Goal: Task Accomplishment & Management: Use online tool/utility

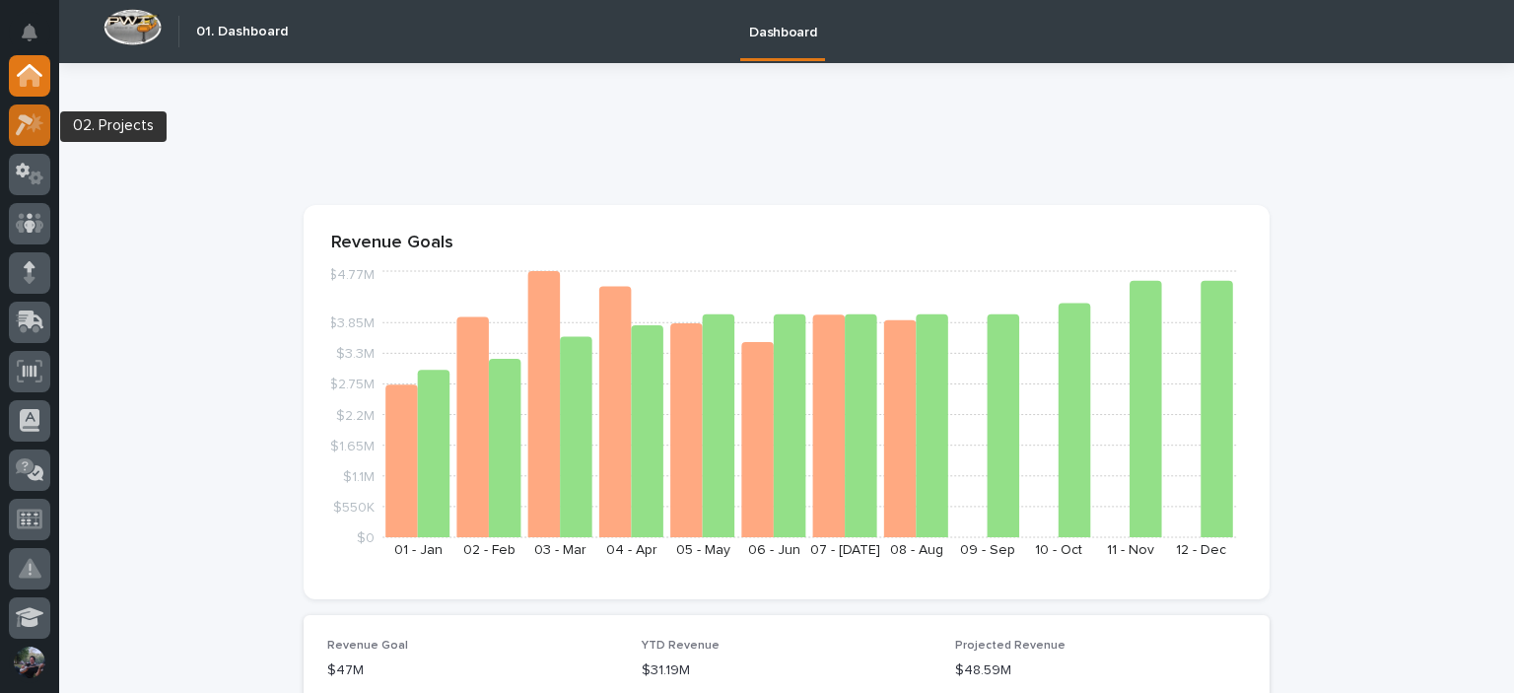
click at [24, 126] on icon at bounding box center [30, 124] width 29 height 23
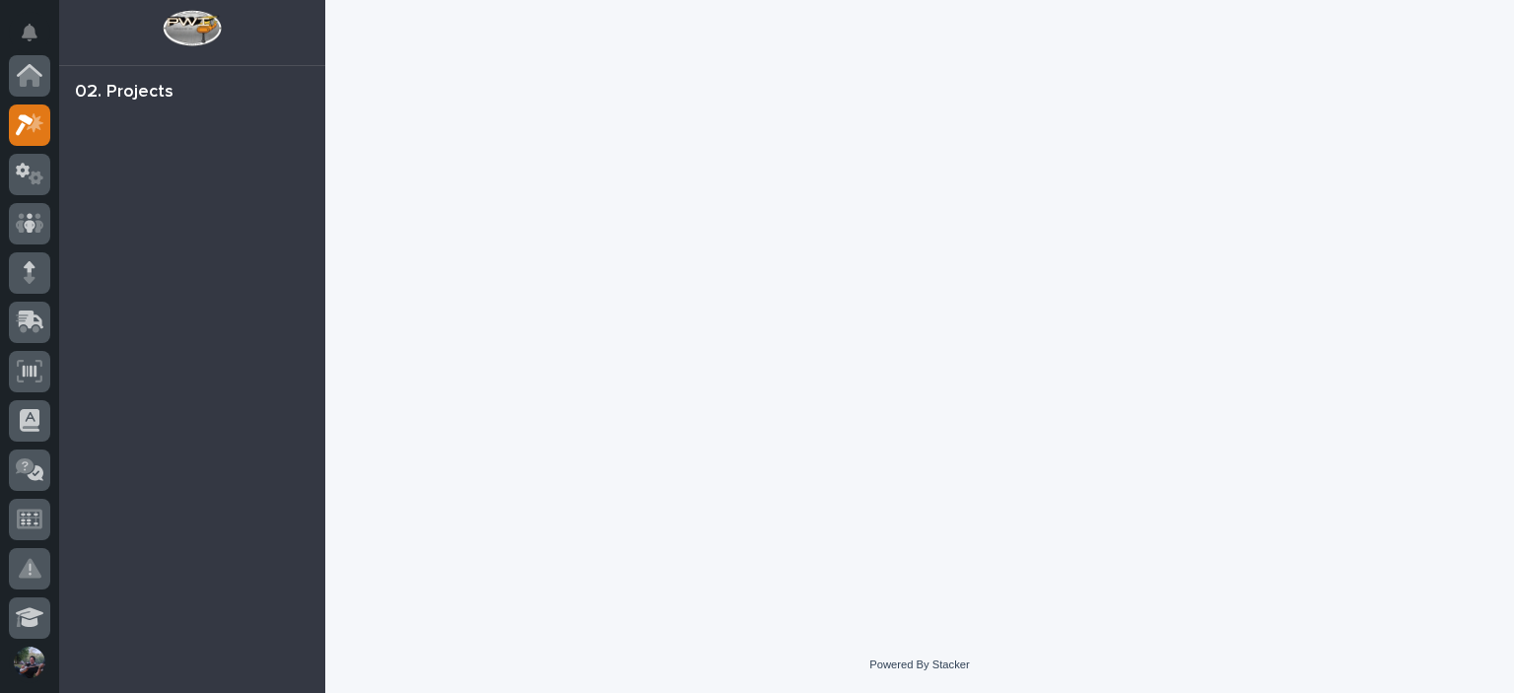
scroll to position [49, 0]
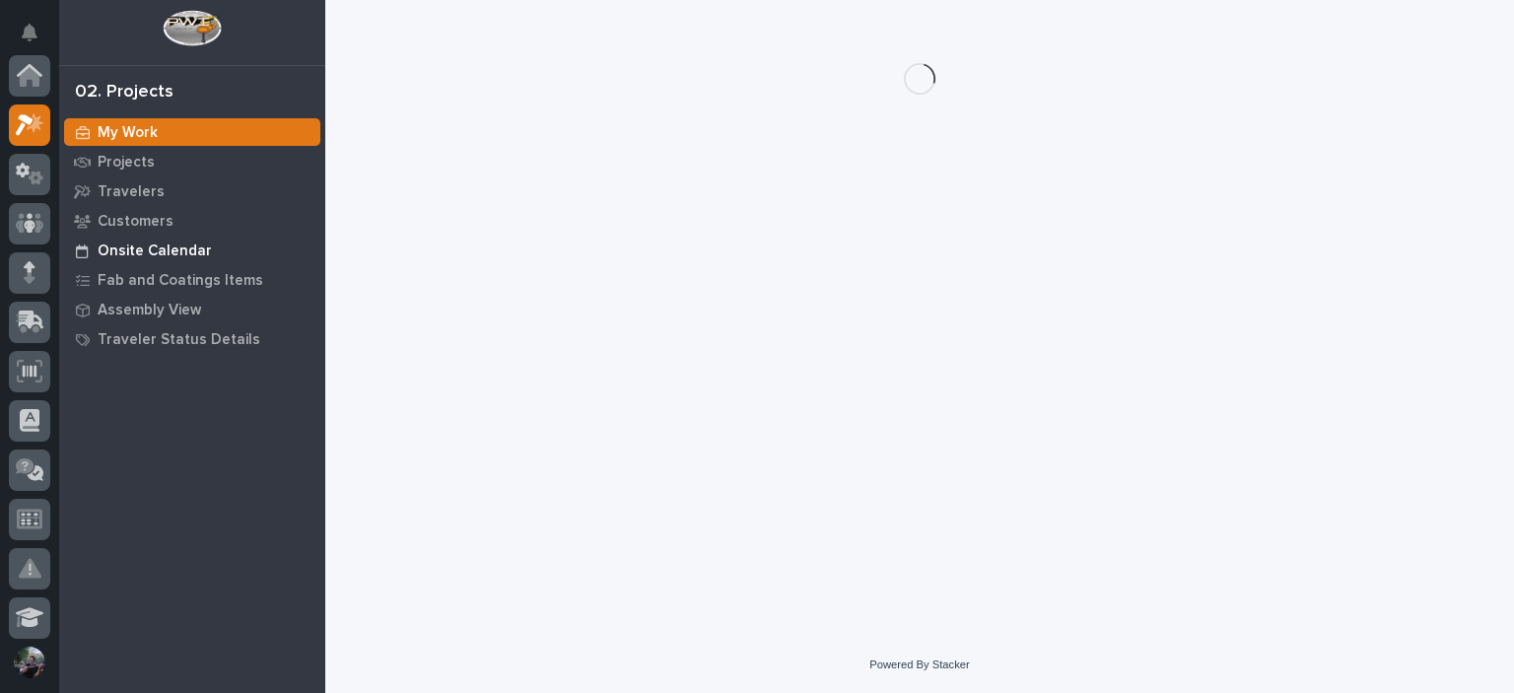
scroll to position [49, 0]
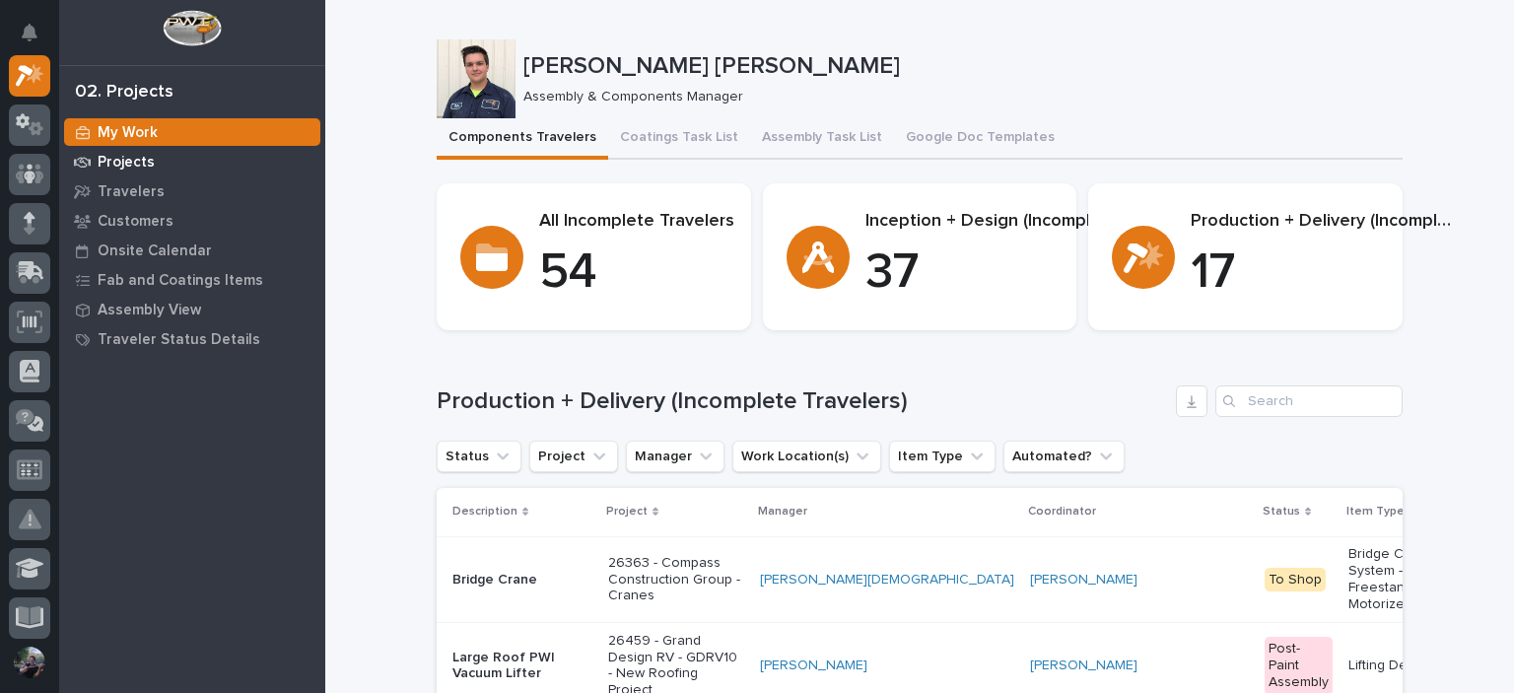
click at [152, 159] on div "Projects" at bounding box center [192, 162] width 256 height 28
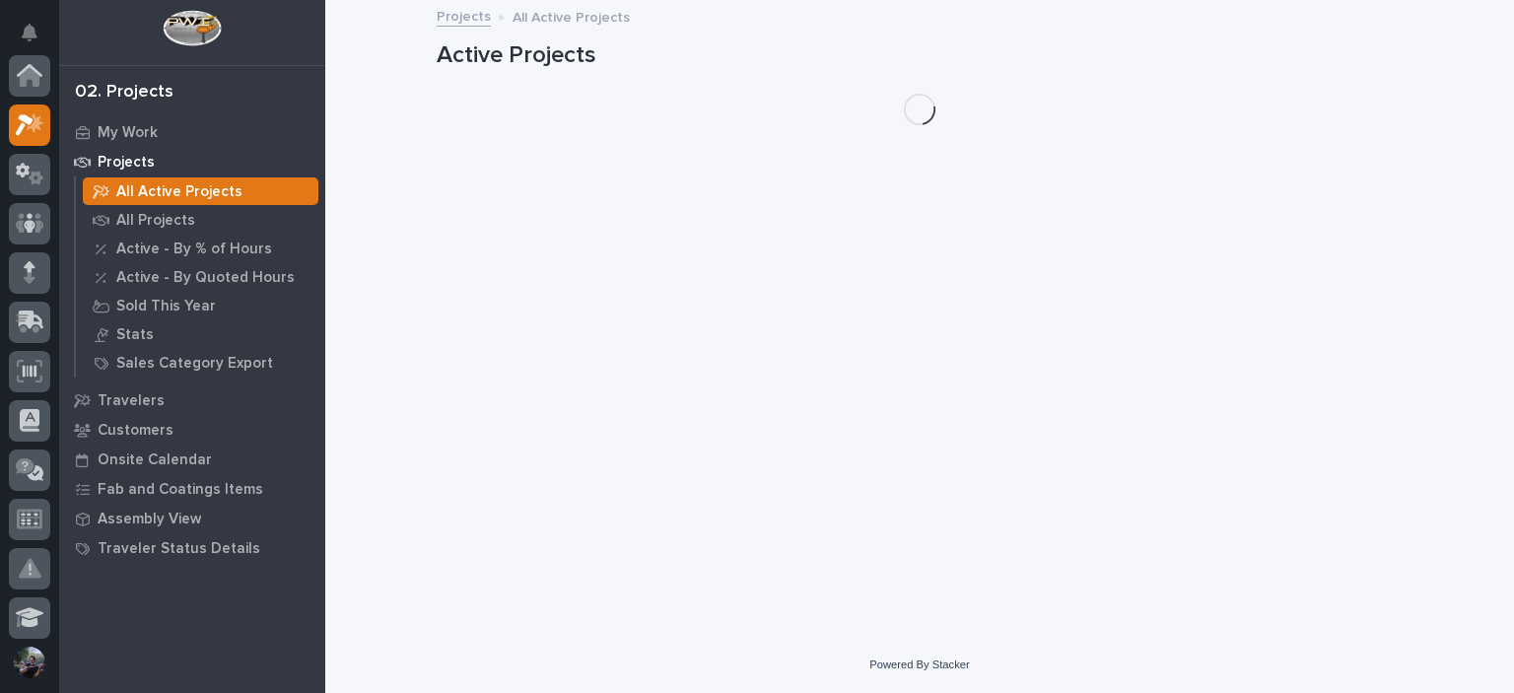
scroll to position [49, 0]
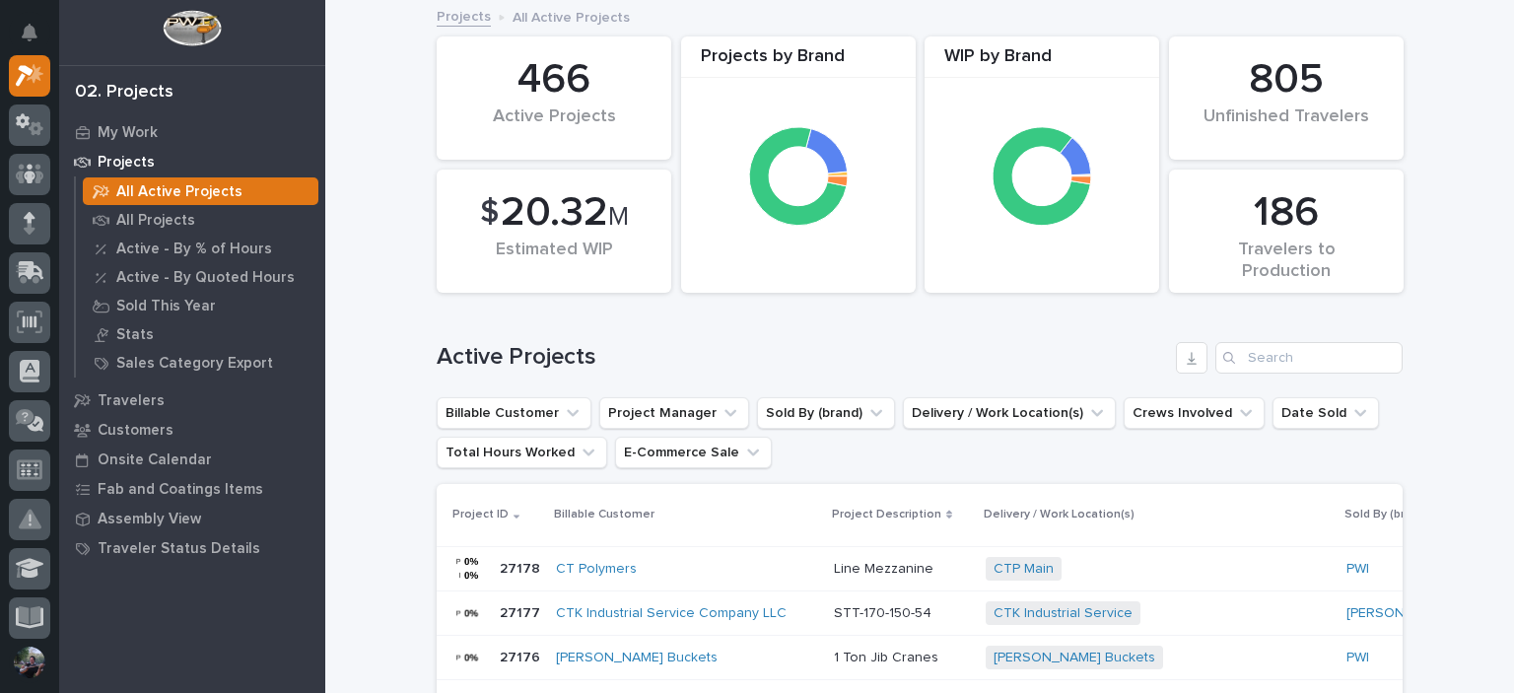
click at [1287, 340] on div "Active Projects" at bounding box center [920, 350] width 966 height 95
click at [1288, 348] on input "Search" at bounding box center [1308, 358] width 187 height 32
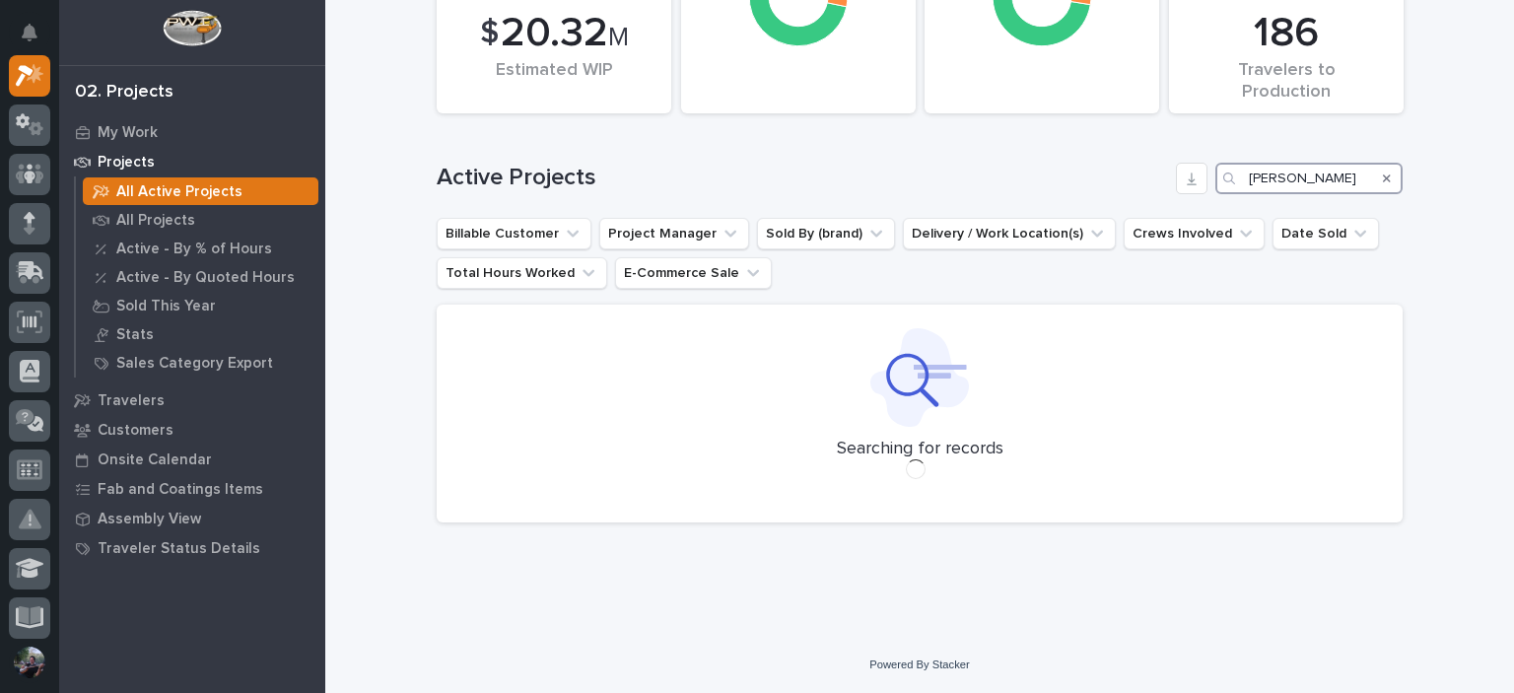
scroll to position [186, 0]
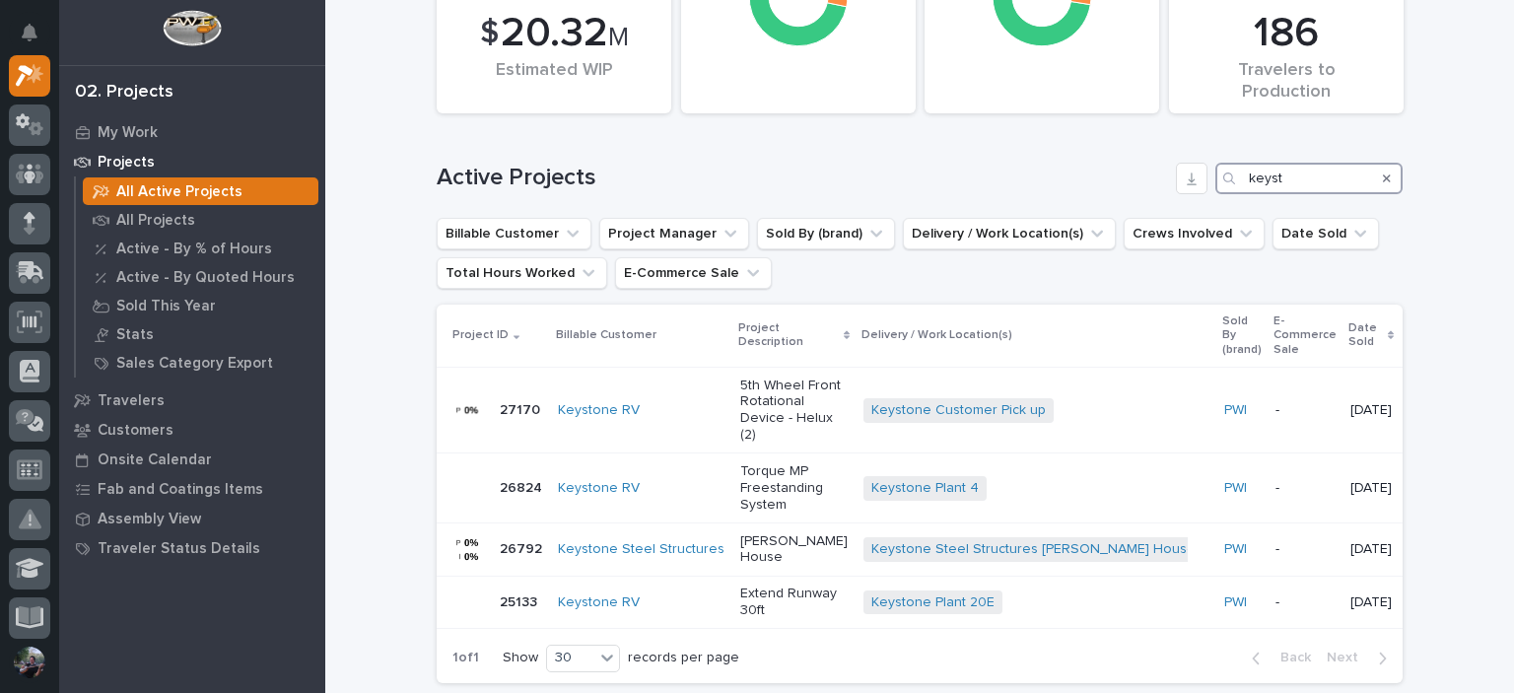
scroll to position [271, 0]
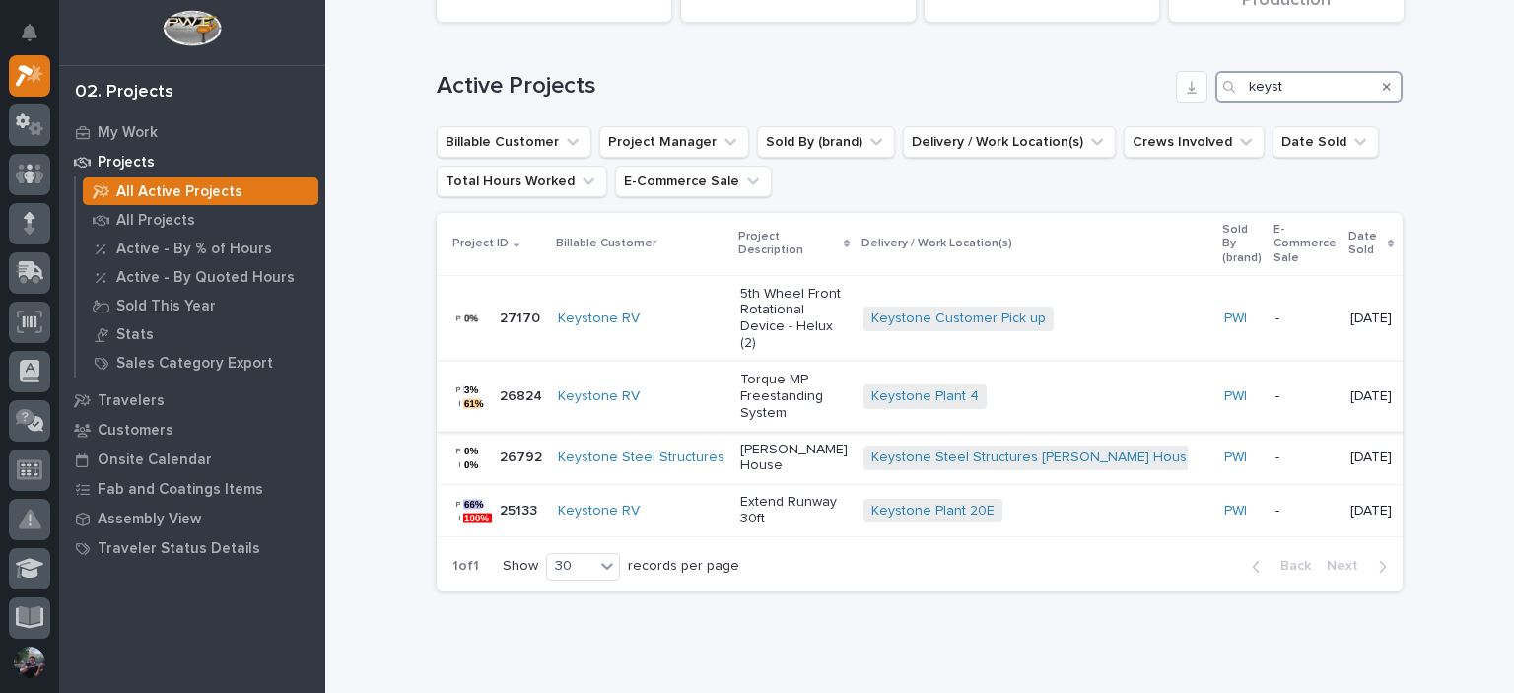
type input "keyst"
click at [740, 420] on p "Torque MP Freestanding System" at bounding box center [793, 396] width 107 height 49
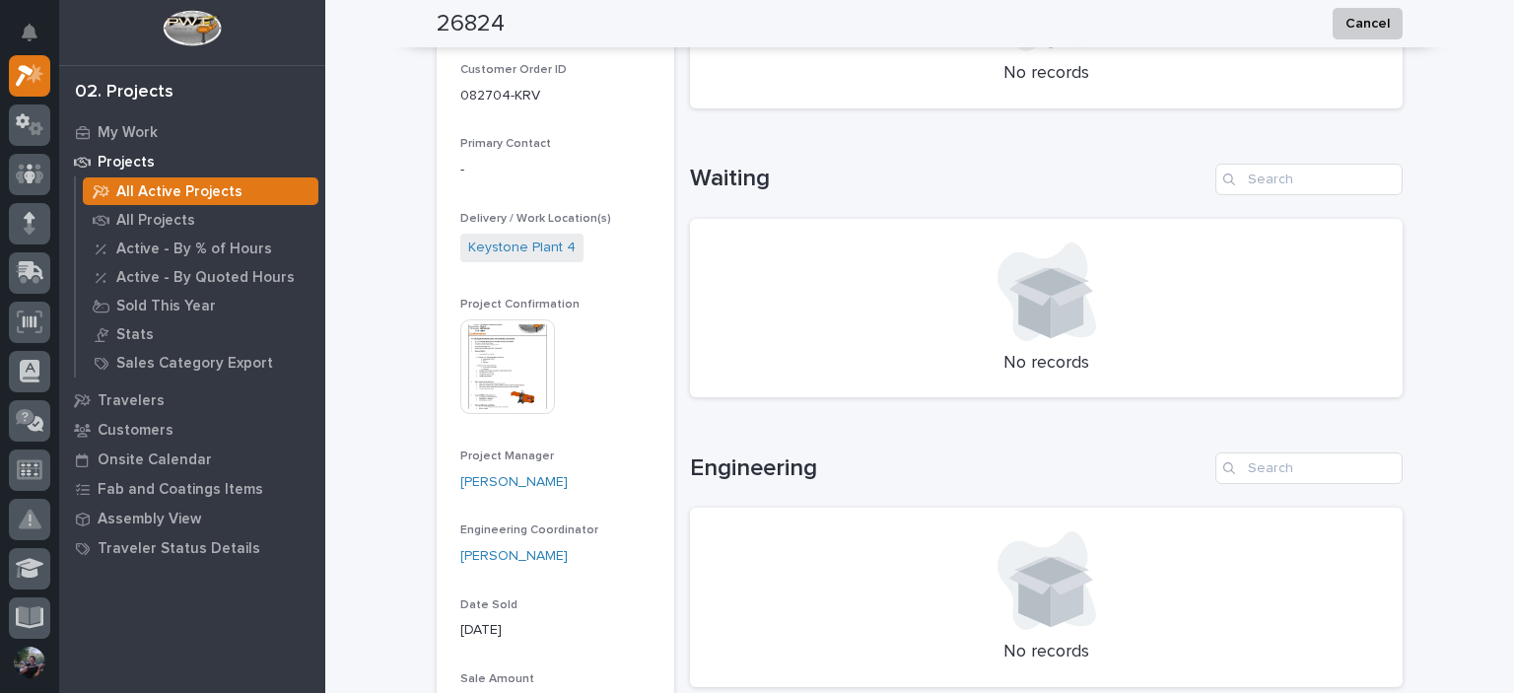
scroll to position [656, 0]
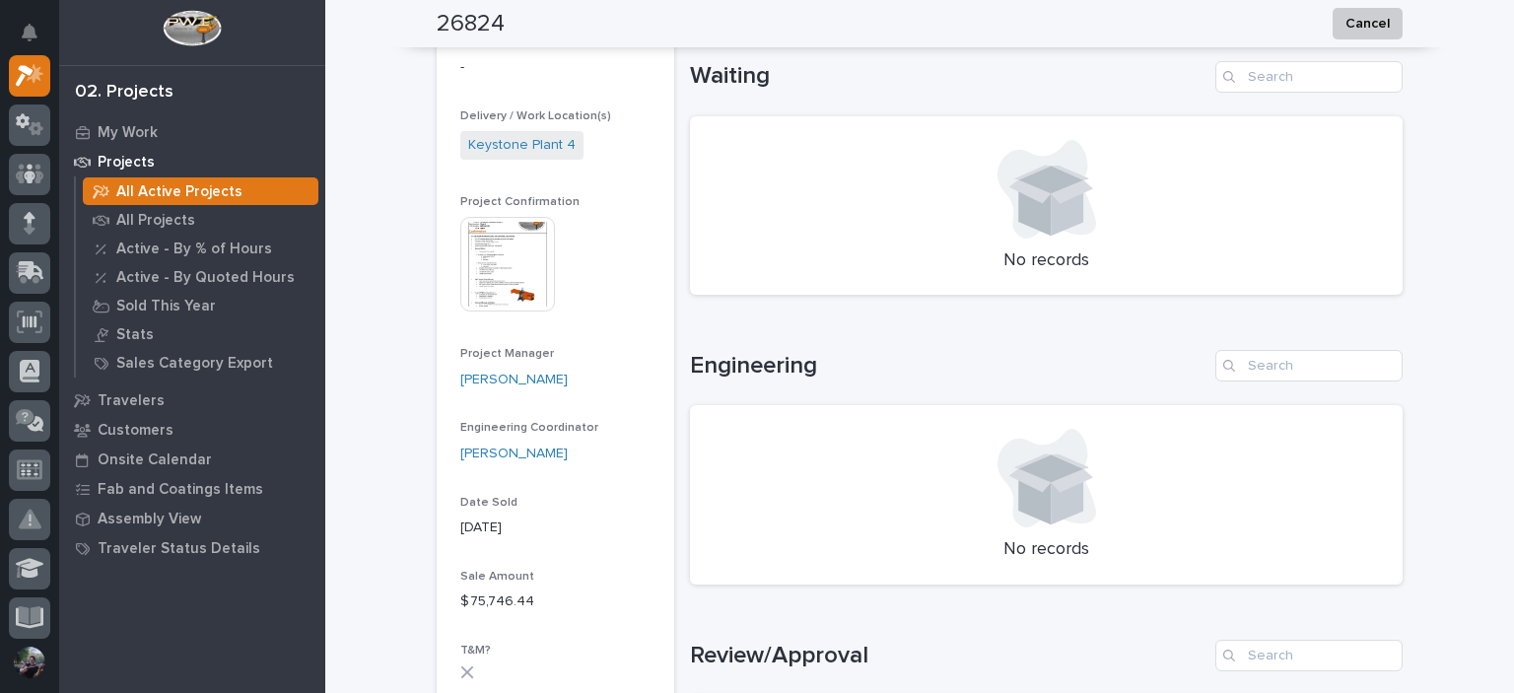
click at [503, 264] on img at bounding box center [507, 264] width 95 height 95
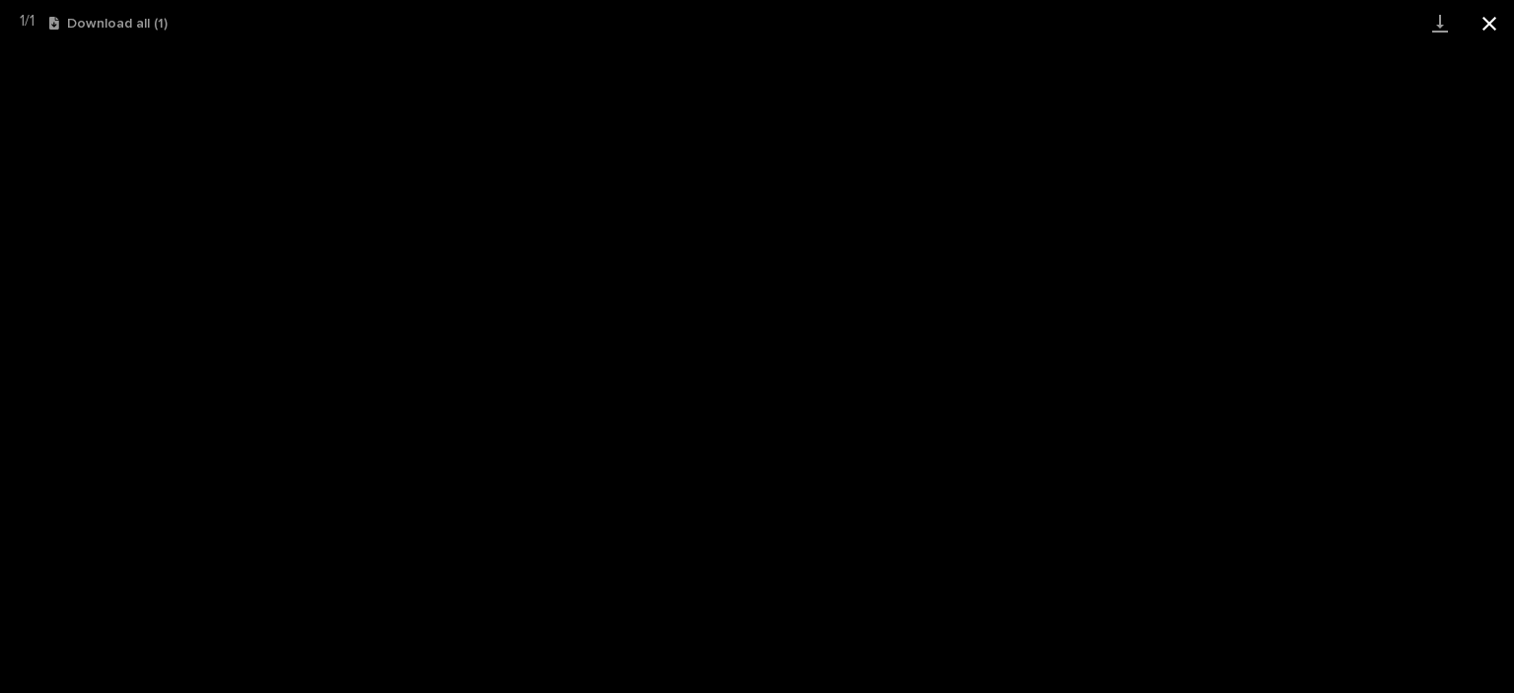
click at [1508, 19] on button "Close gallery" at bounding box center [1489, 23] width 49 height 46
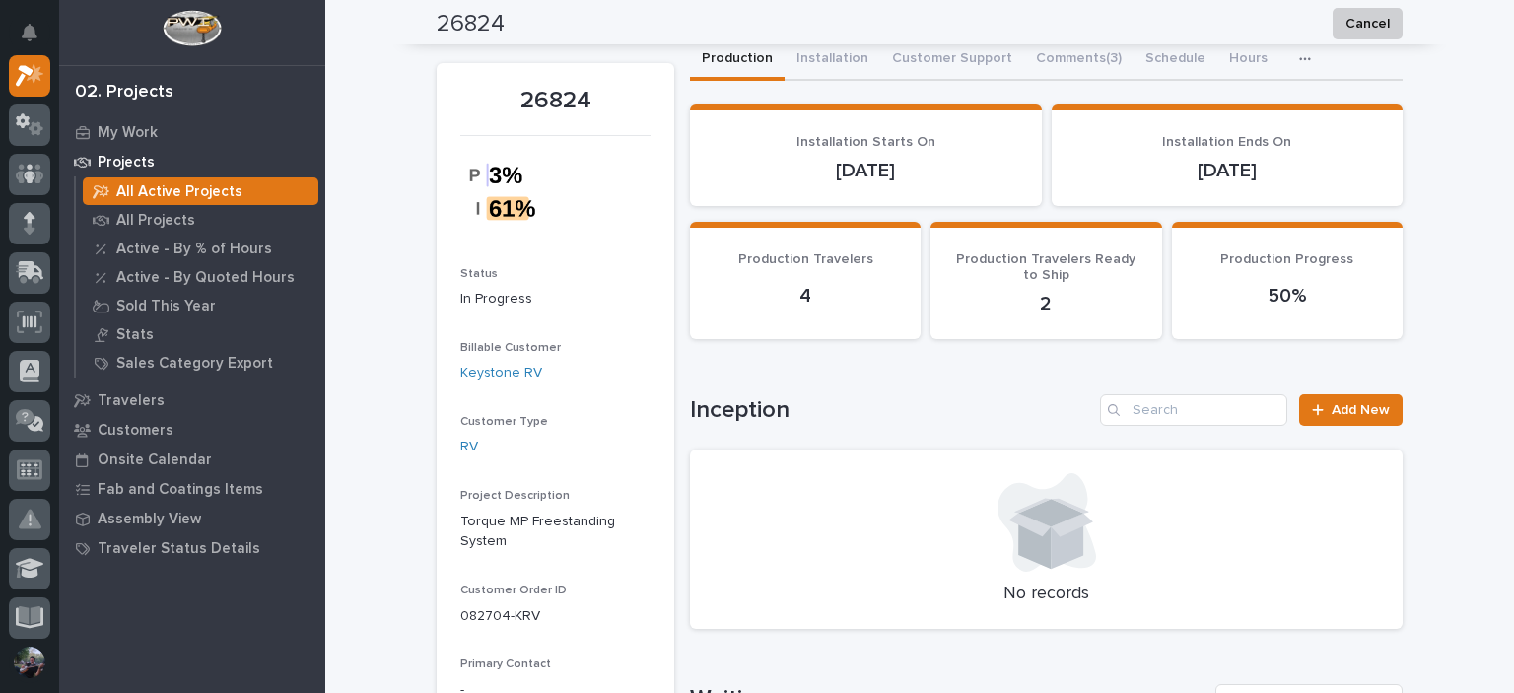
scroll to position [0, 0]
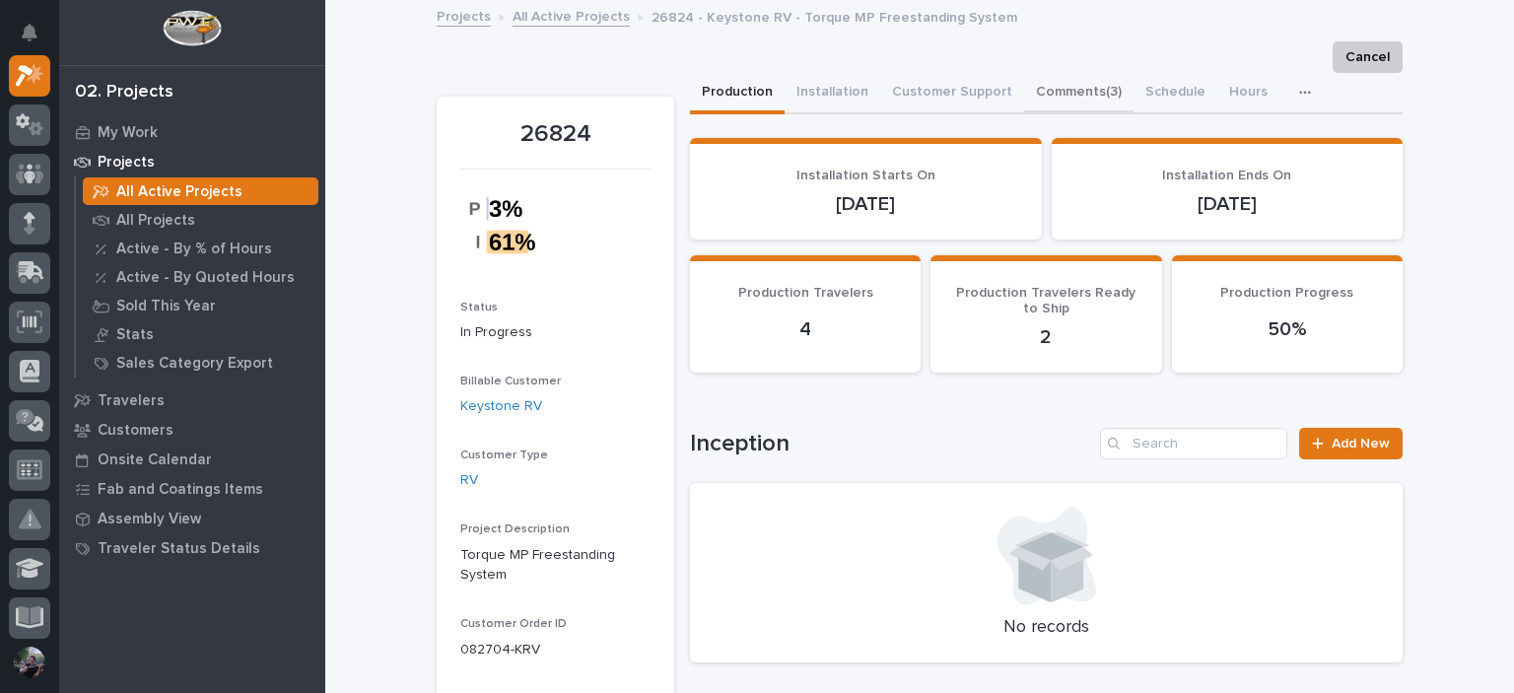
click at [1024, 88] on button "Comments (3)" at bounding box center [1078, 93] width 109 height 41
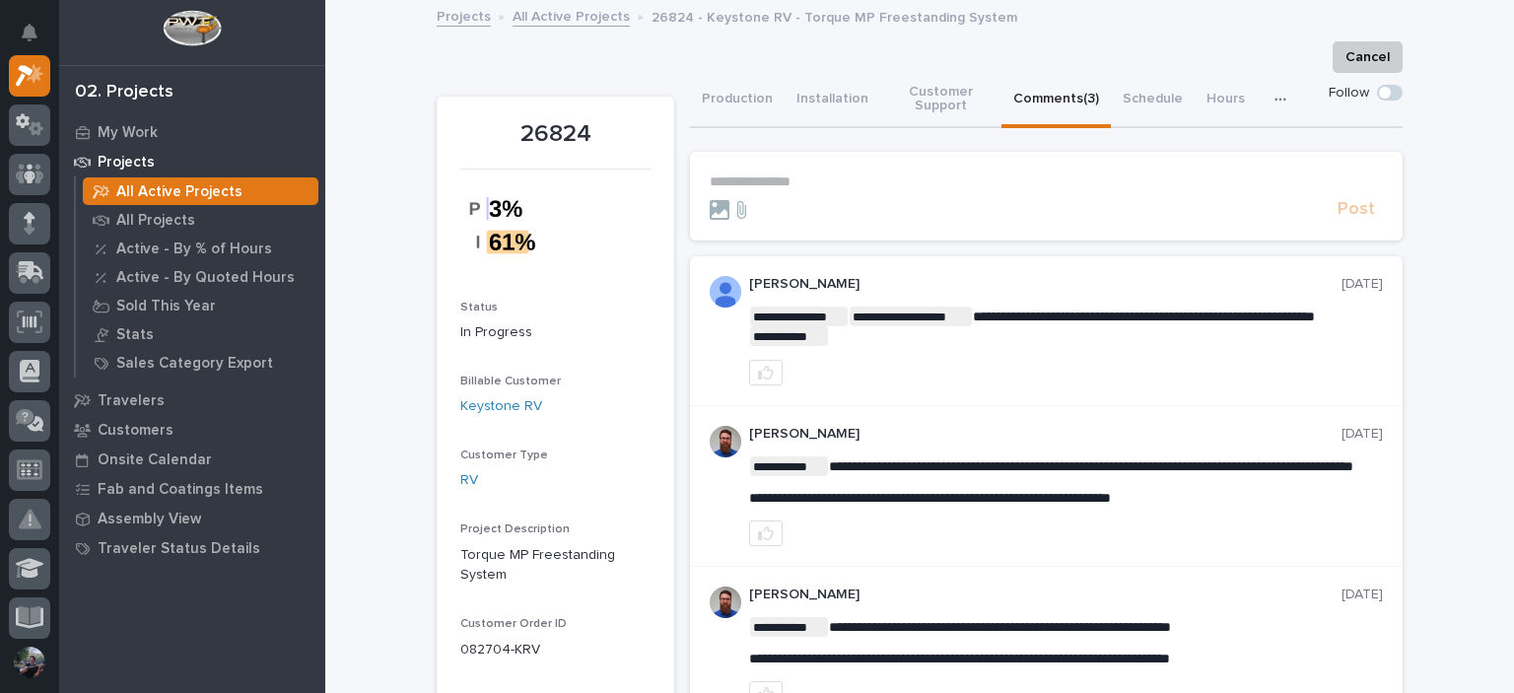
click at [815, 176] on p "**********" at bounding box center [1046, 181] width 673 height 17
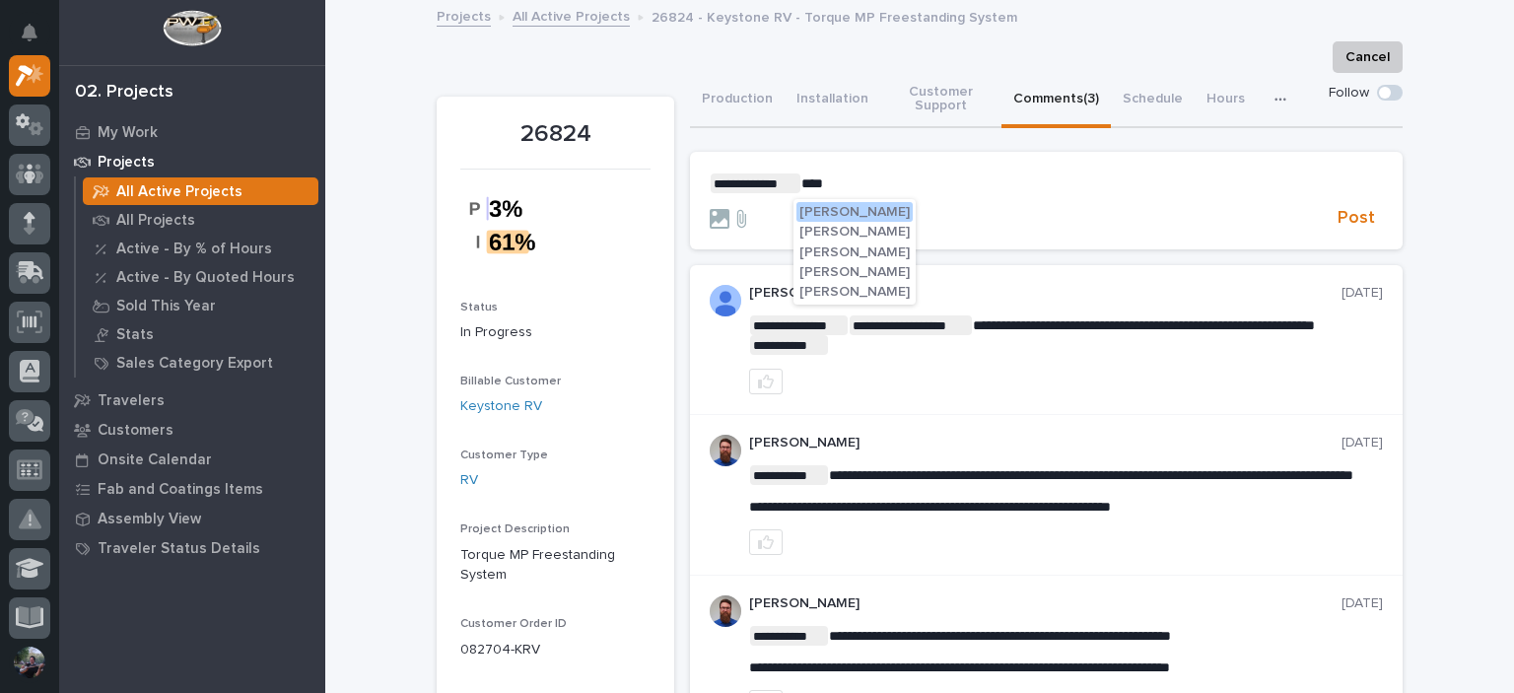
click at [855, 269] on span "Ken Bajdek" at bounding box center [854, 272] width 110 height 14
click at [952, 204] on form "**********" at bounding box center [1046, 201] width 673 height 57
click at [929, 179] on p "**********" at bounding box center [1046, 183] width 673 height 20
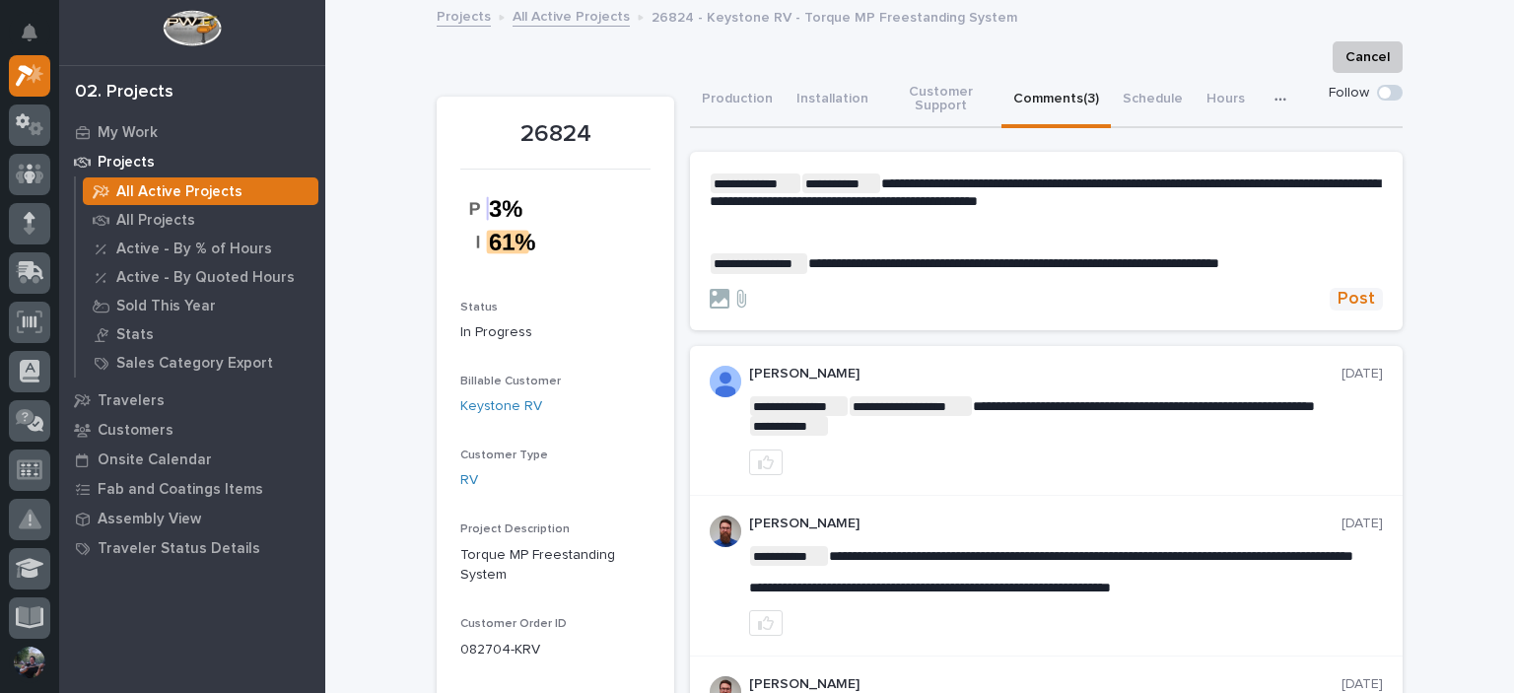
click at [1353, 303] on span "Post" at bounding box center [1355, 299] width 37 height 23
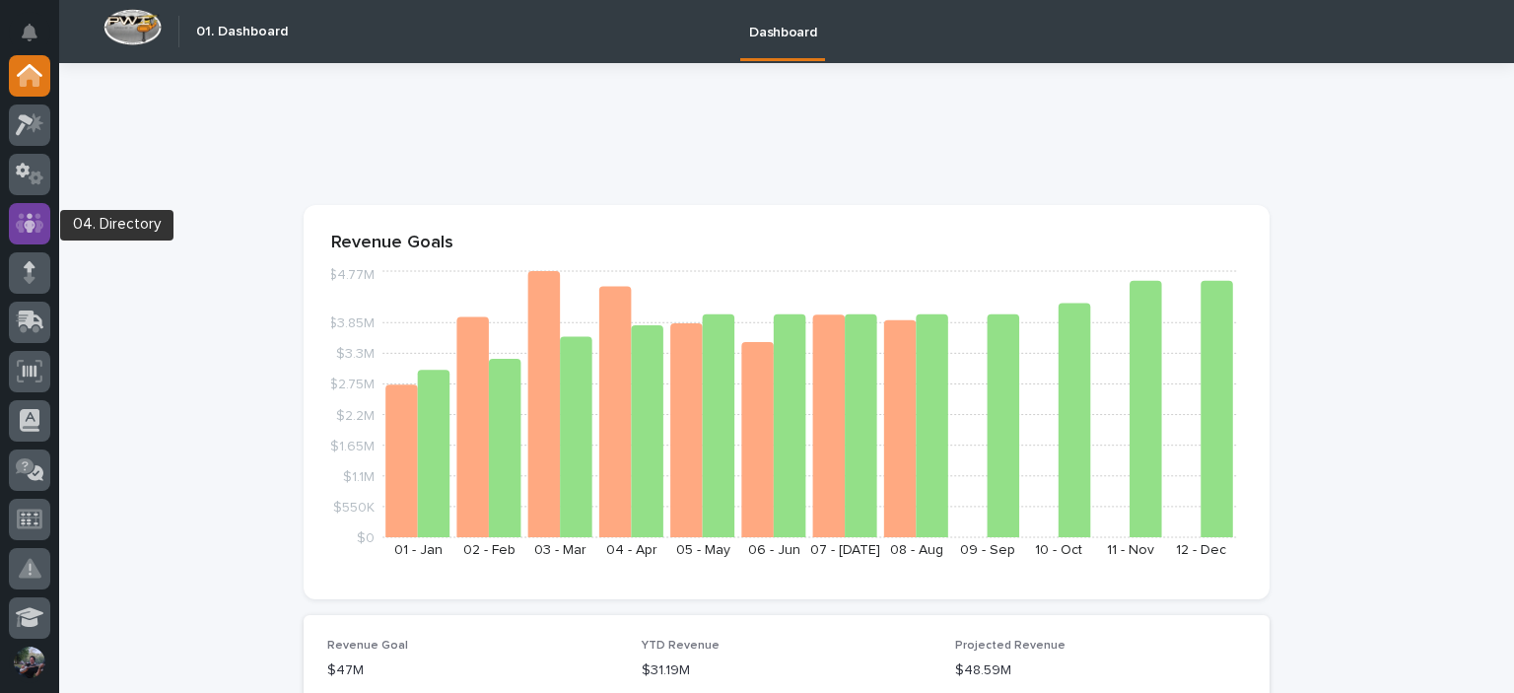
click at [20, 232] on icon at bounding box center [30, 223] width 29 height 20
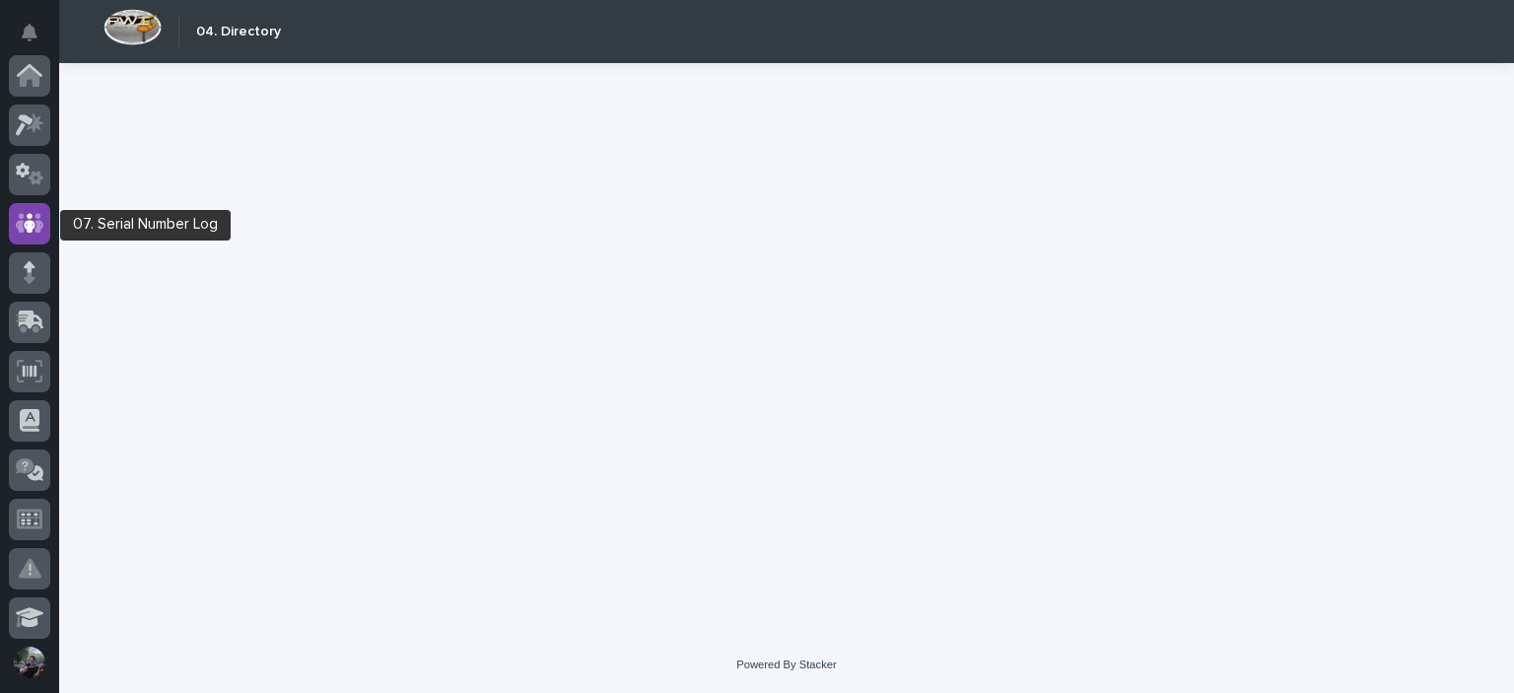
scroll to position [148, 0]
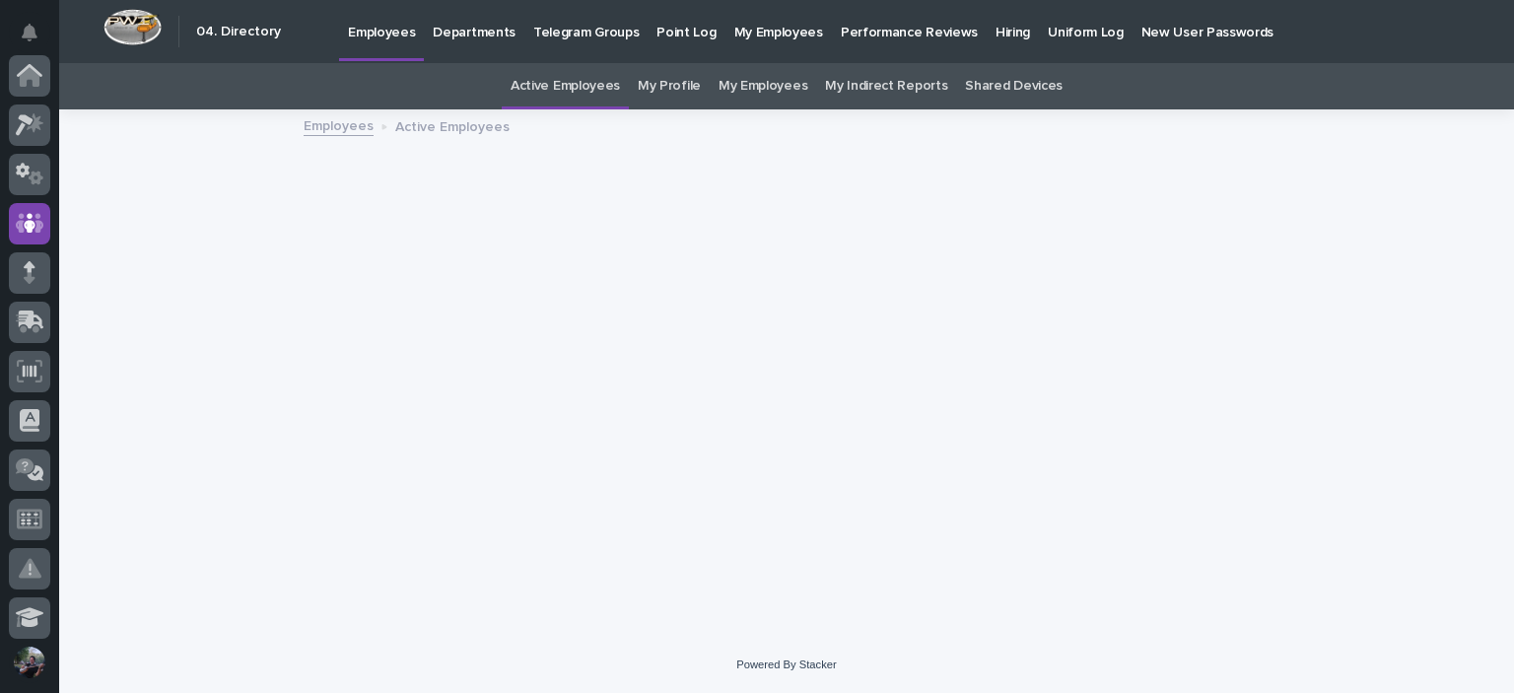
scroll to position [148, 0]
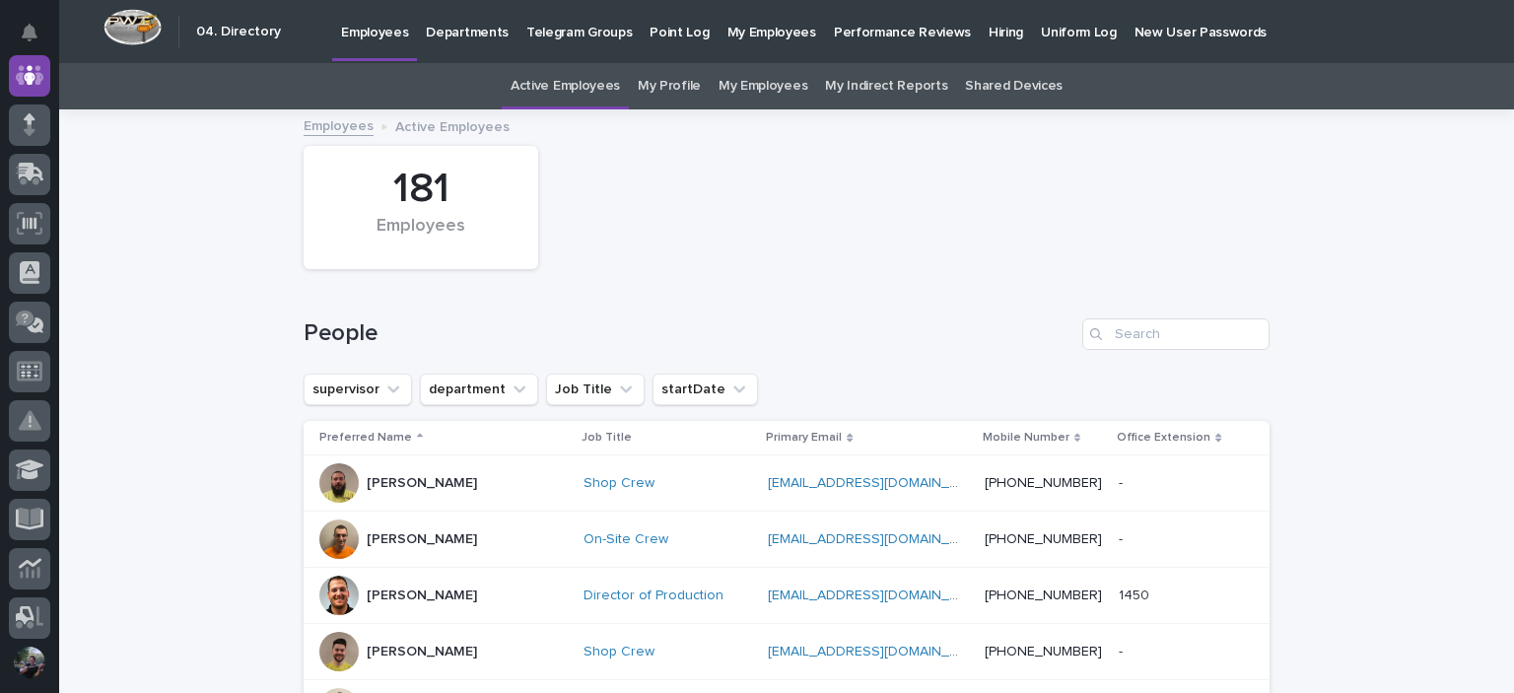
click at [753, 97] on link "My Employees" at bounding box center [762, 86] width 89 height 46
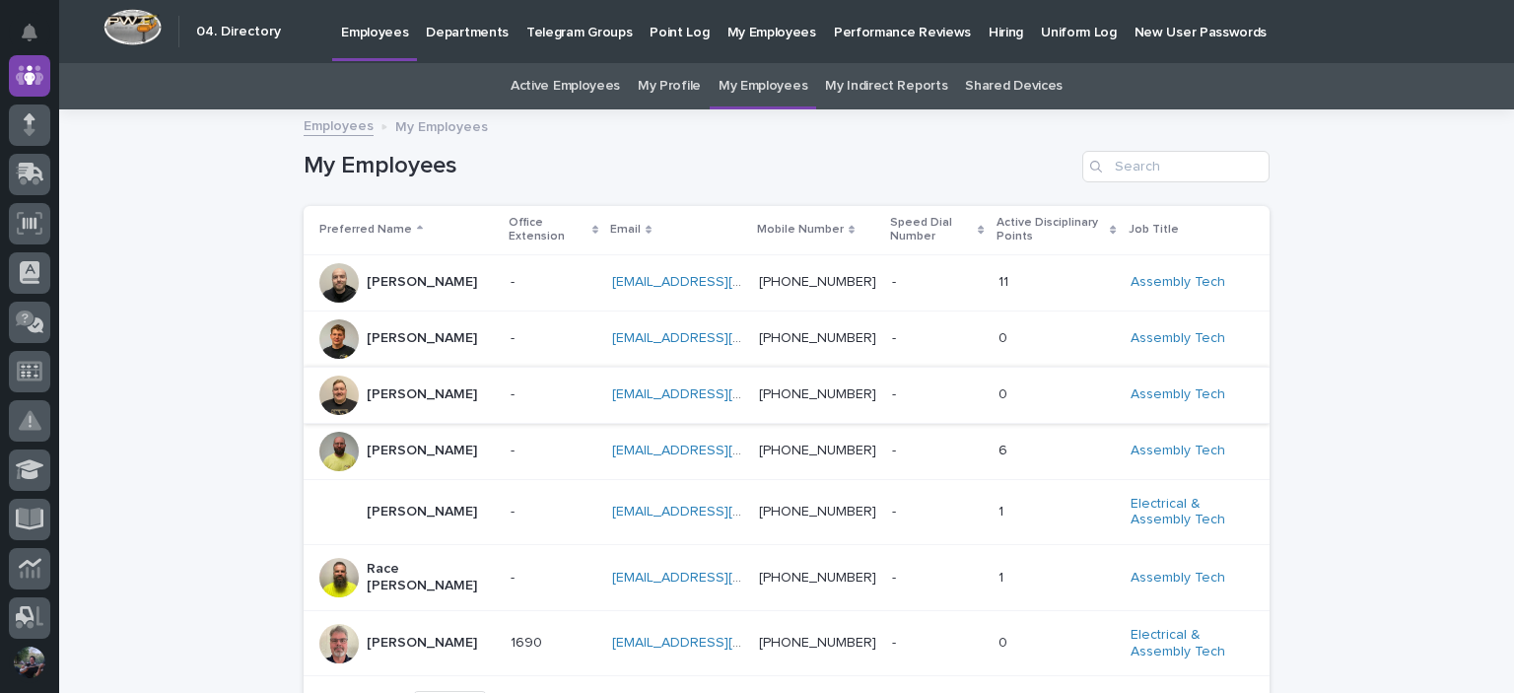
scroll to position [65, 0]
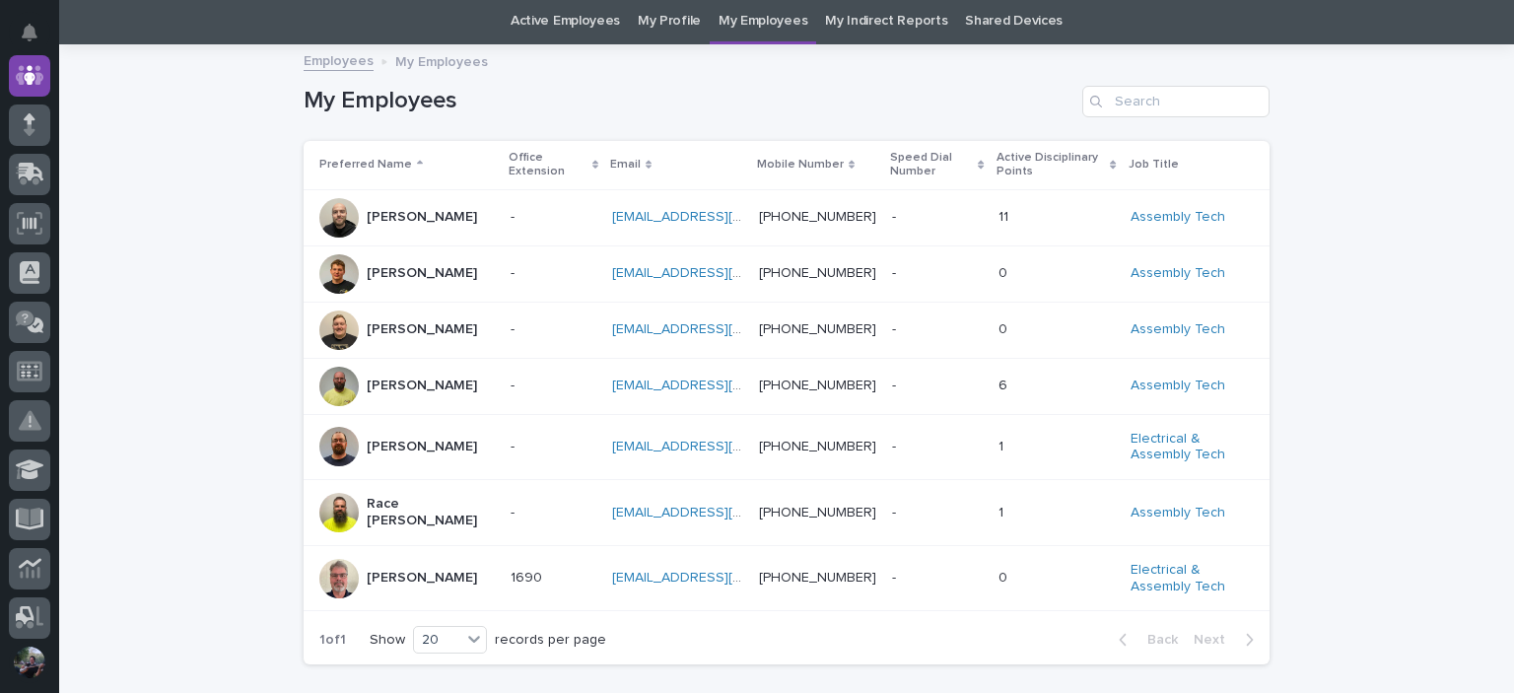
click at [394, 357] on td "Eric Bontrager" at bounding box center [403, 330] width 199 height 56
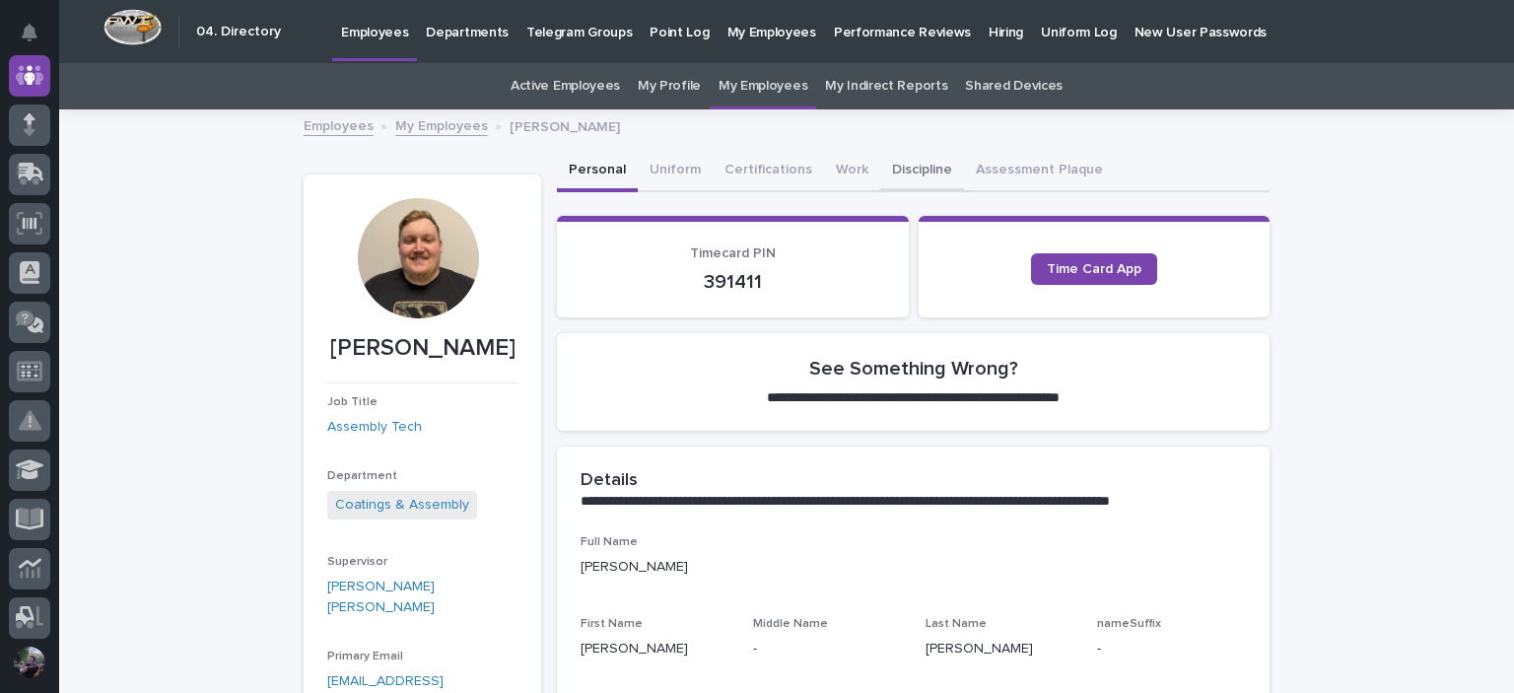
click at [932, 172] on button "Discipline" at bounding box center [922, 171] width 84 height 41
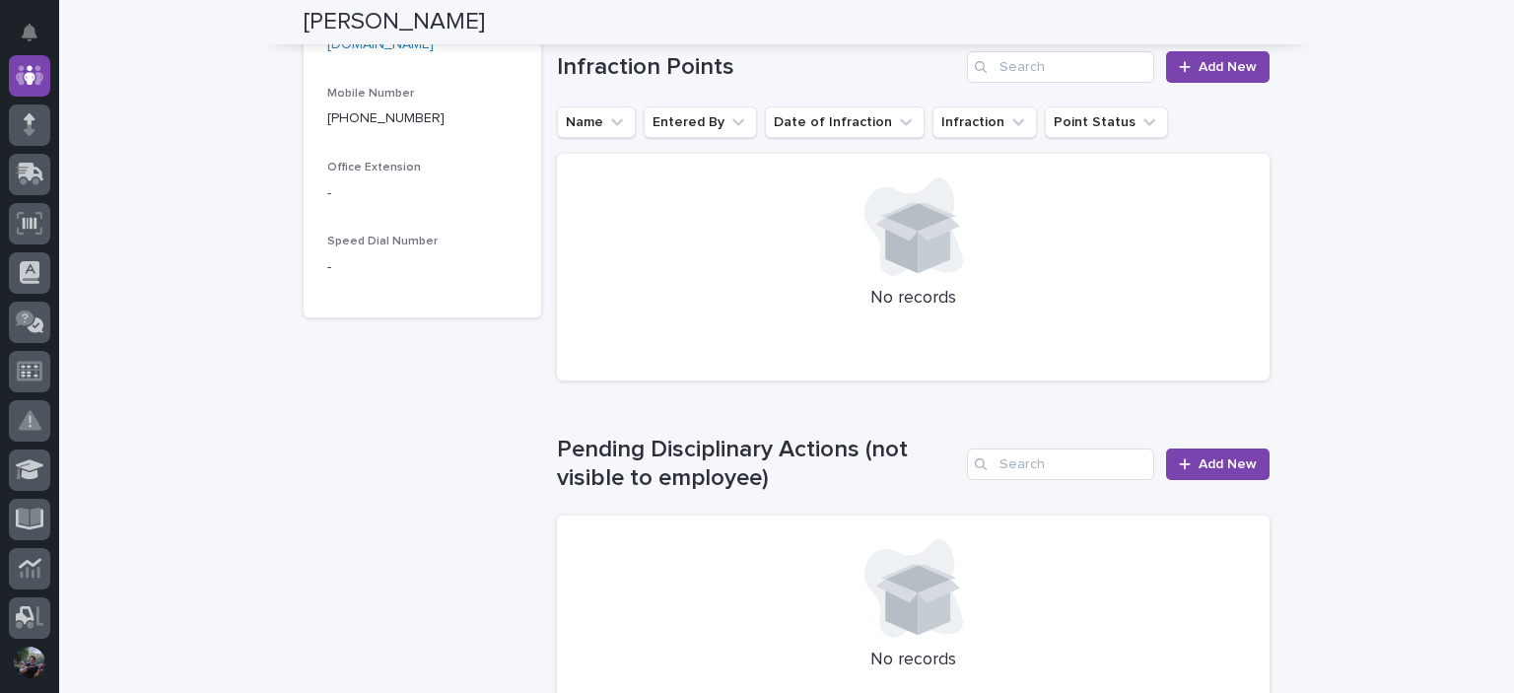
scroll to position [591, 0]
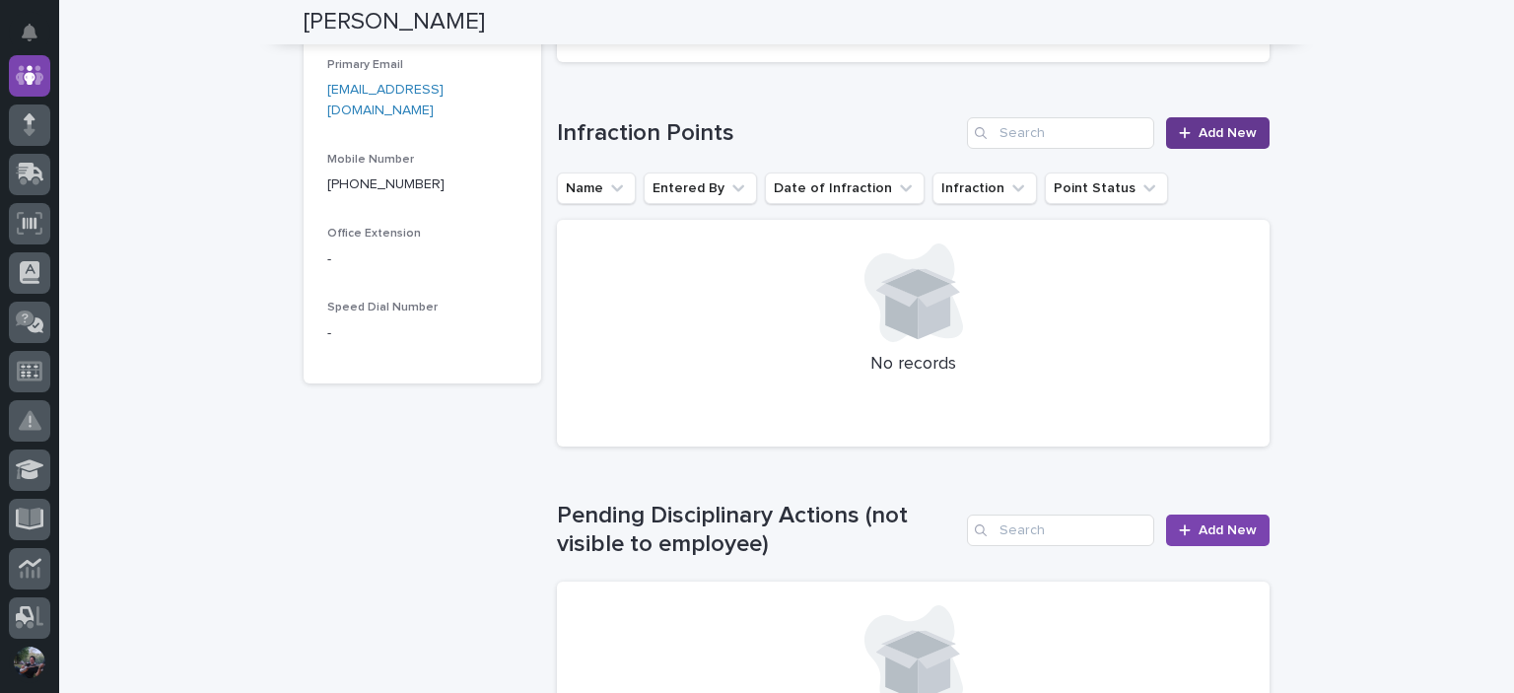
click at [1202, 139] on span "Add New" at bounding box center [1227, 133] width 58 height 14
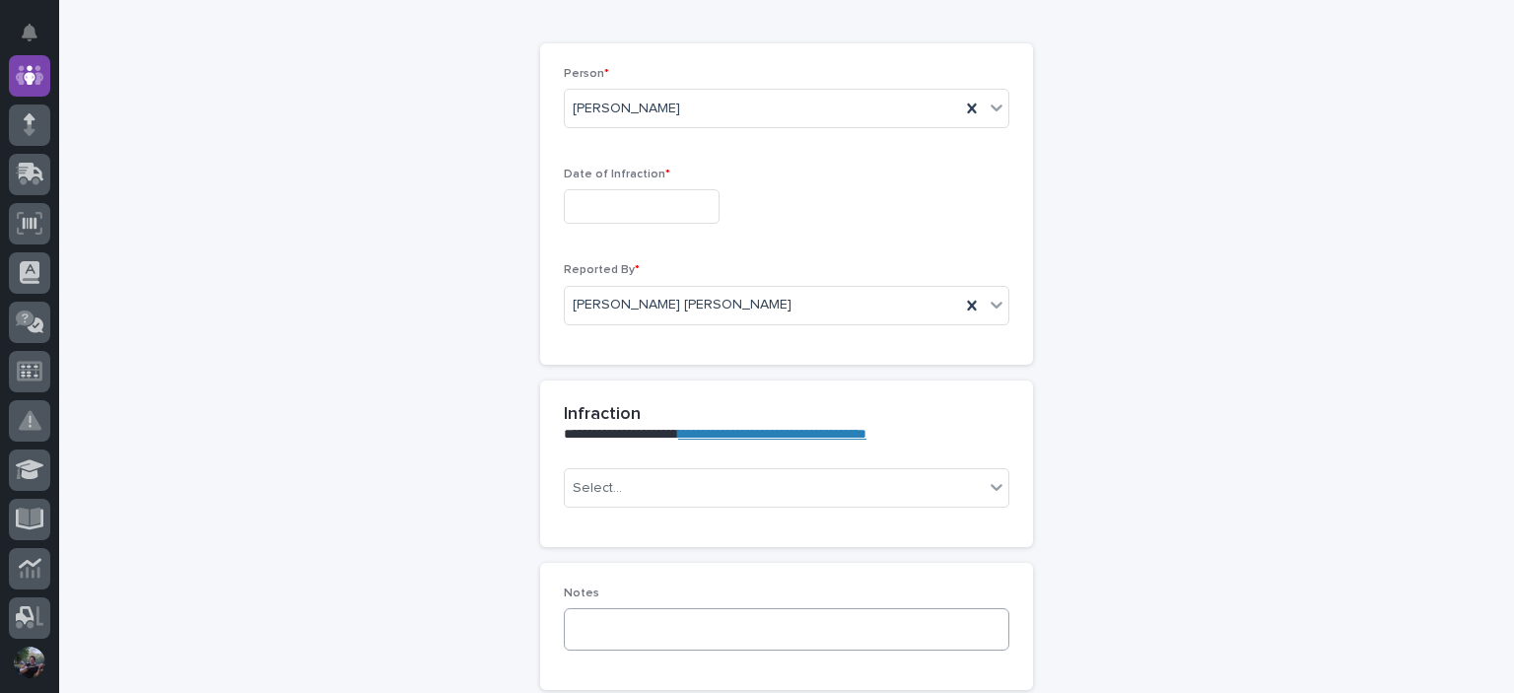
scroll to position [376, 0]
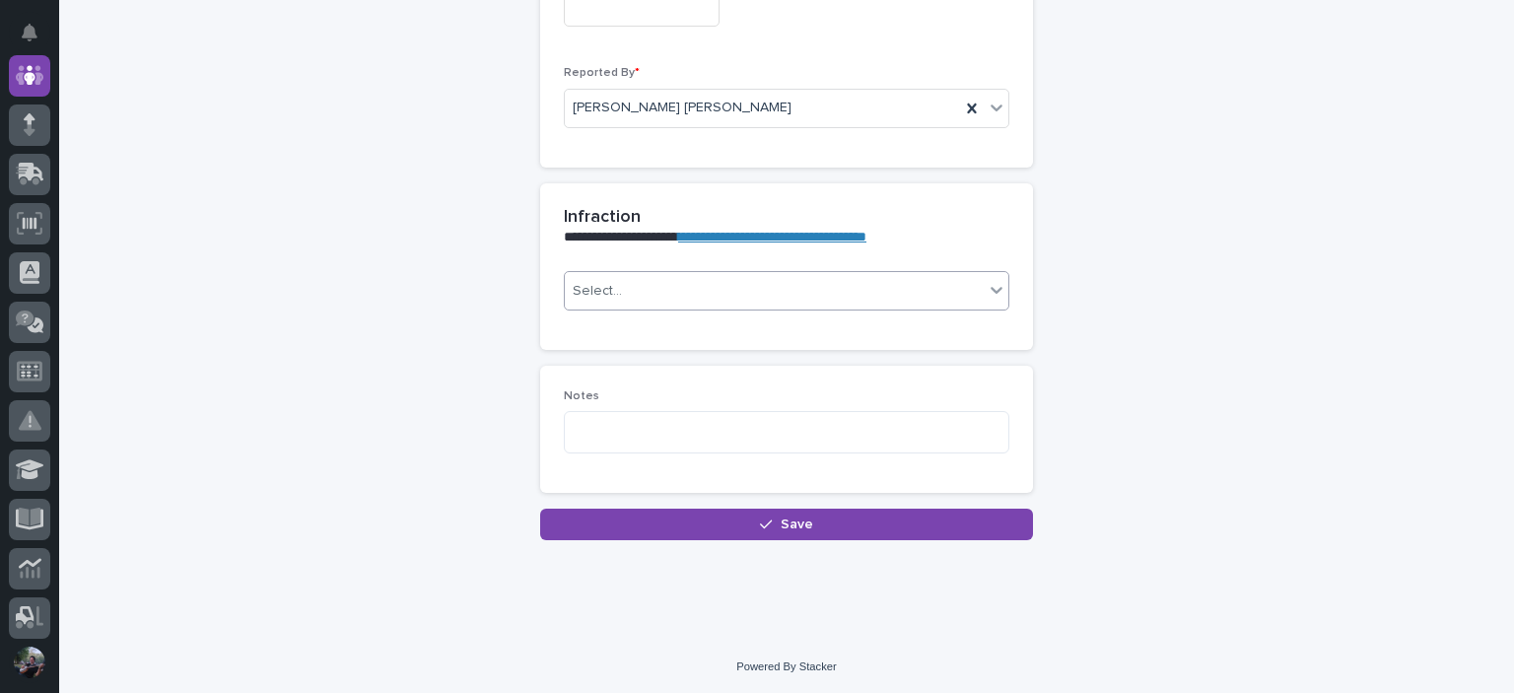
click at [643, 281] on div "Select..." at bounding box center [774, 291] width 419 height 33
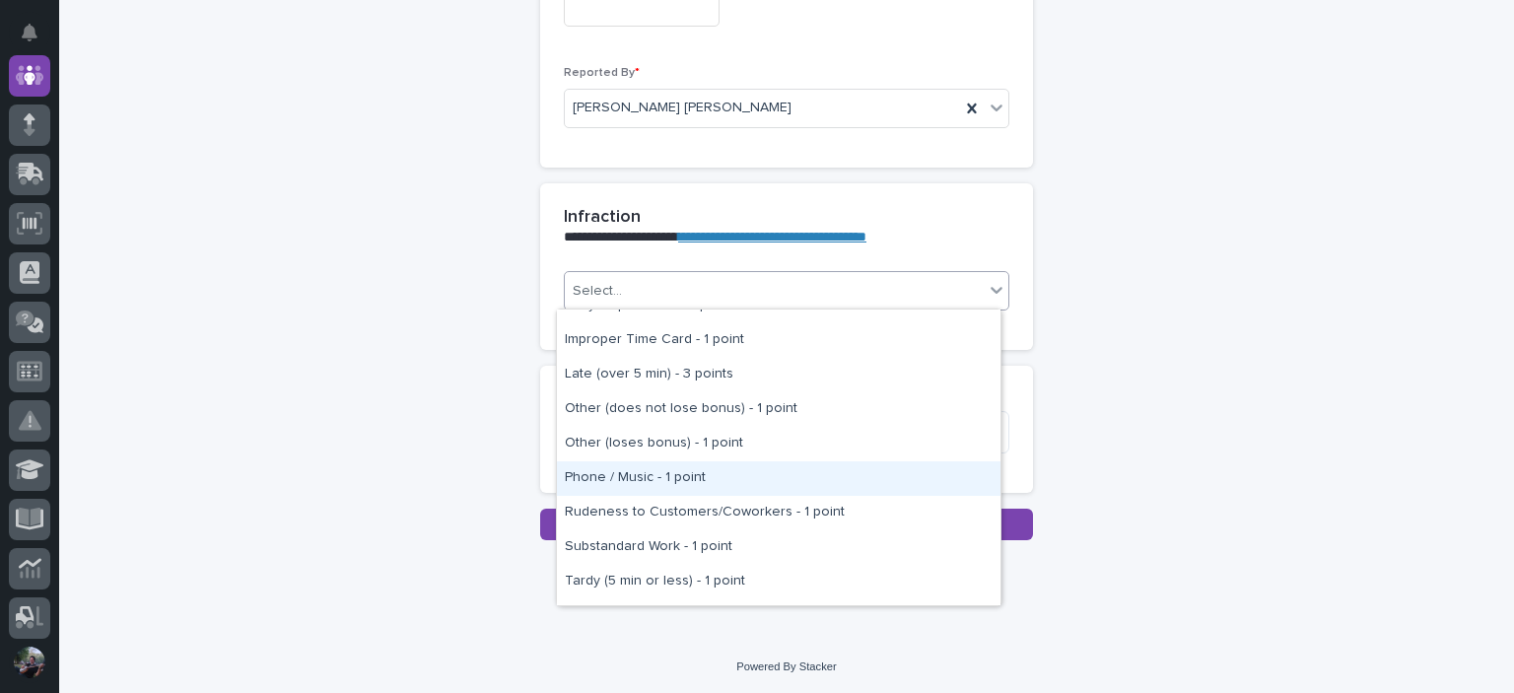
scroll to position [325, 0]
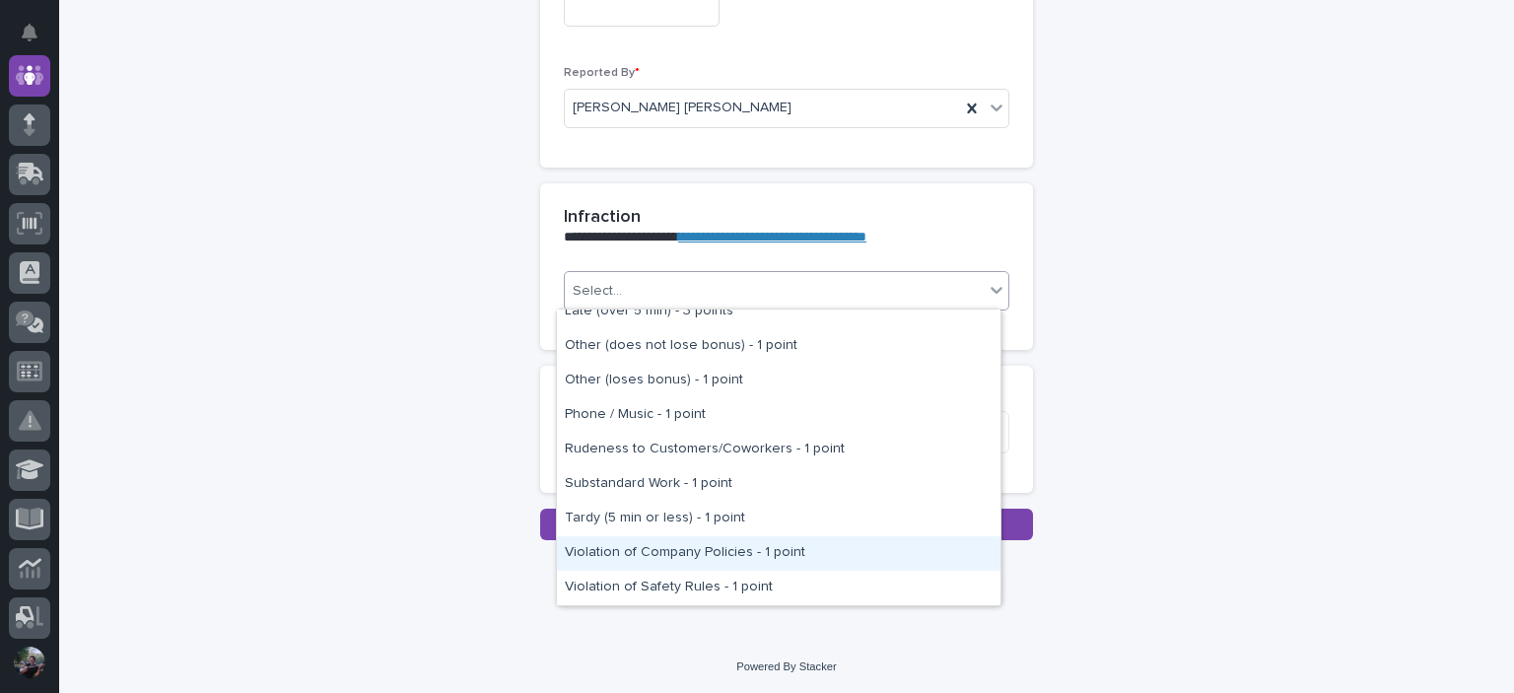
click at [1161, 428] on div "**********" at bounding box center [787, 137] width 966 height 805
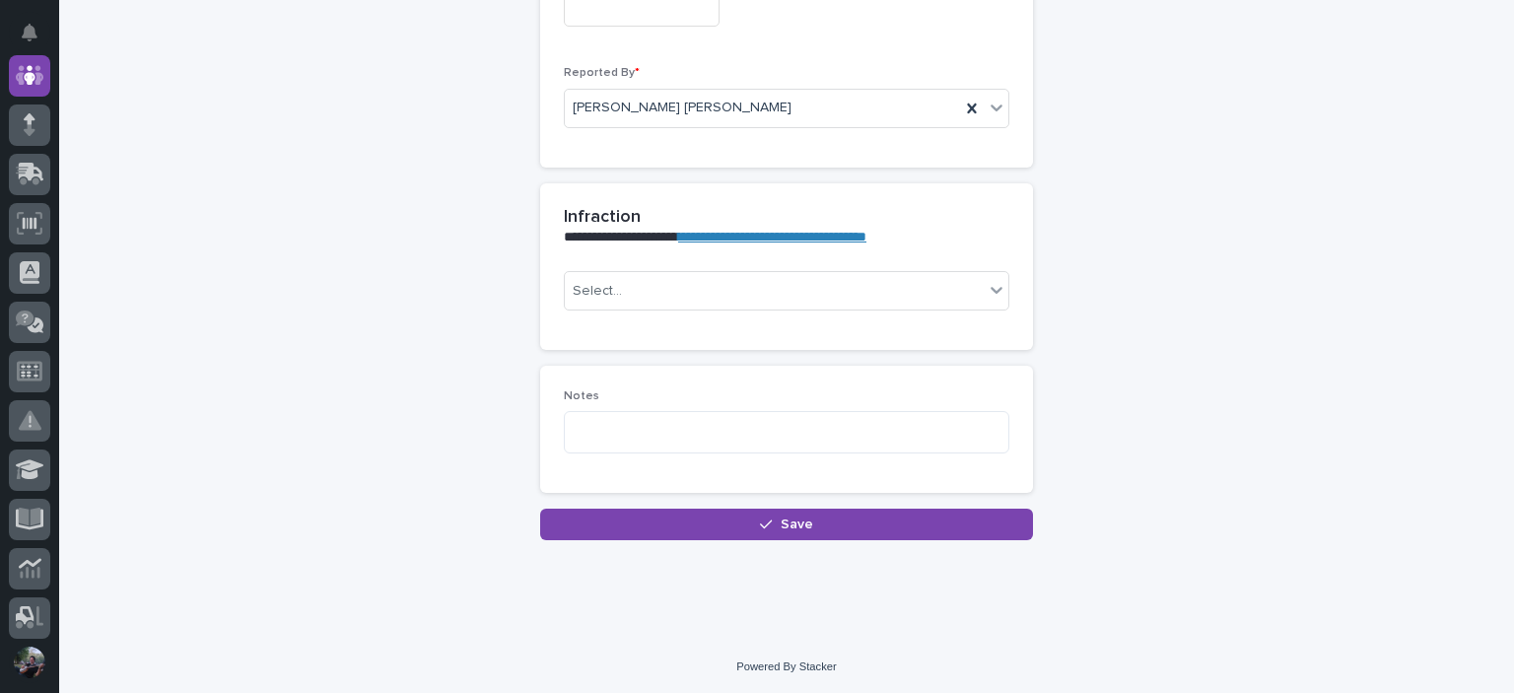
scroll to position [0, 0]
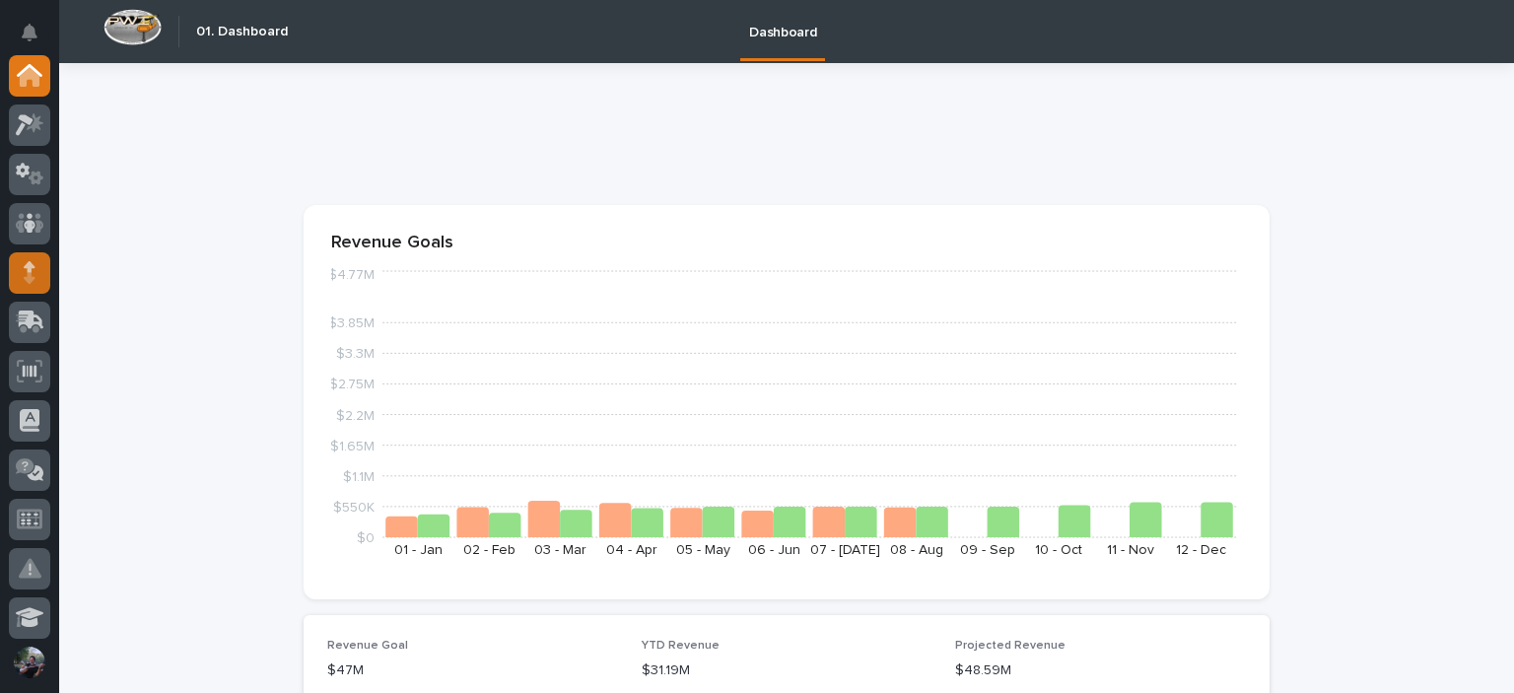
click at [18, 263] on div at bounding box center [29, 272] width 41 height 41
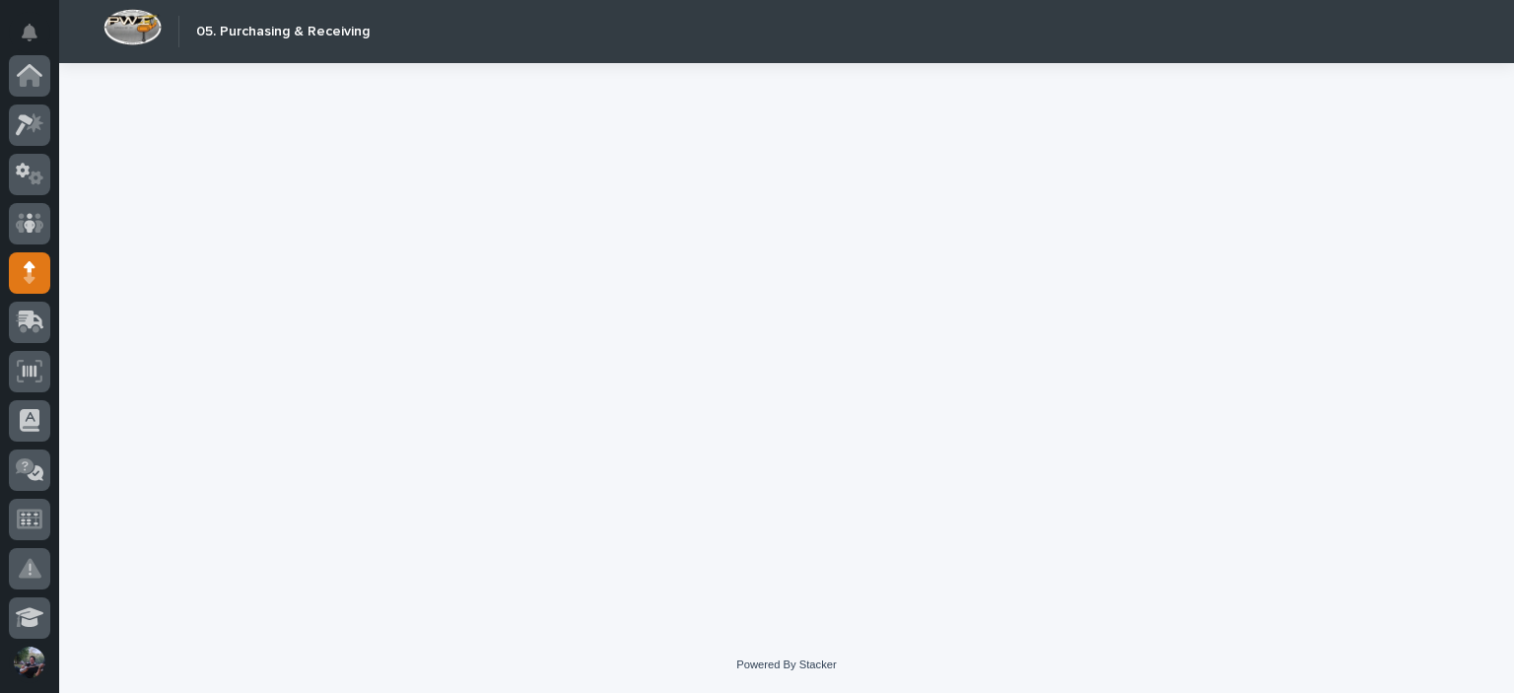
scroll to position [197, 0]
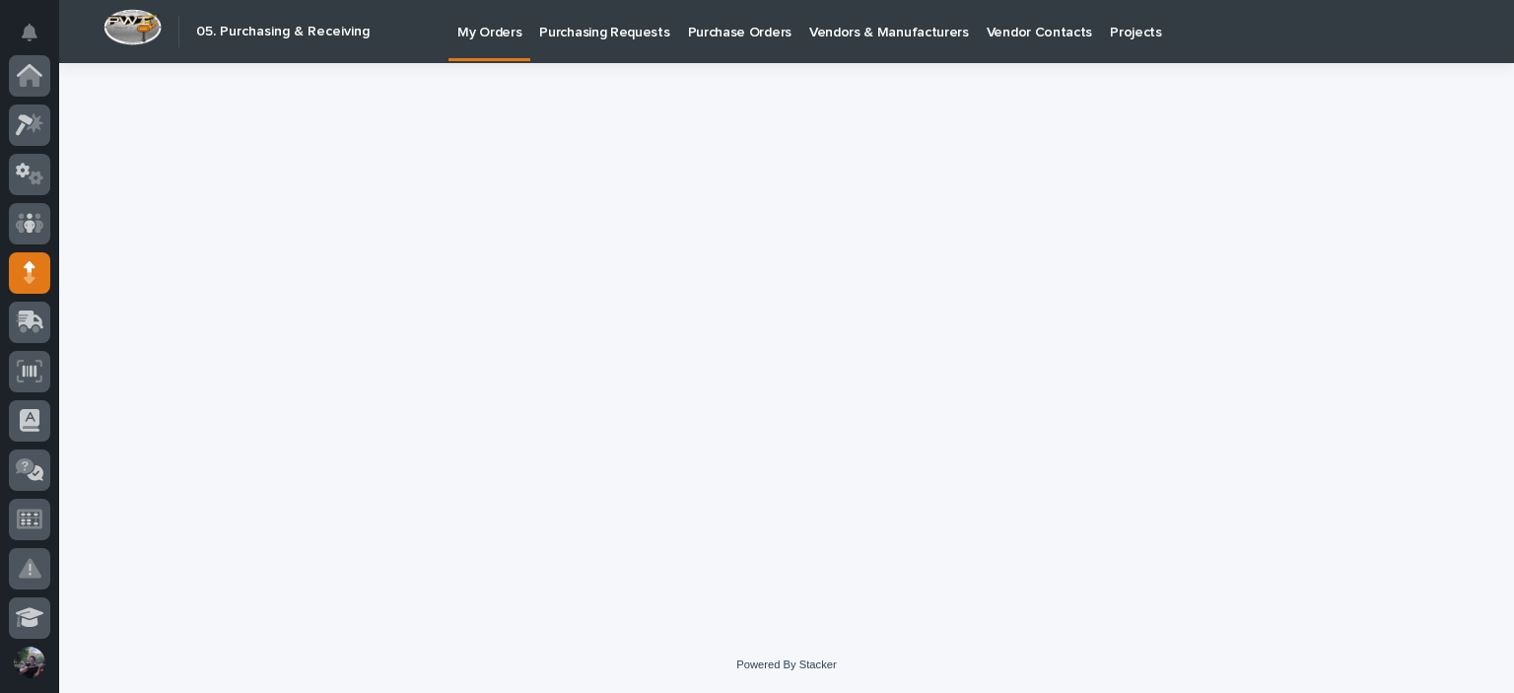
scroll to position [197, 0]
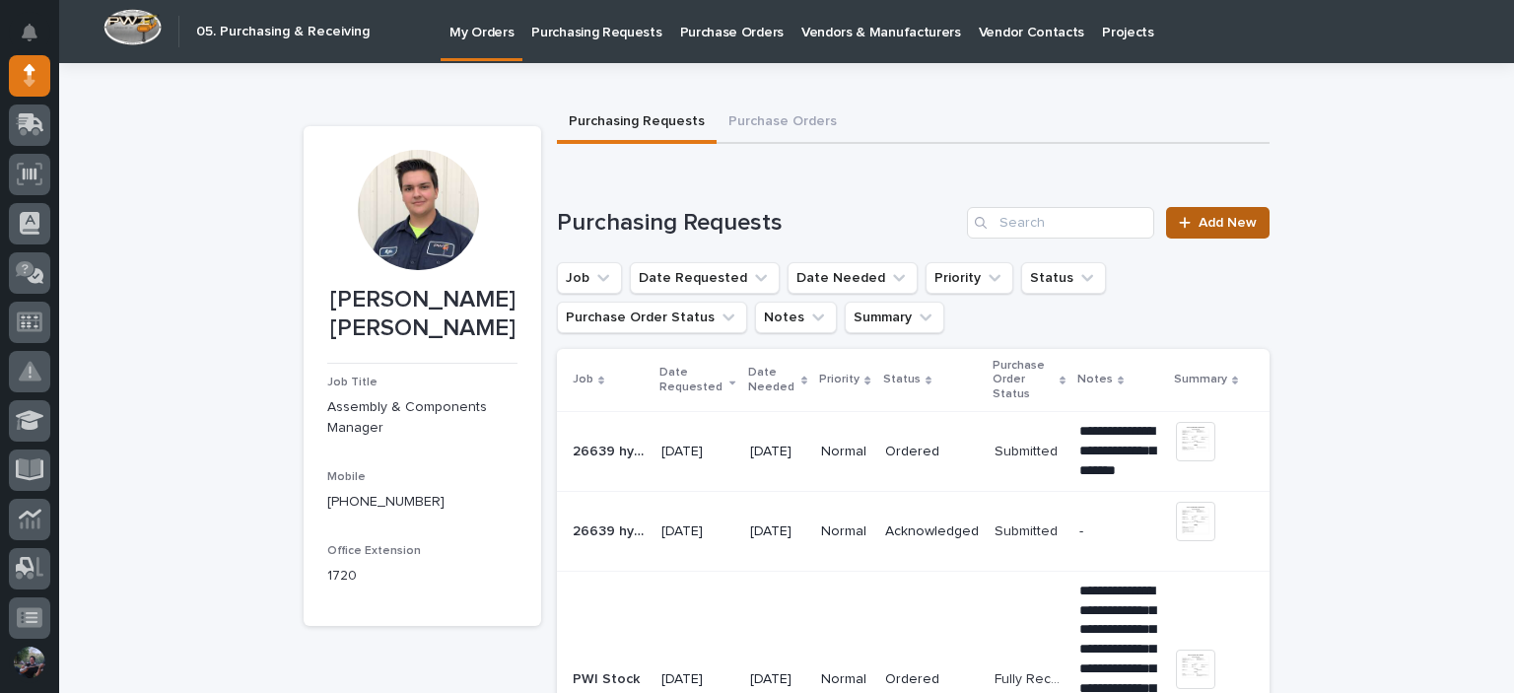
click at [1242, 222] on span "Add New" at bounding box center [1227, 223] width 58 height 14
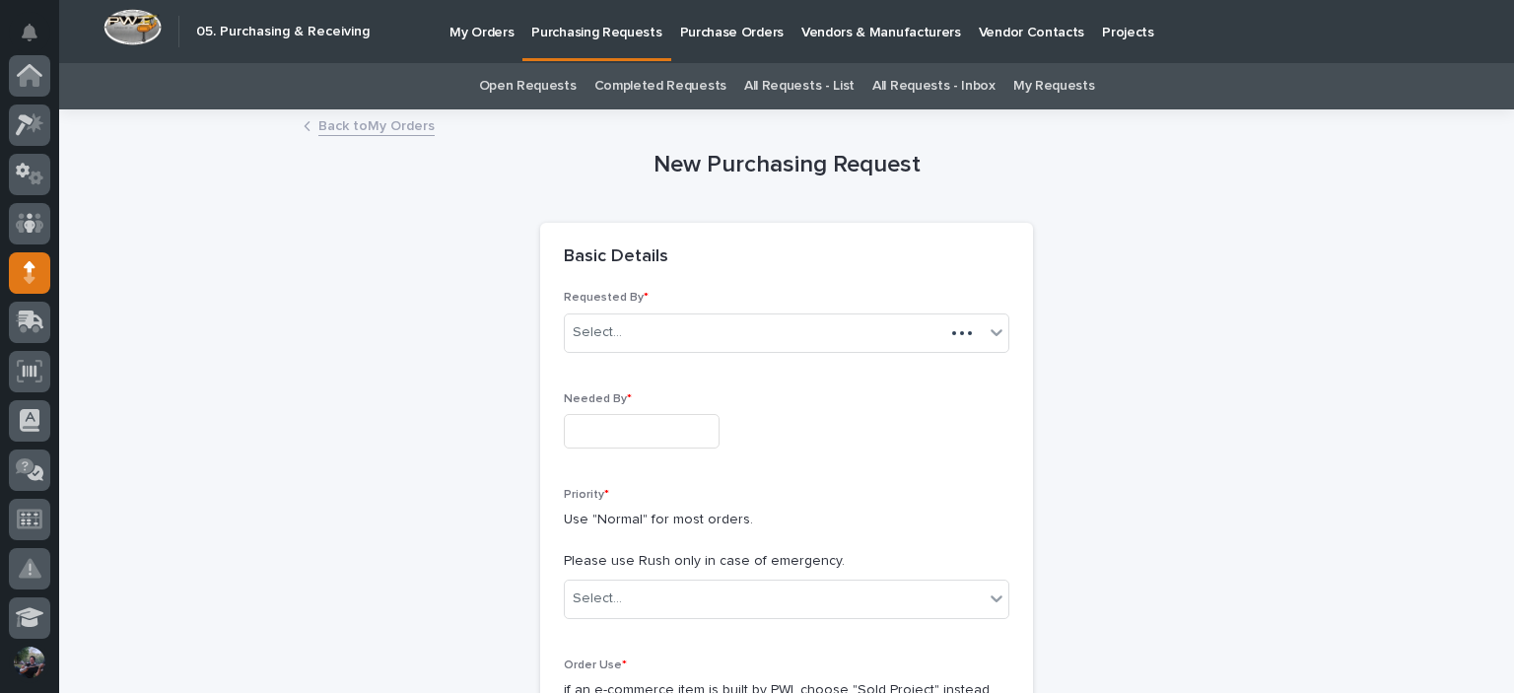
scroll to position [197, 0]
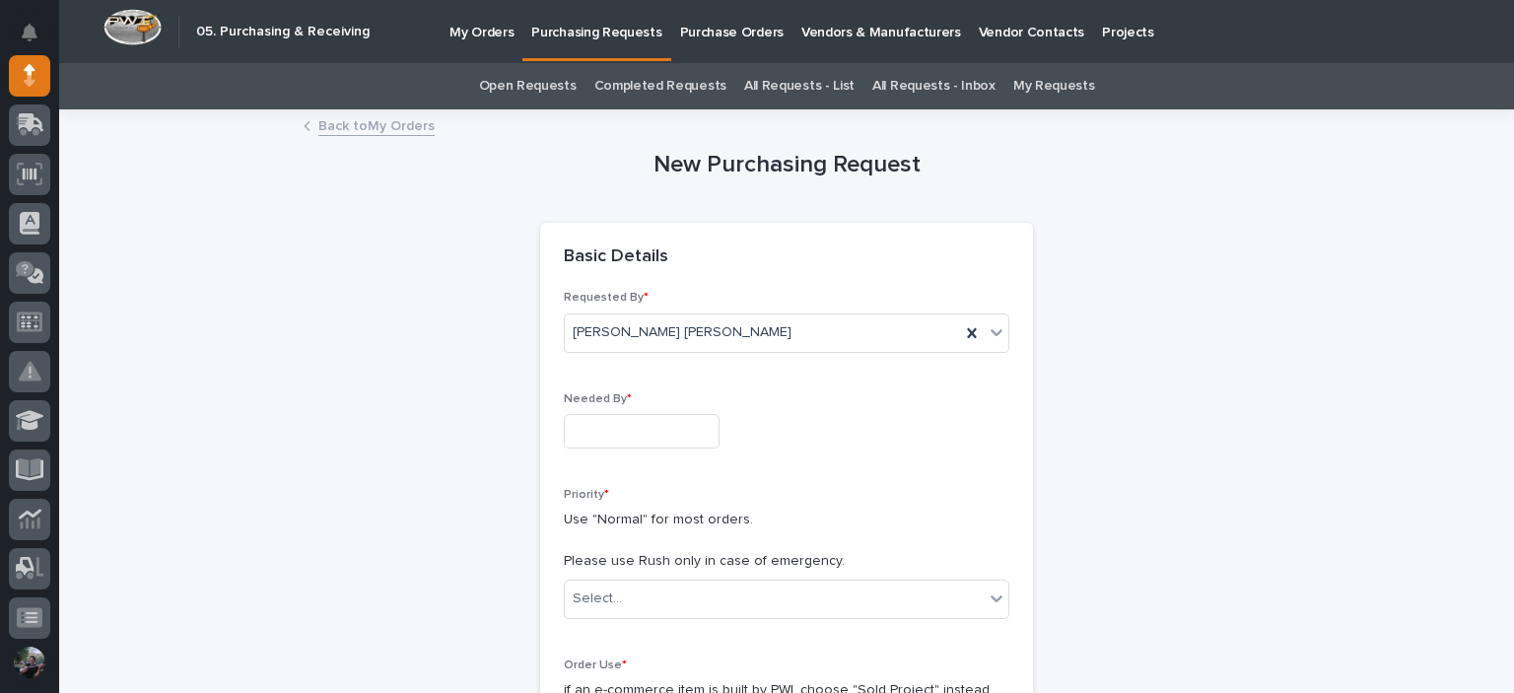
click at [632, 451] on div "Needed By *" at bounding box center [786, 428] width 445 height 72
click at [641, 439] on input "text" at bounding box center [642, 431] width 156 height 34
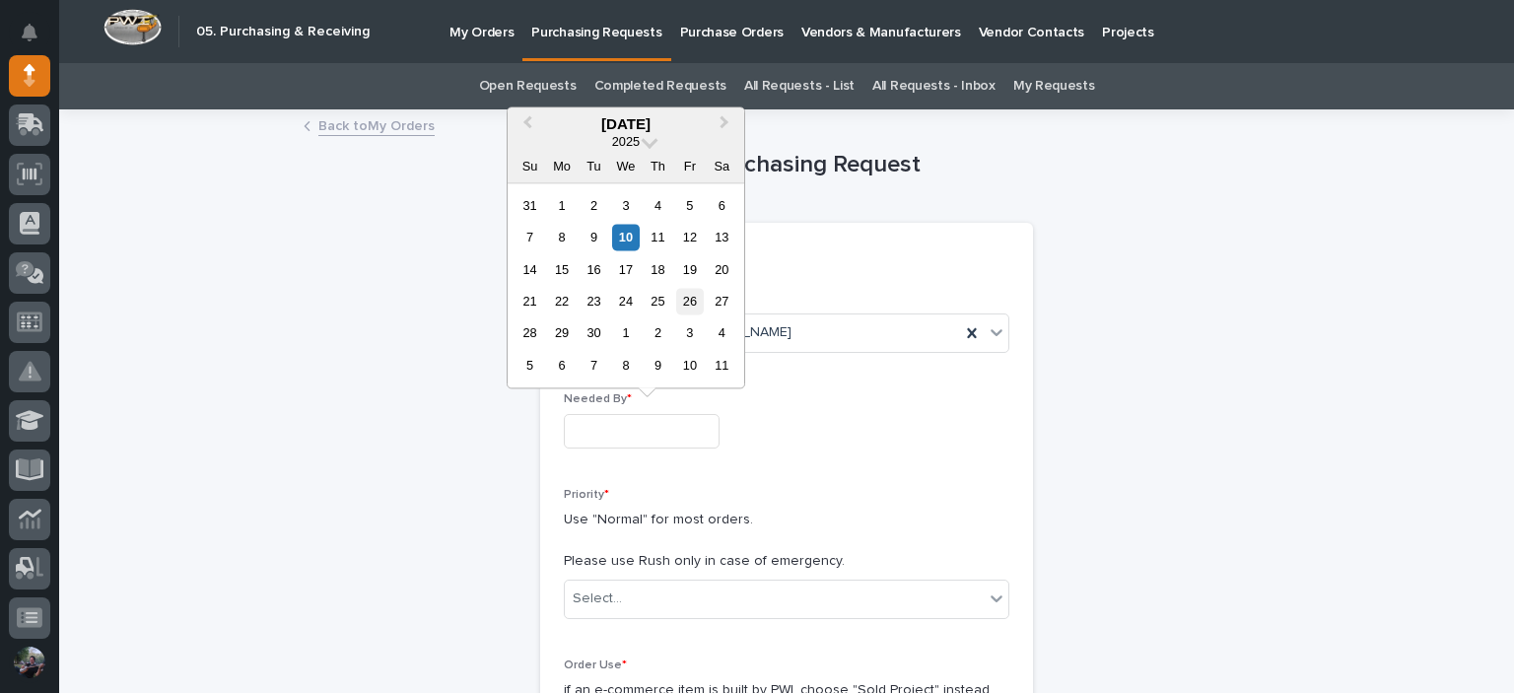
click at [687, 305] on div "26" at bounding box center [689, 301] width 27 height 27
type input "**********"
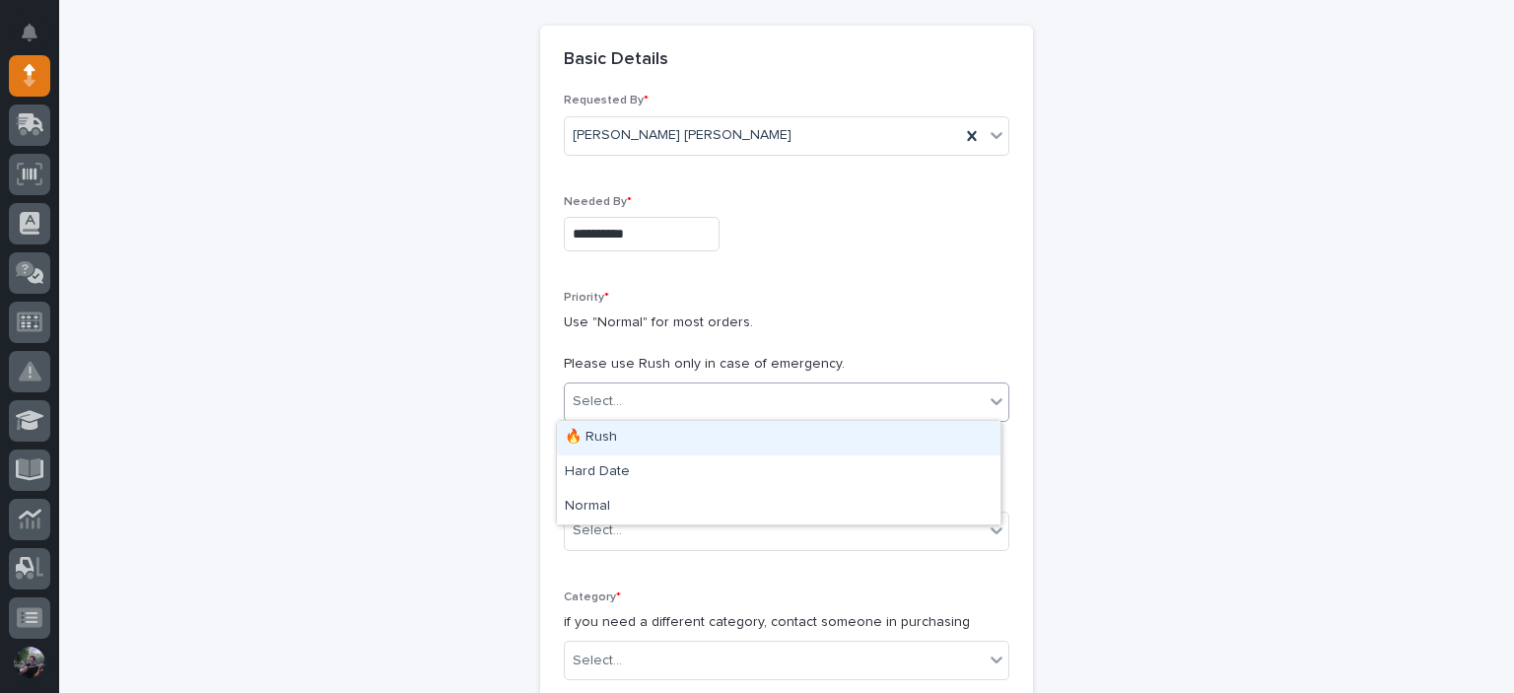
click at [625, 408] on div "Select..." at bounding box center [774, 401] width 419 height 33
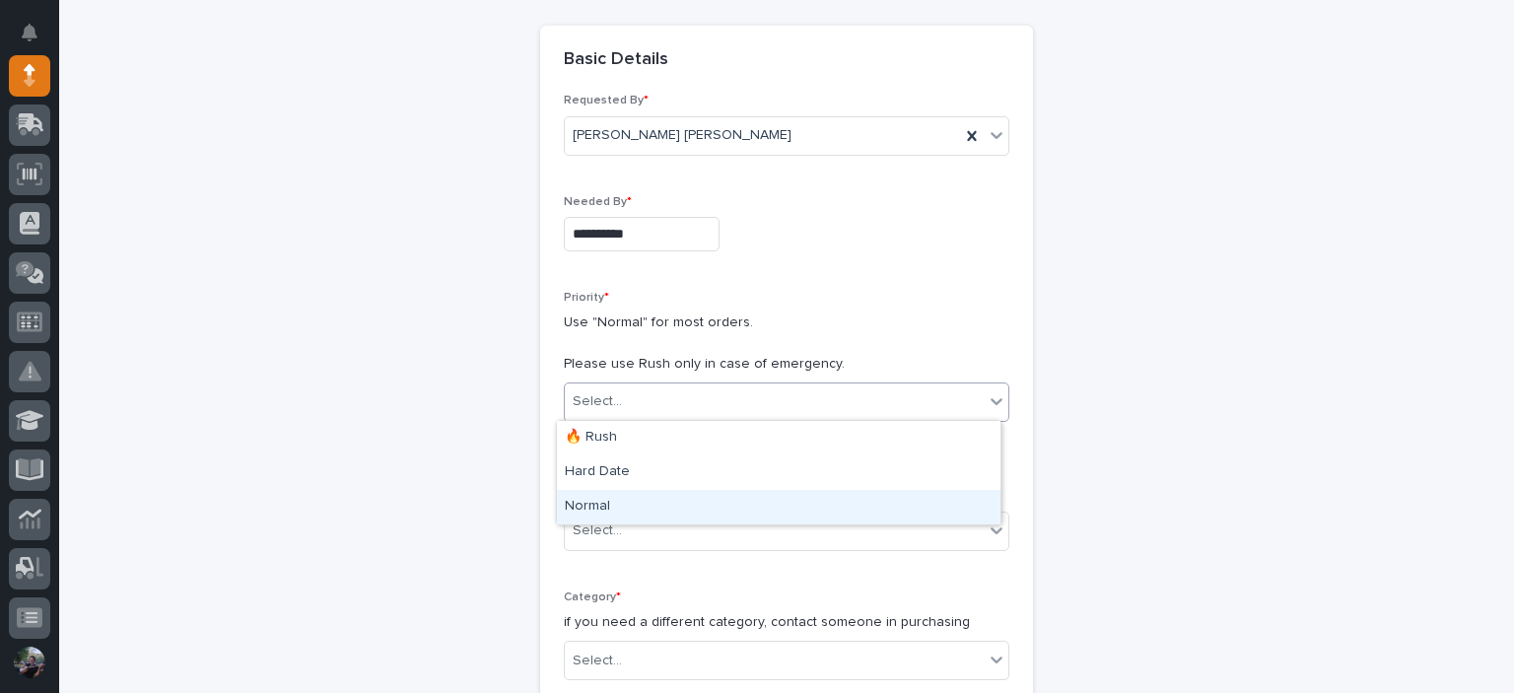
click at [615, 508] on div "Normal" at bounding box center [779, 507] width 444 height 34
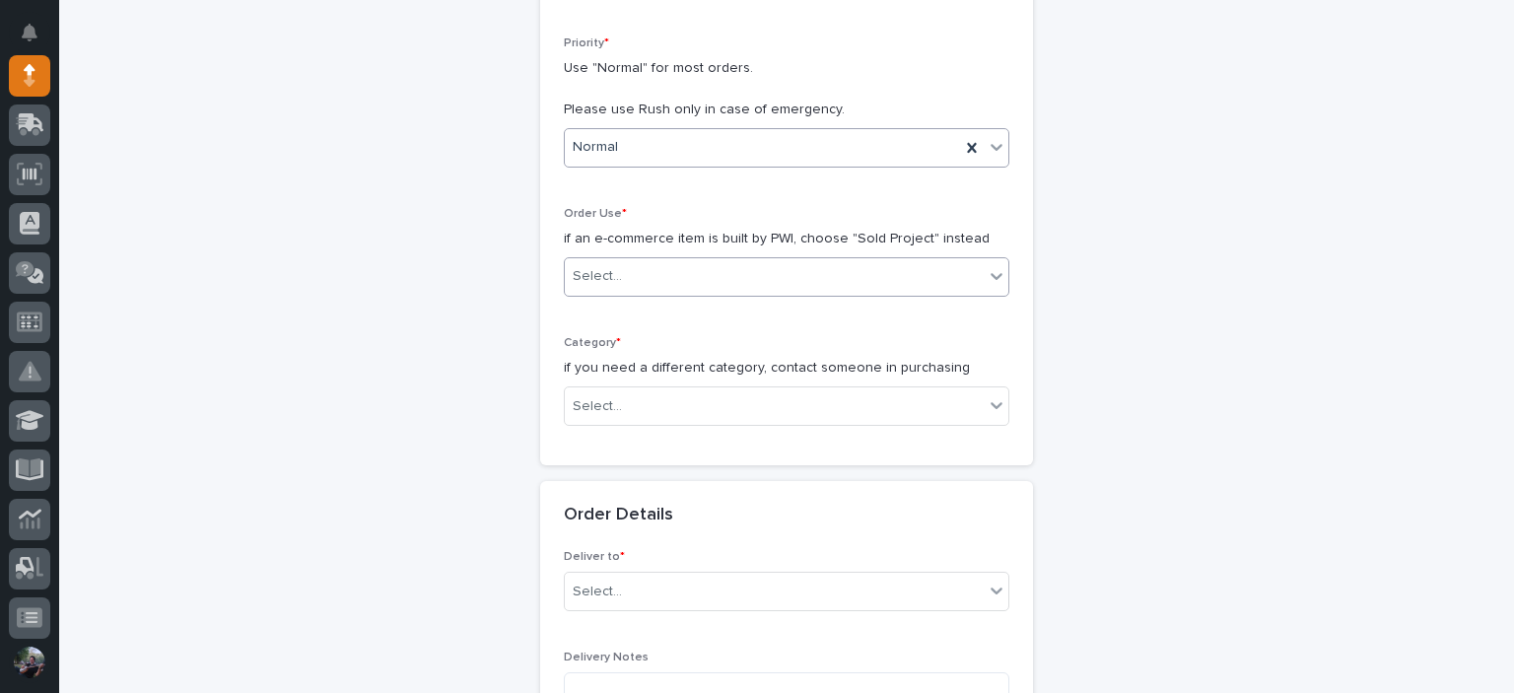
scroll to position [459, 0]
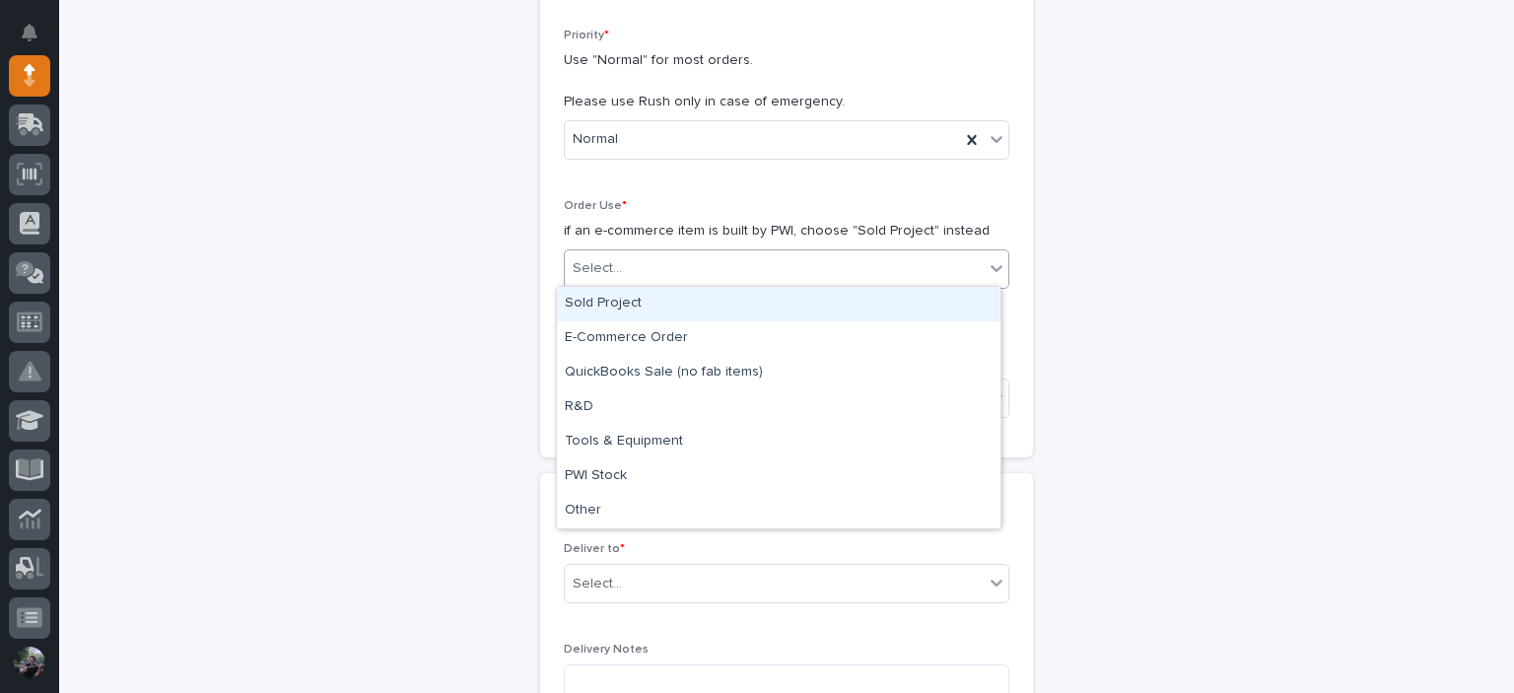
click at [647, 260] on div "Select..." at bounding box center [774, 268] width 419 height 33
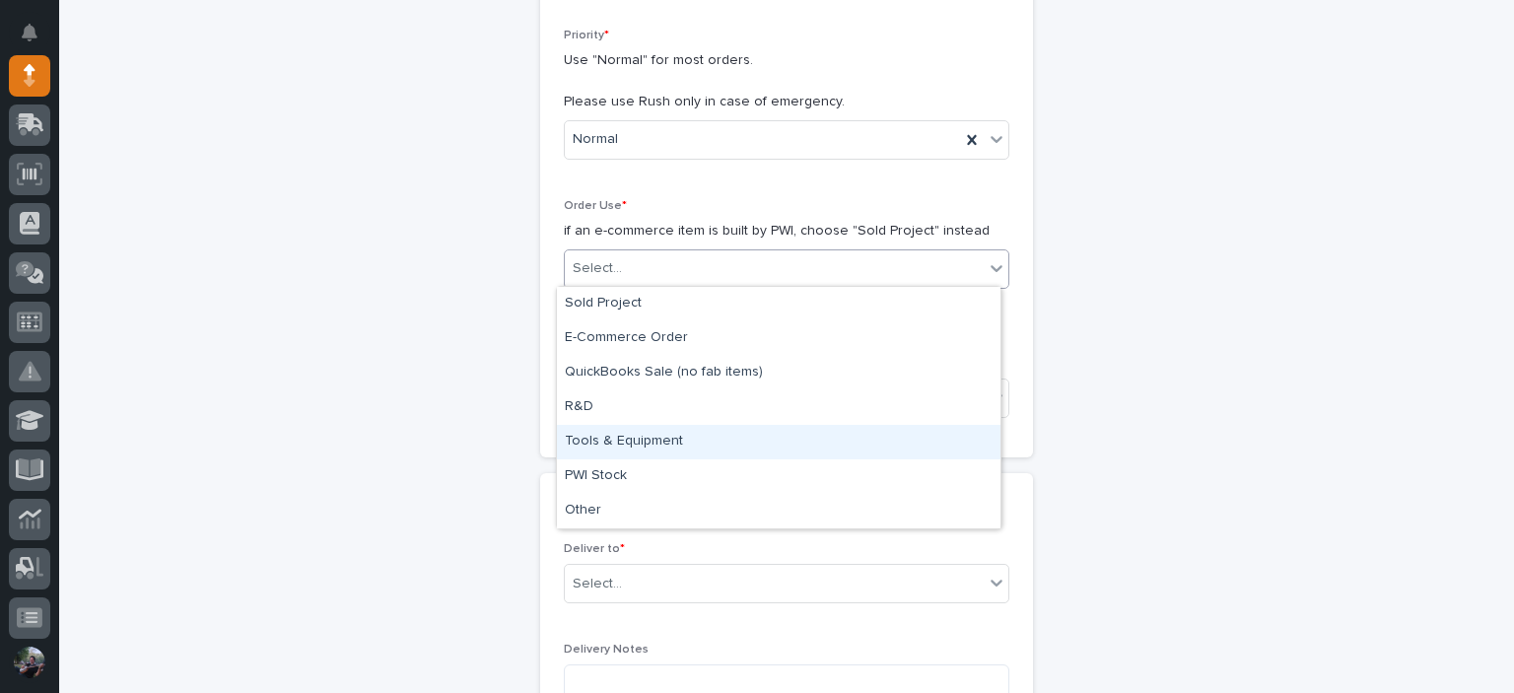
click at [658, 456] on div "Tools & Equipment" at bounding box center [779, 442] width 444 height 34
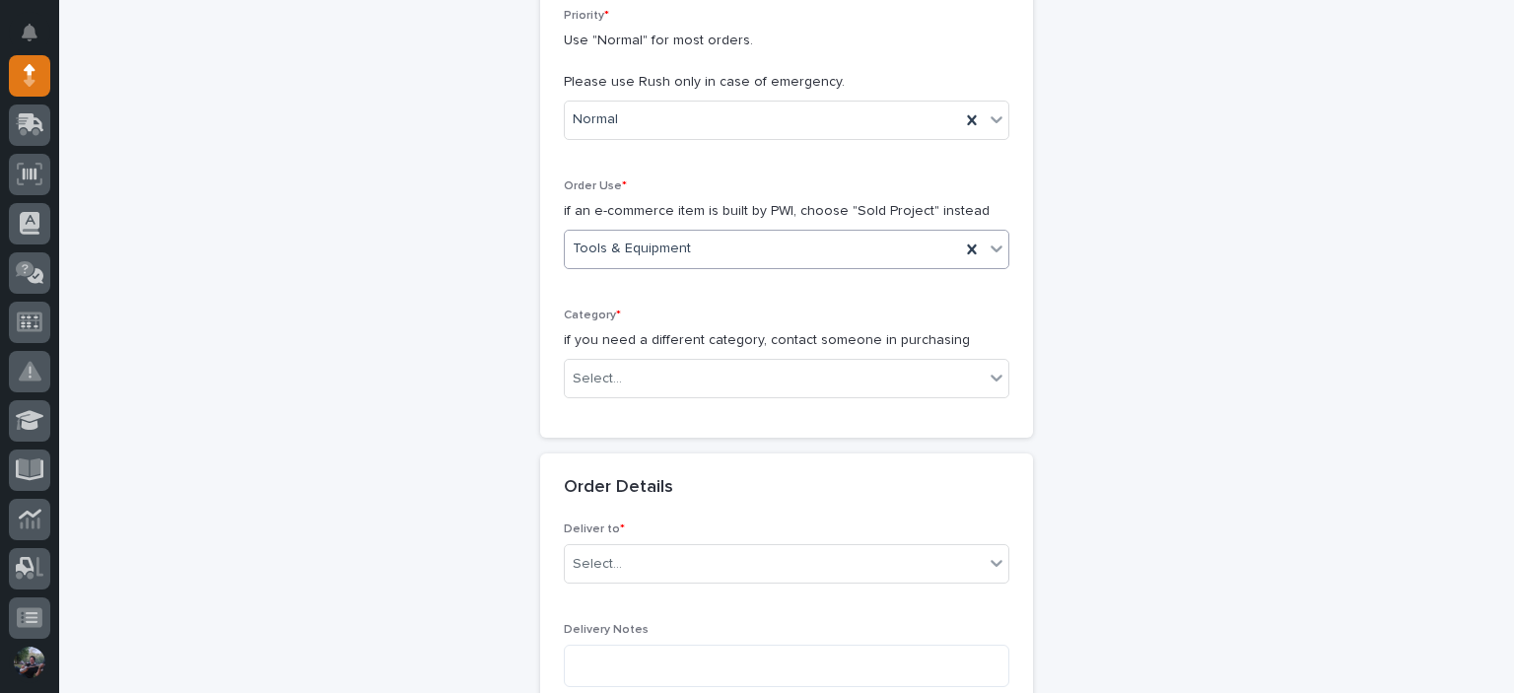
scroll to position [525, 0]
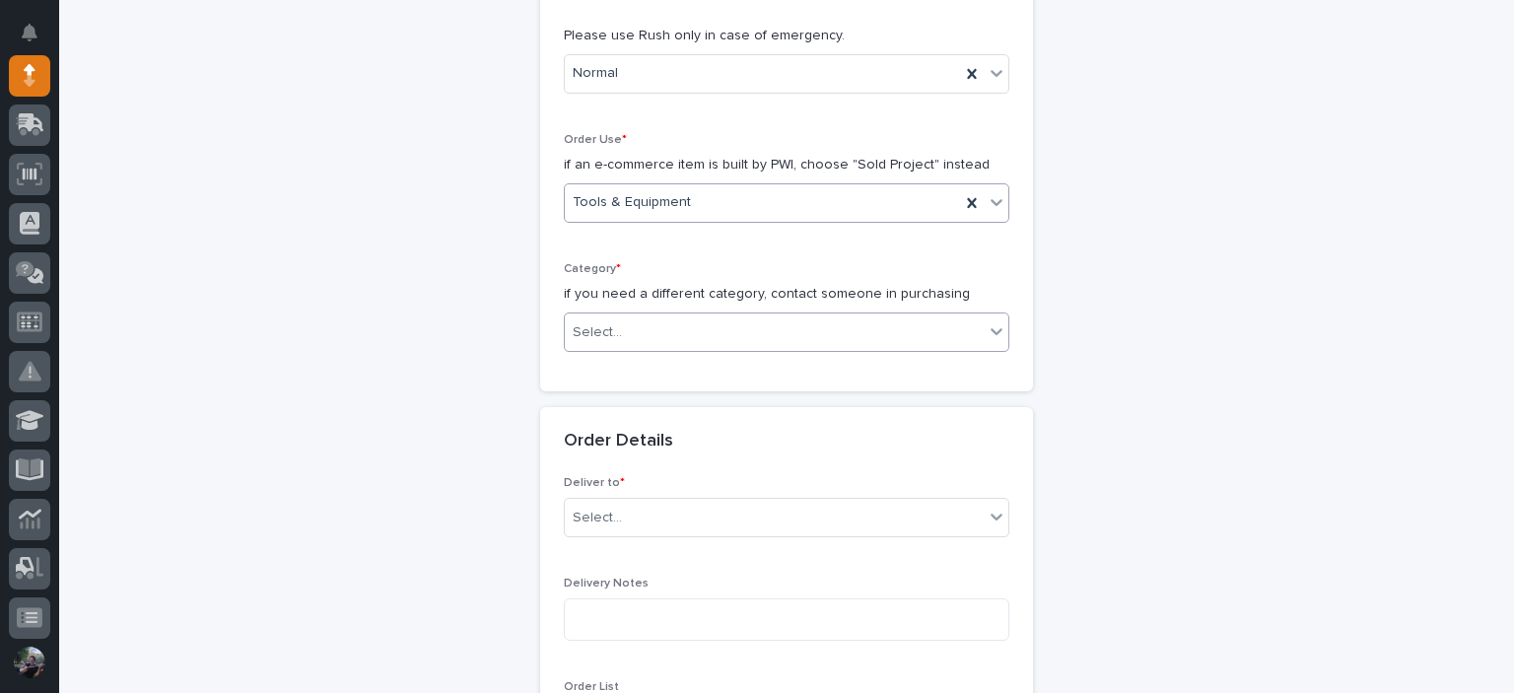
click at [647, 342] on div "Select..." at bounding box center [774, 332] width 419 height 33
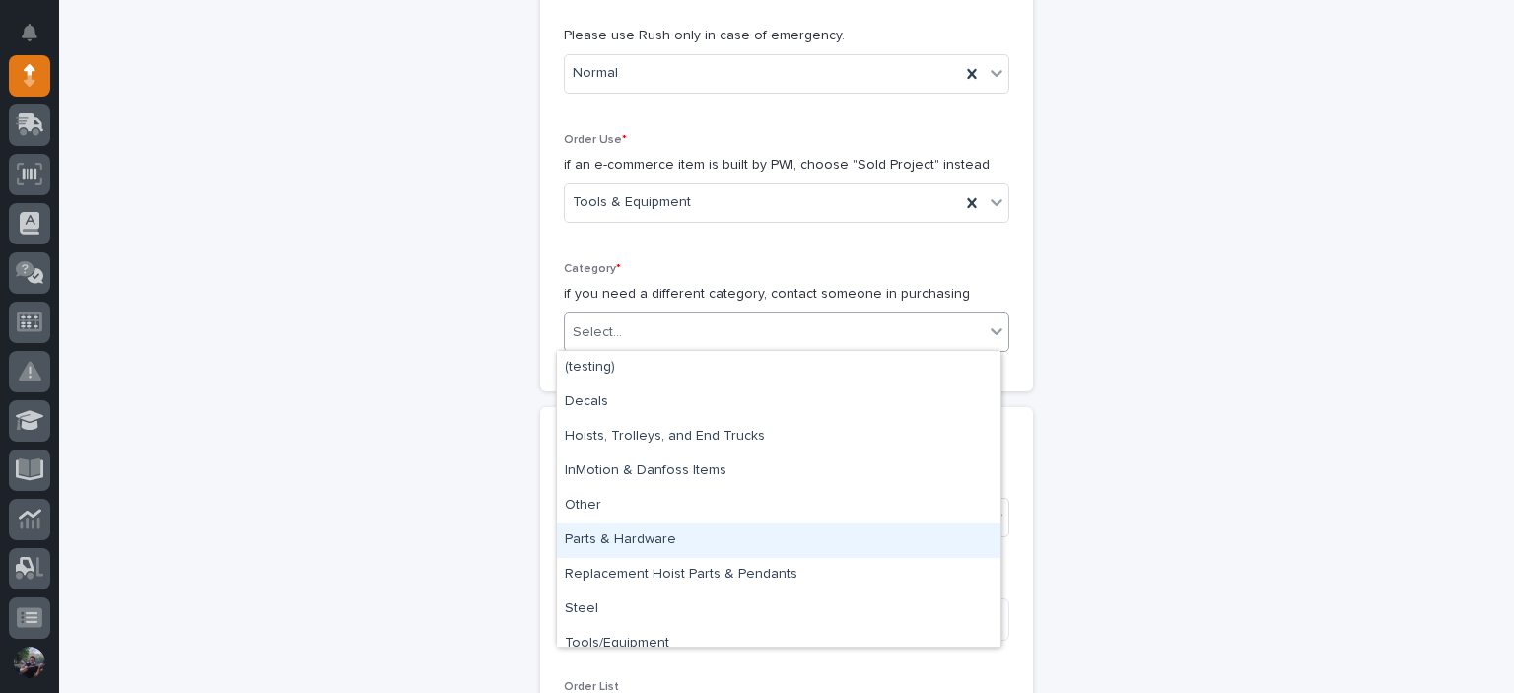
scroll to position [15, 0]
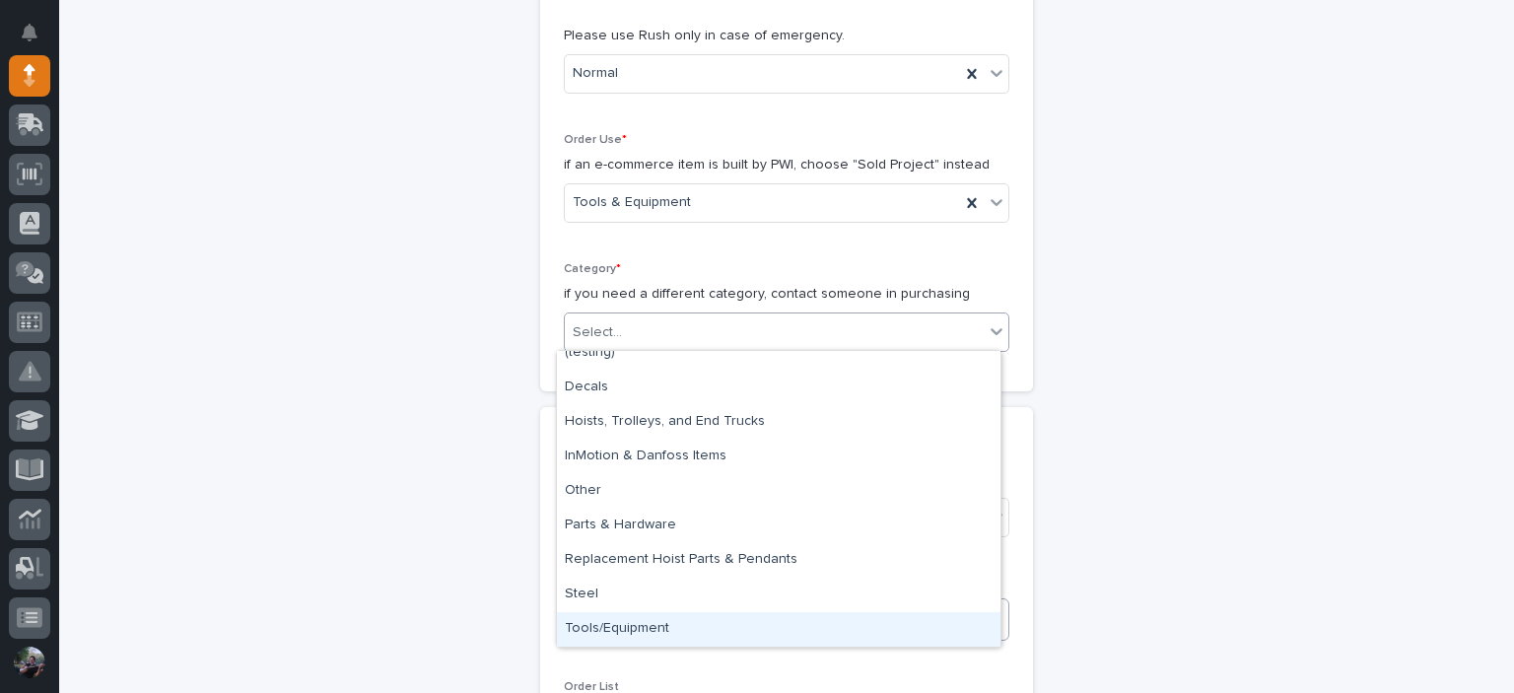
click at [656, 613] on div "Tools/Equipment" at bounding box center [779, 629] width 444 height 34
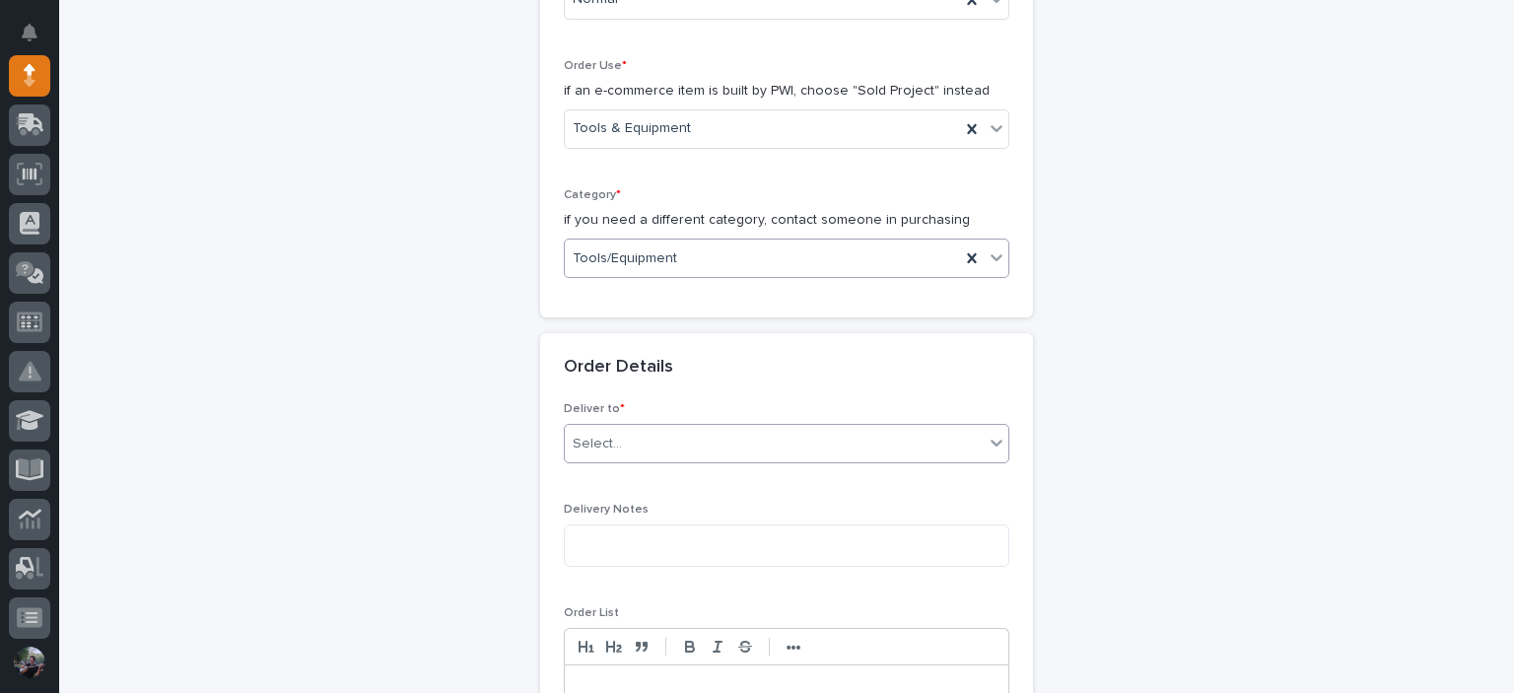
scroll to position [656, 0]
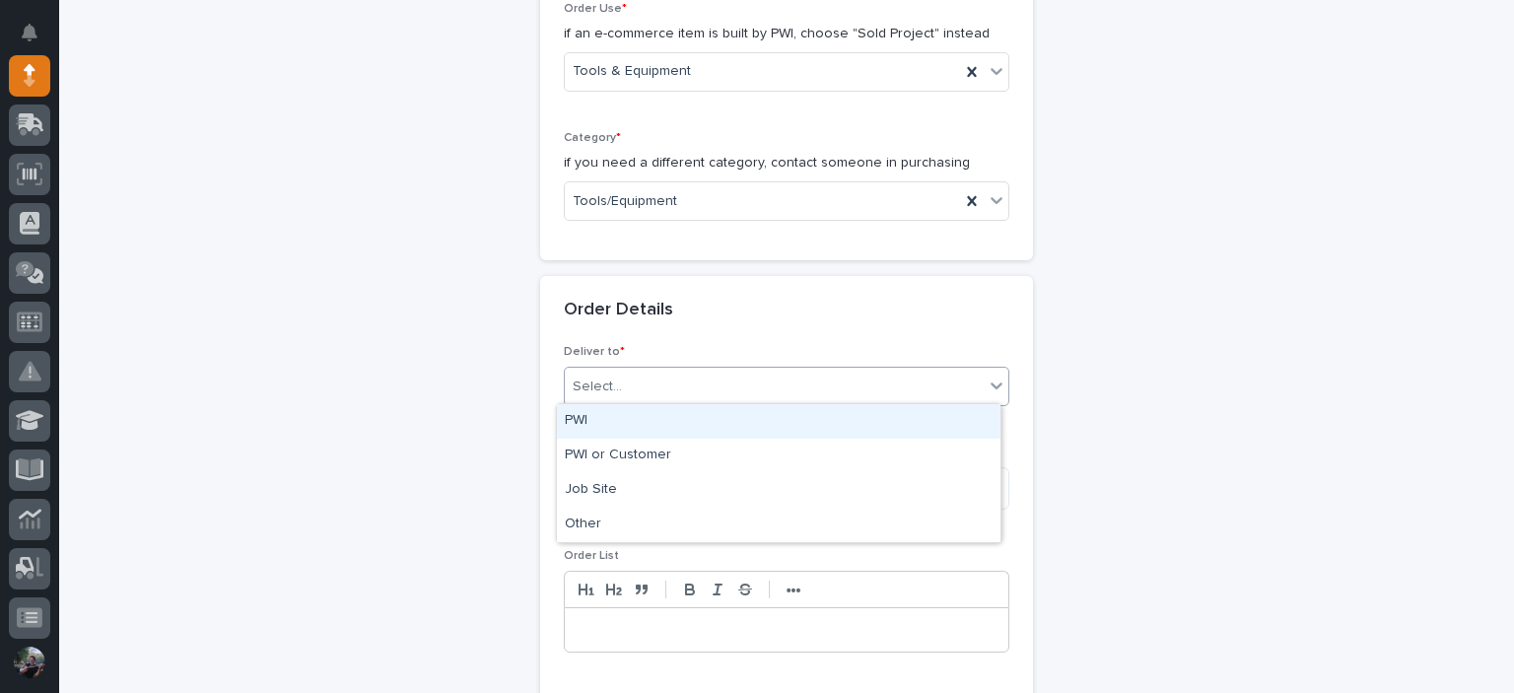
click at [637, 397] on div "Select..." at bounding box center [774, 387] width 419 height 33
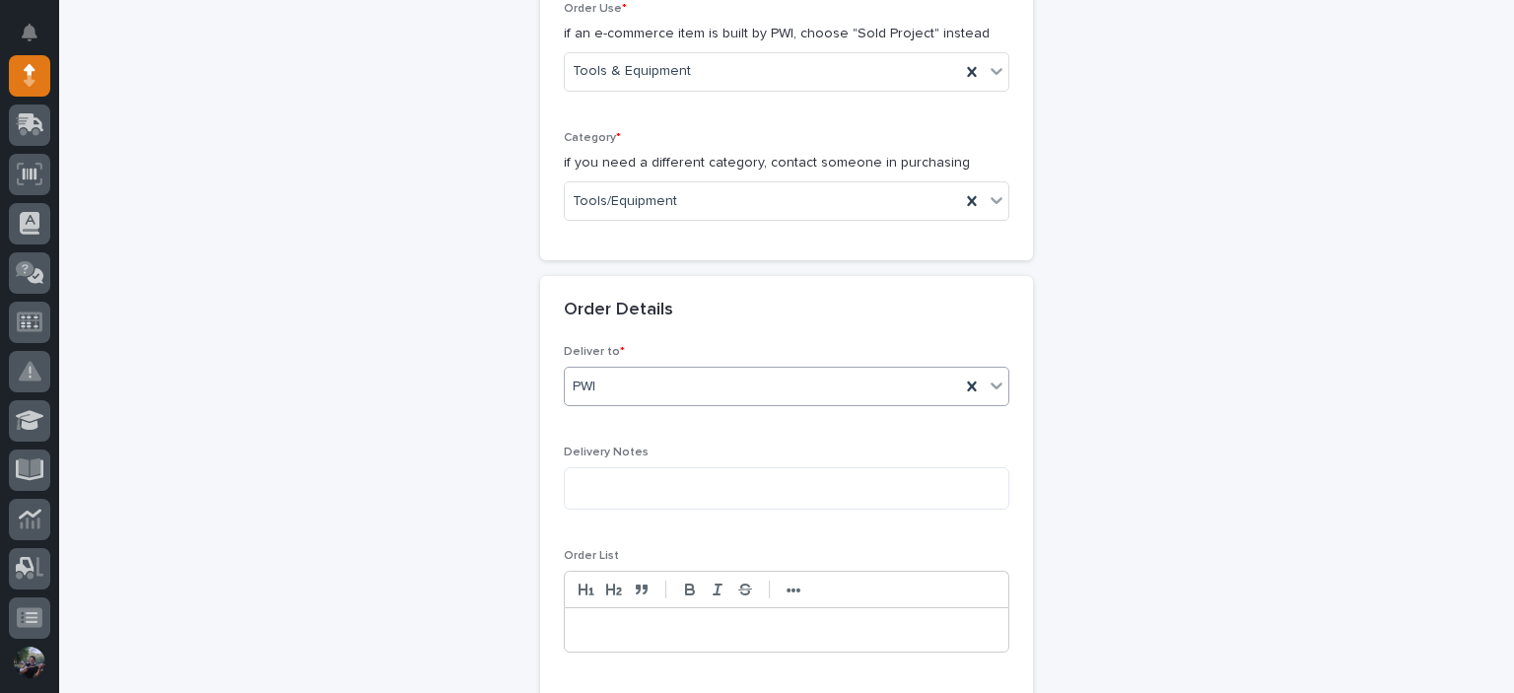
scroll to position [986, 0]
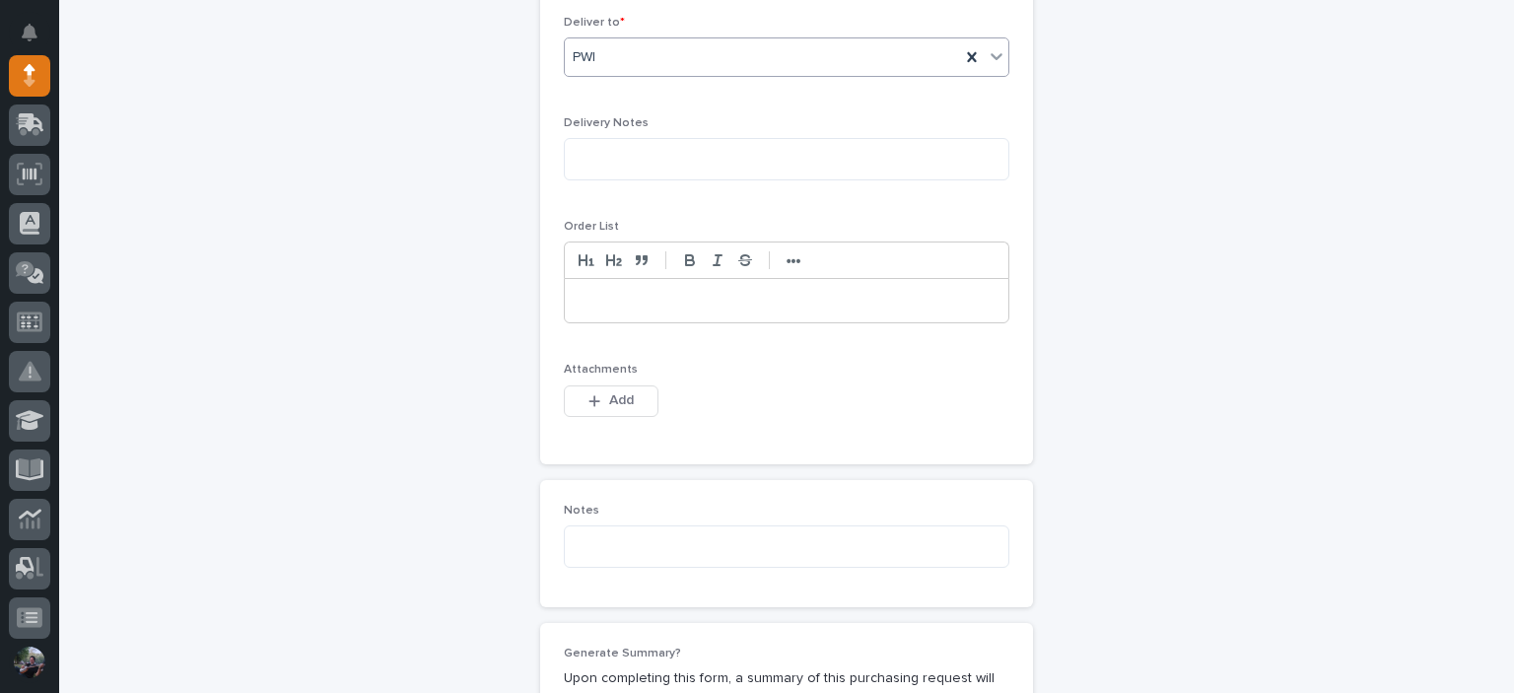
click at [645, 308] on p at bounding box center [787, 301] width 414 height 20
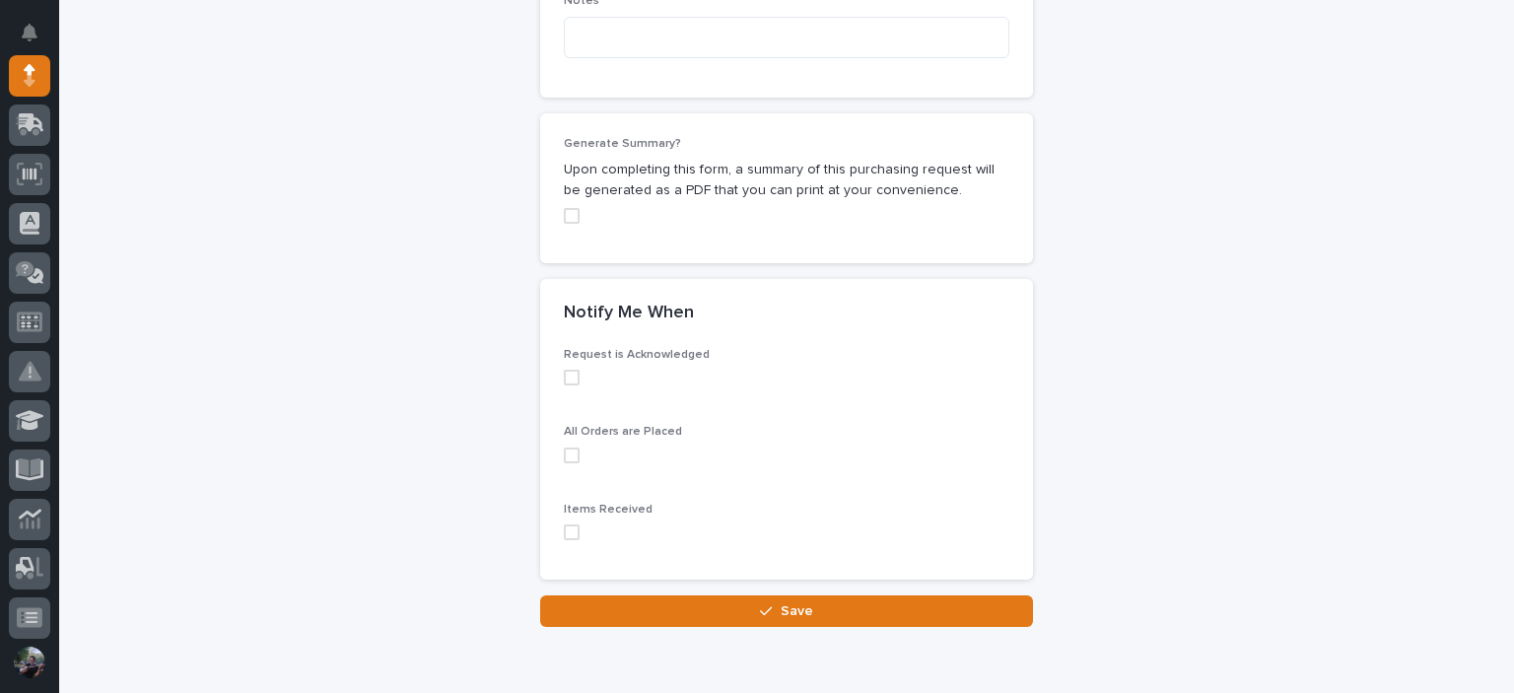
scroll to position [1511, 0]
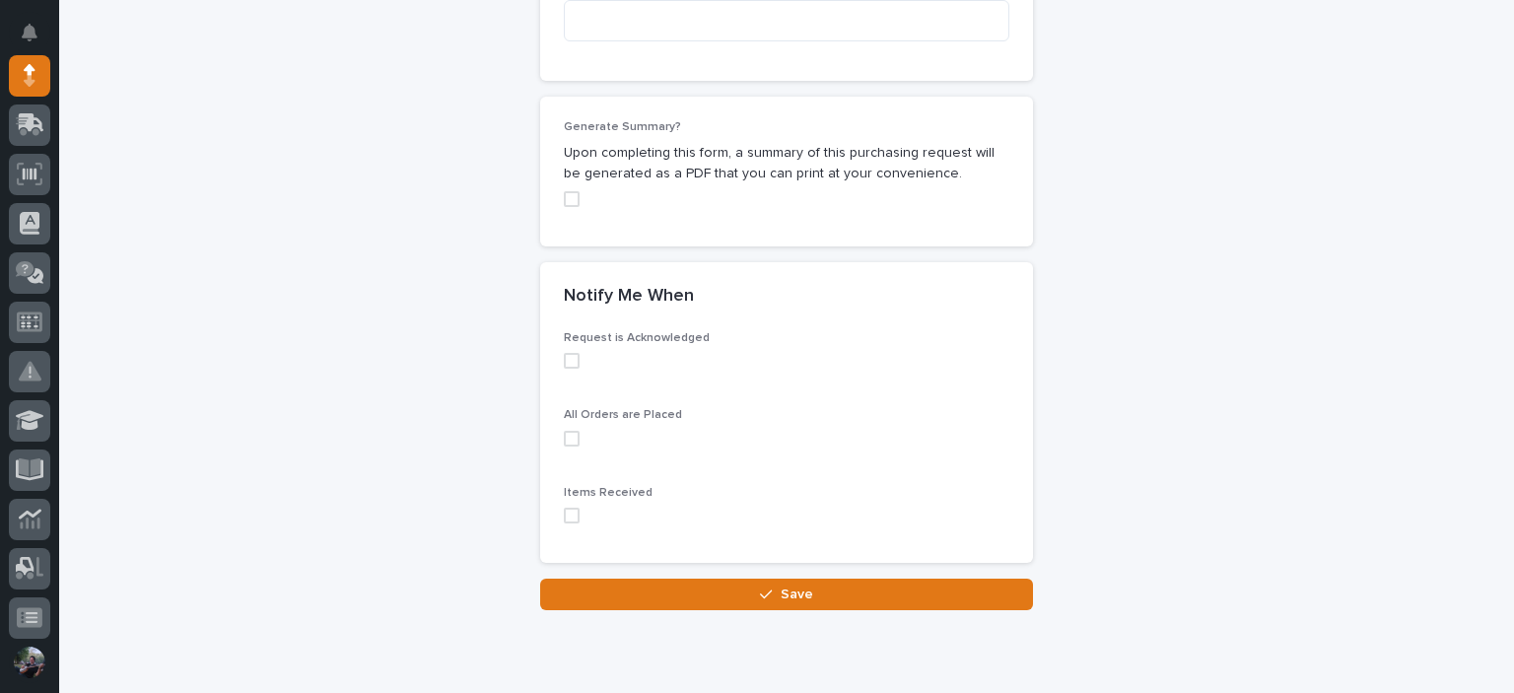
click at [568, 508] on span at bounding box center [572, 516] width 16 height 16
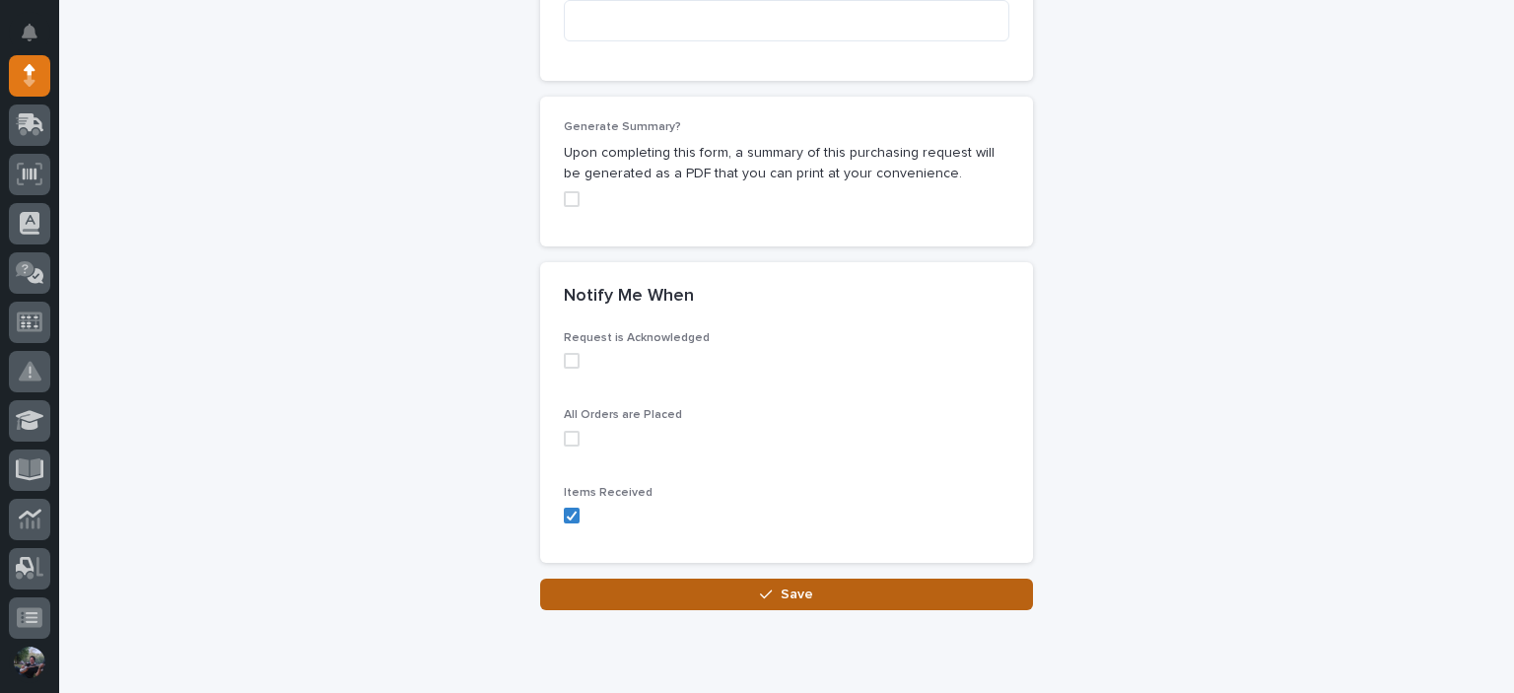
click at [629, 591] on button "Save" at bounding box center [786, 595] width 493 height 32
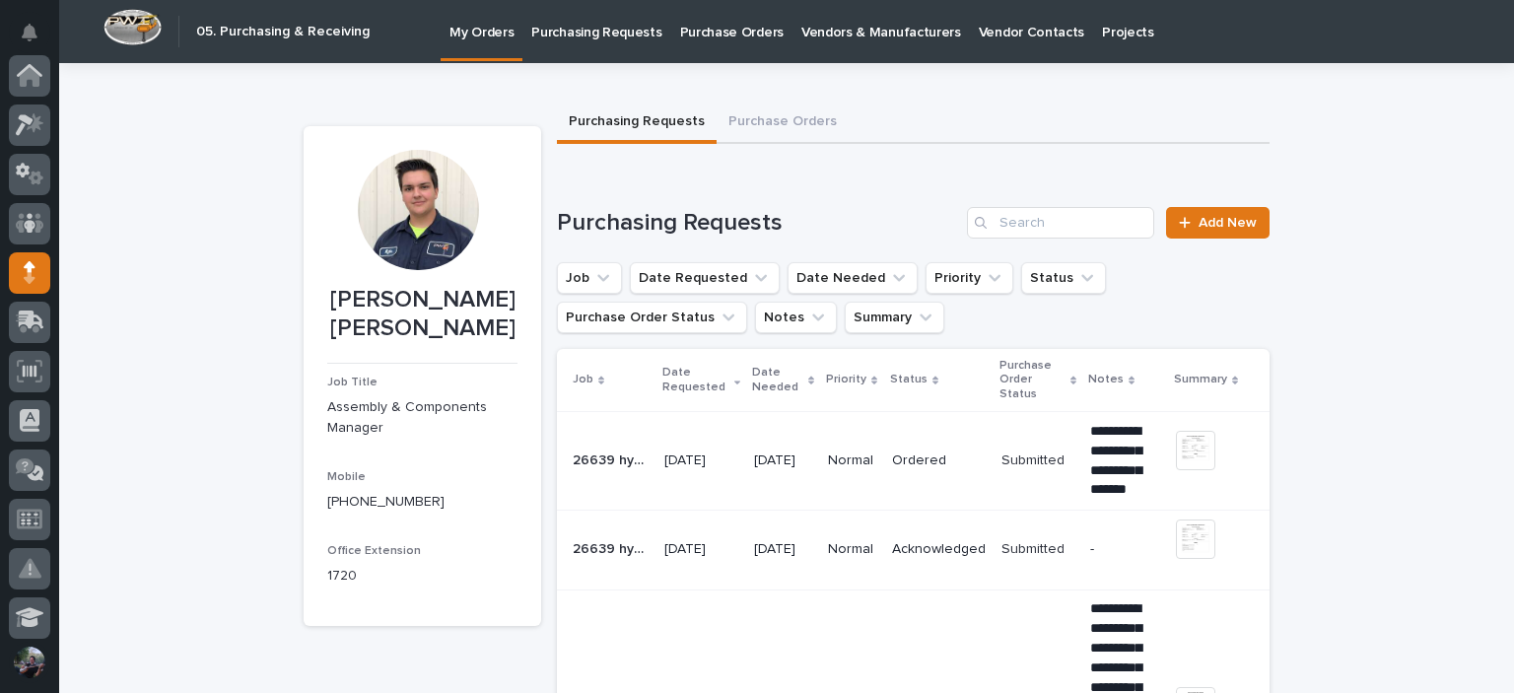
scroll to position [197, 0]
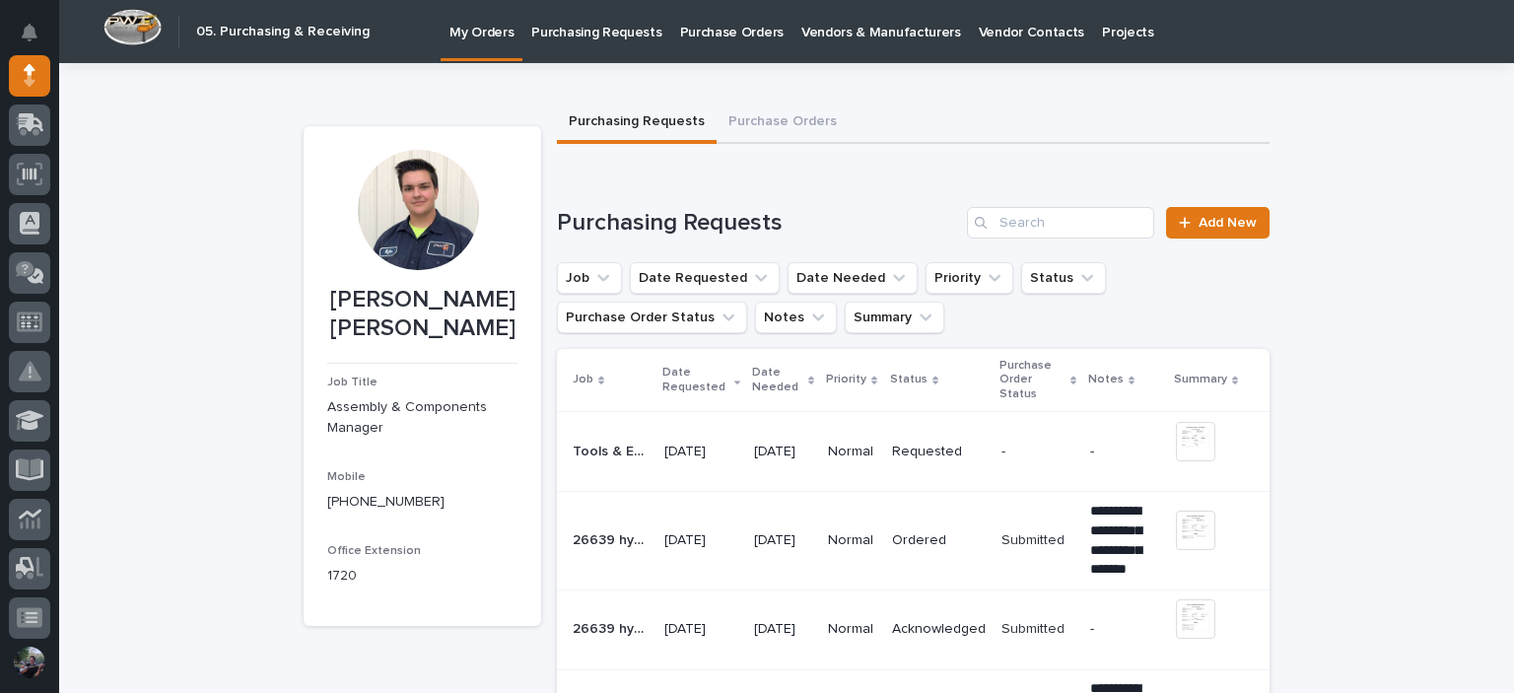
click at [8, 172] on div at bounding box center [29, 348] width 59 height 586
click at [32, 172] on icon at bounding box center [30, 174] width 14 height 12
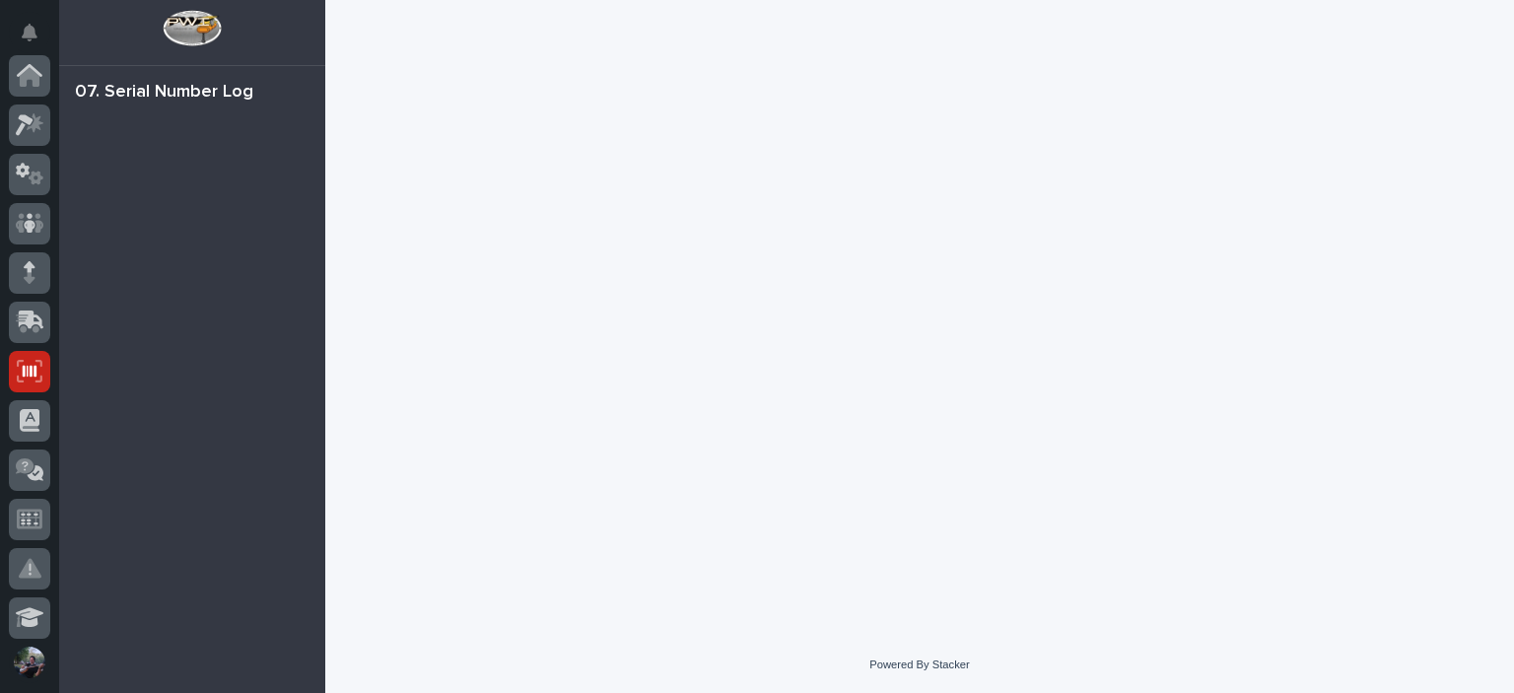
scroll to position [296, 0]
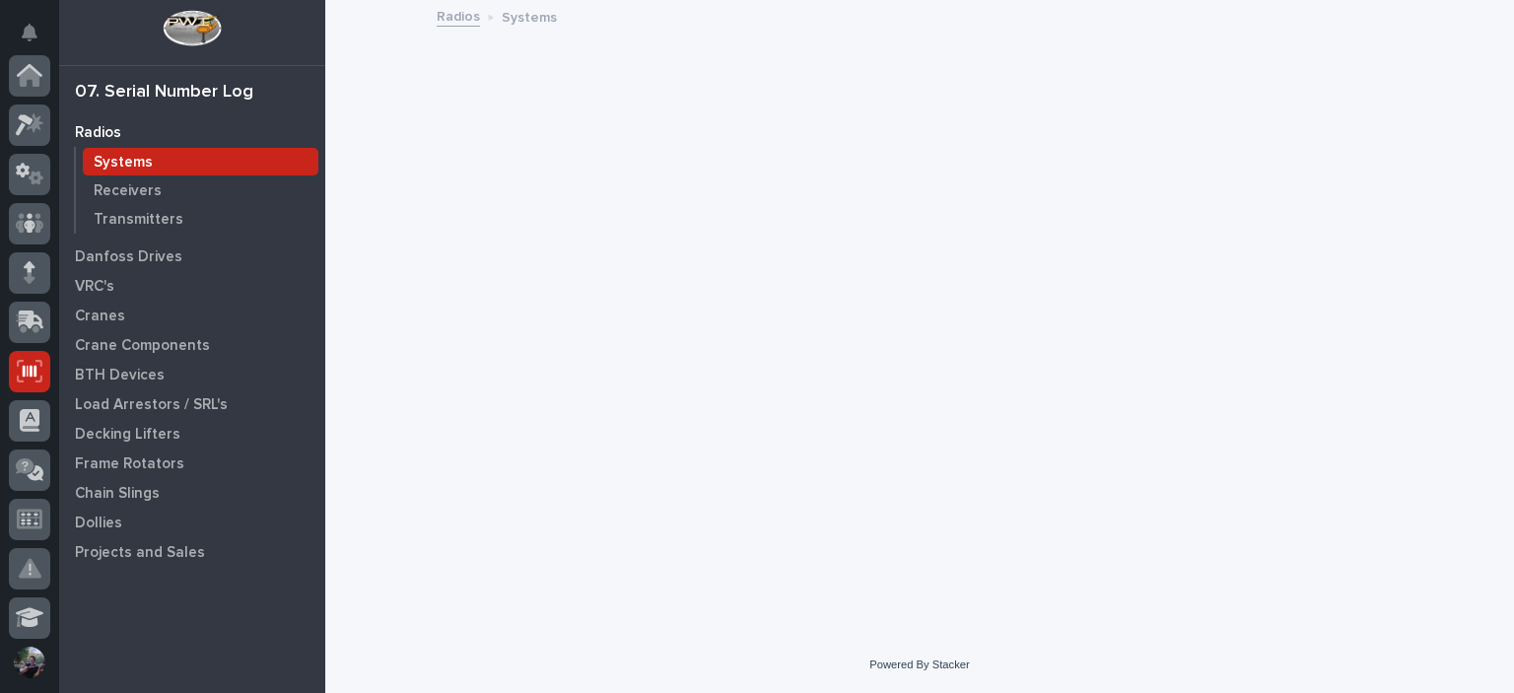
scroll to position [296, 0]
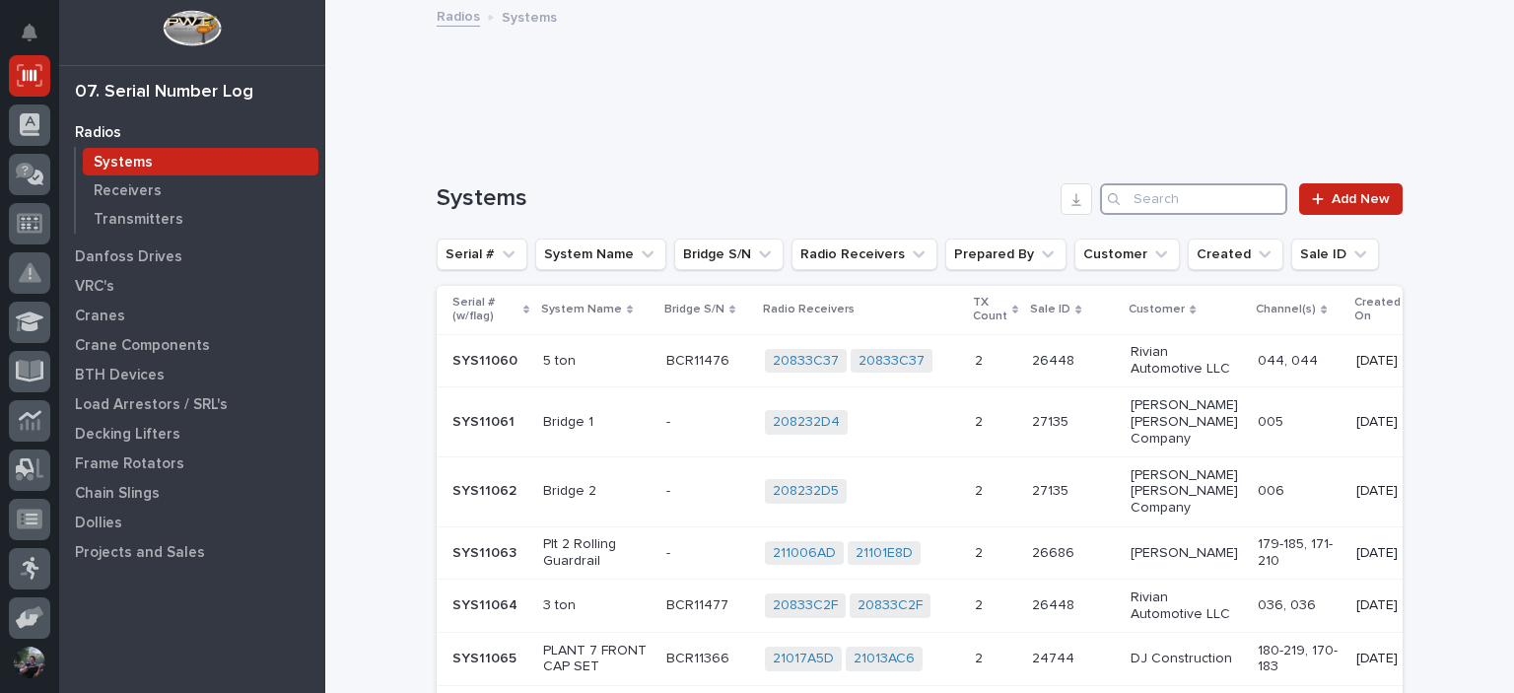
click at [1222, 196] on input "Search" at bounding box center [1193, 199] width 187 height 32
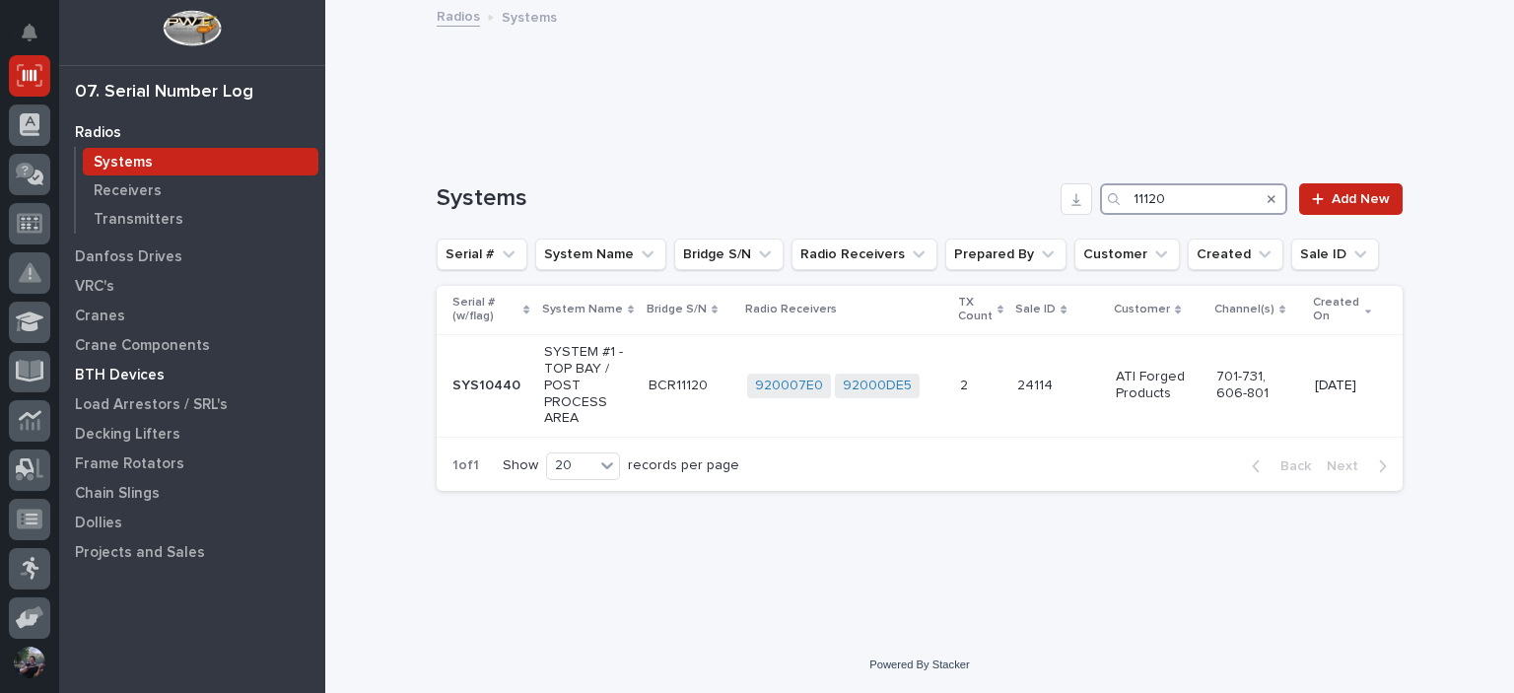
type input "11120"
click at [130, 379] on p "BTH Devices" at bounding box center [120, 376] width 90 height 18
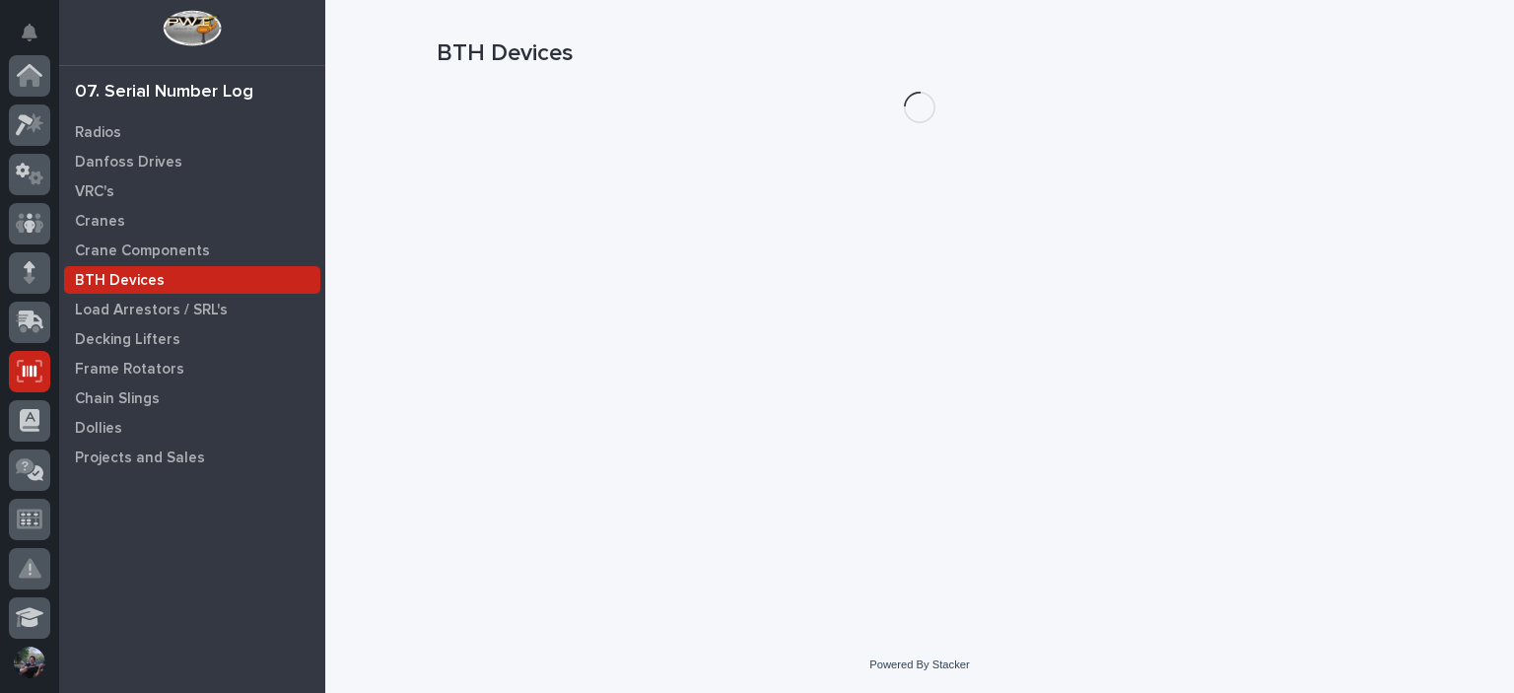
scroll to position [296, 0]
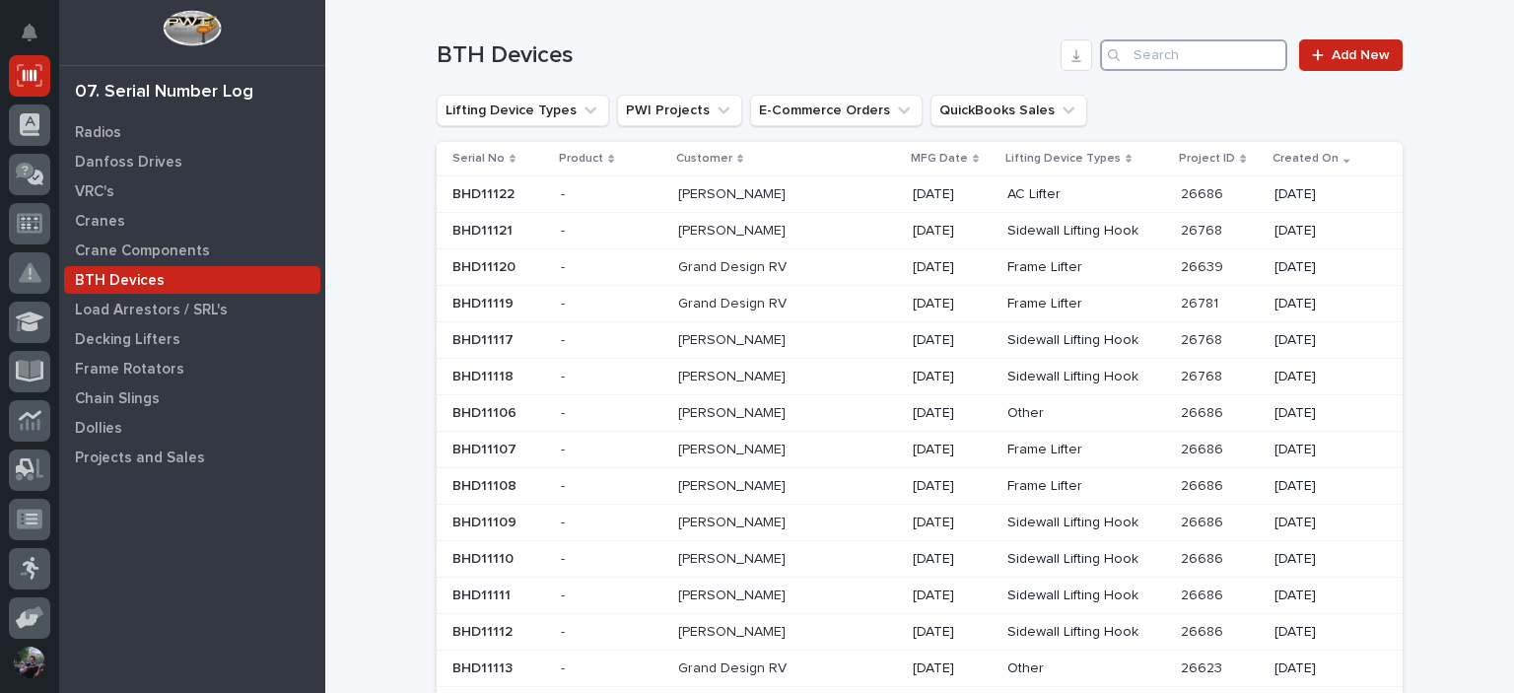
click at [1146, 41] on input "Search" at bounding box center [1193, 55] width 187 height 32
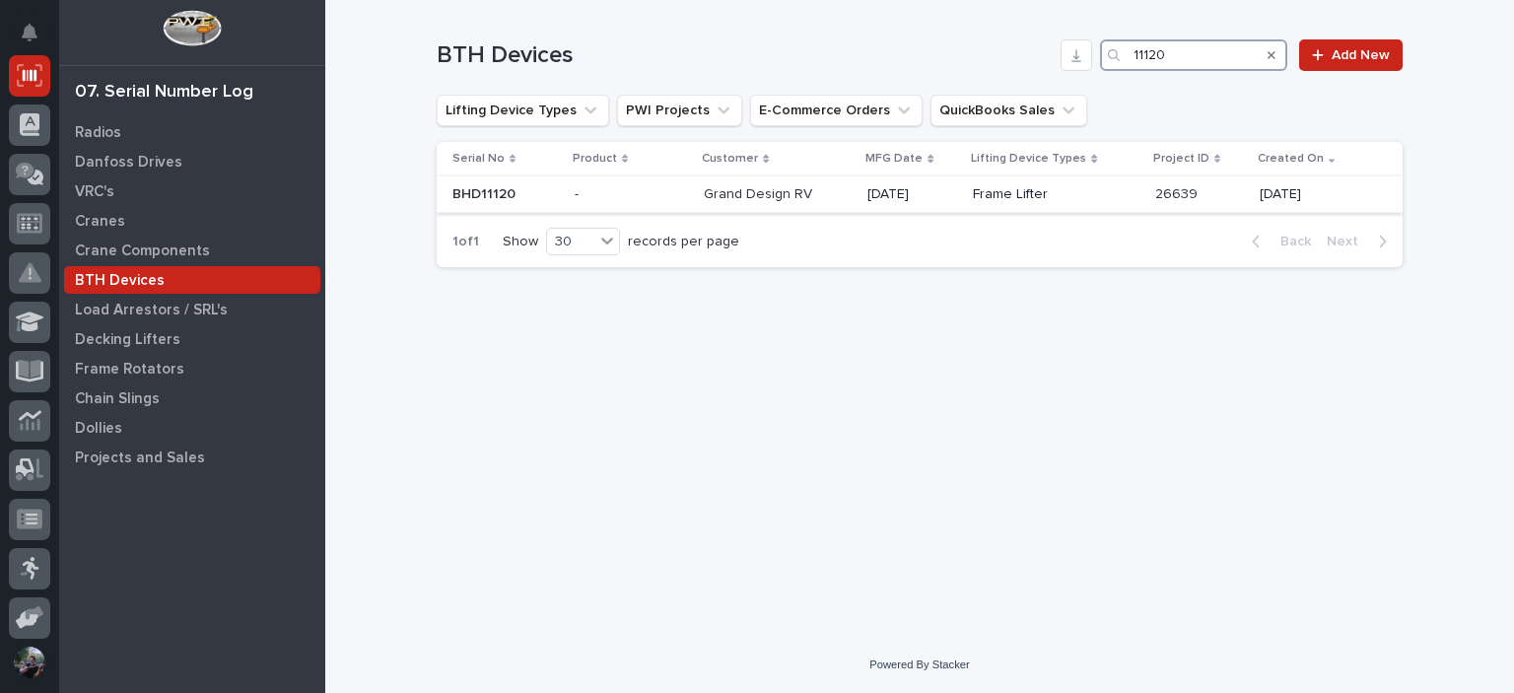
type input "11120"
click at [749, 194] on p "Grand Design RV" at bounding box center [760, 192] width 112 height 21
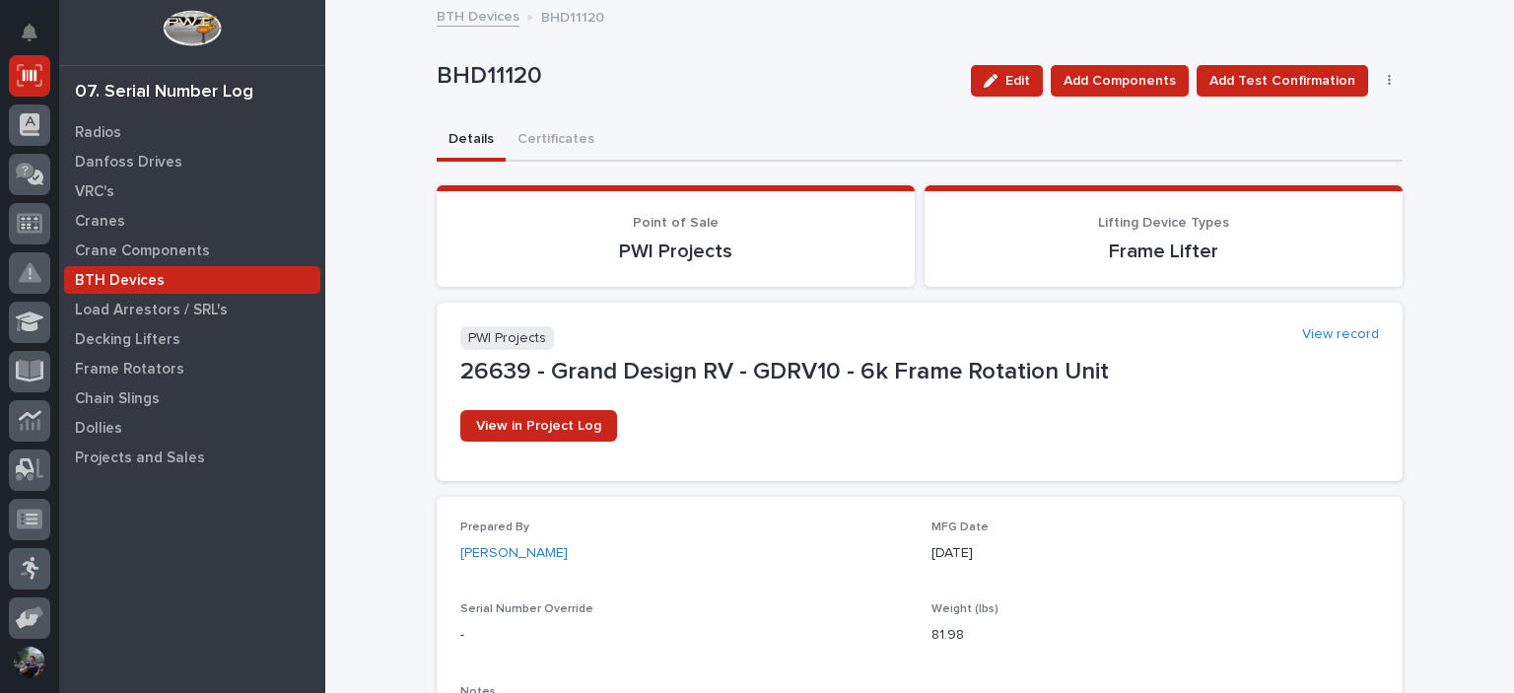
click at [1039, 16] on div "BTH Devices BHD11120" at bounding box center [920, 18] width 986 height 28
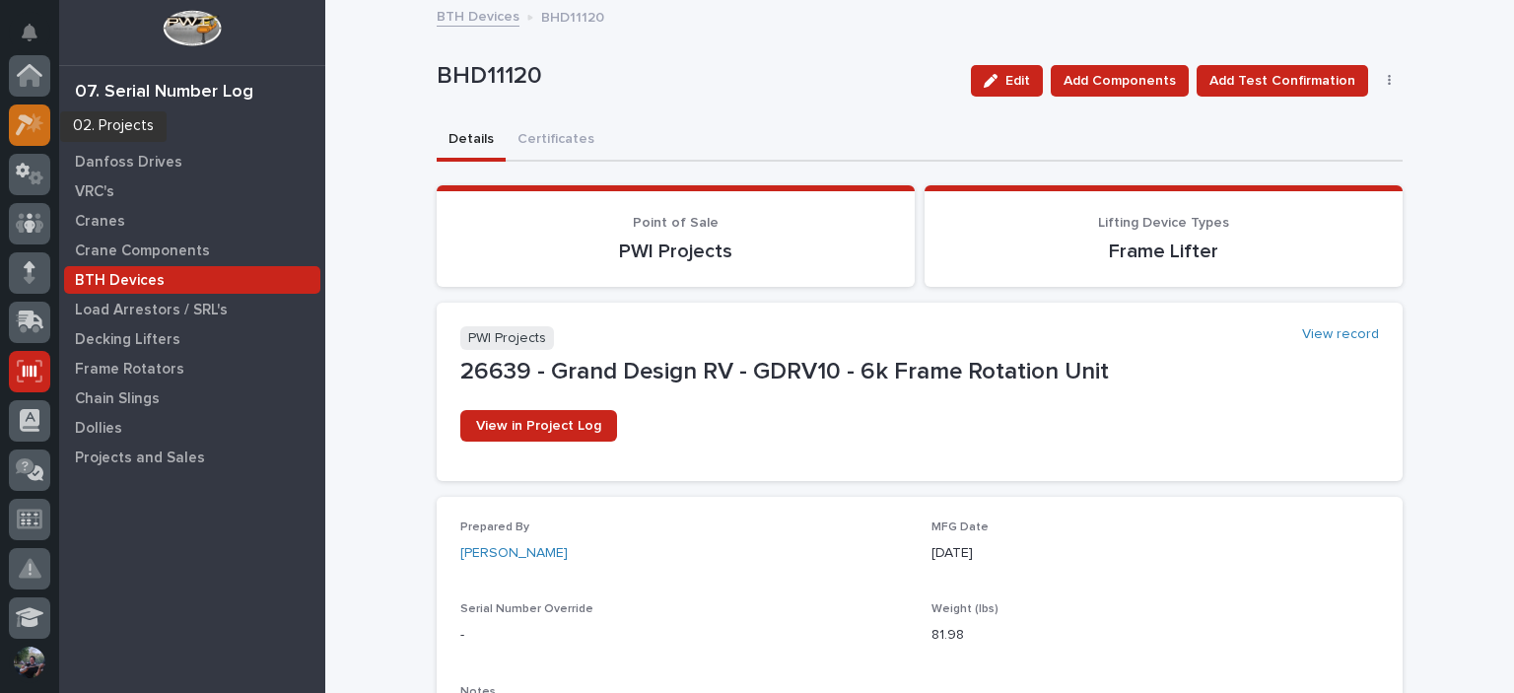
click at [20, 142] on div at bounding box center [29, 124] width 41 height 41
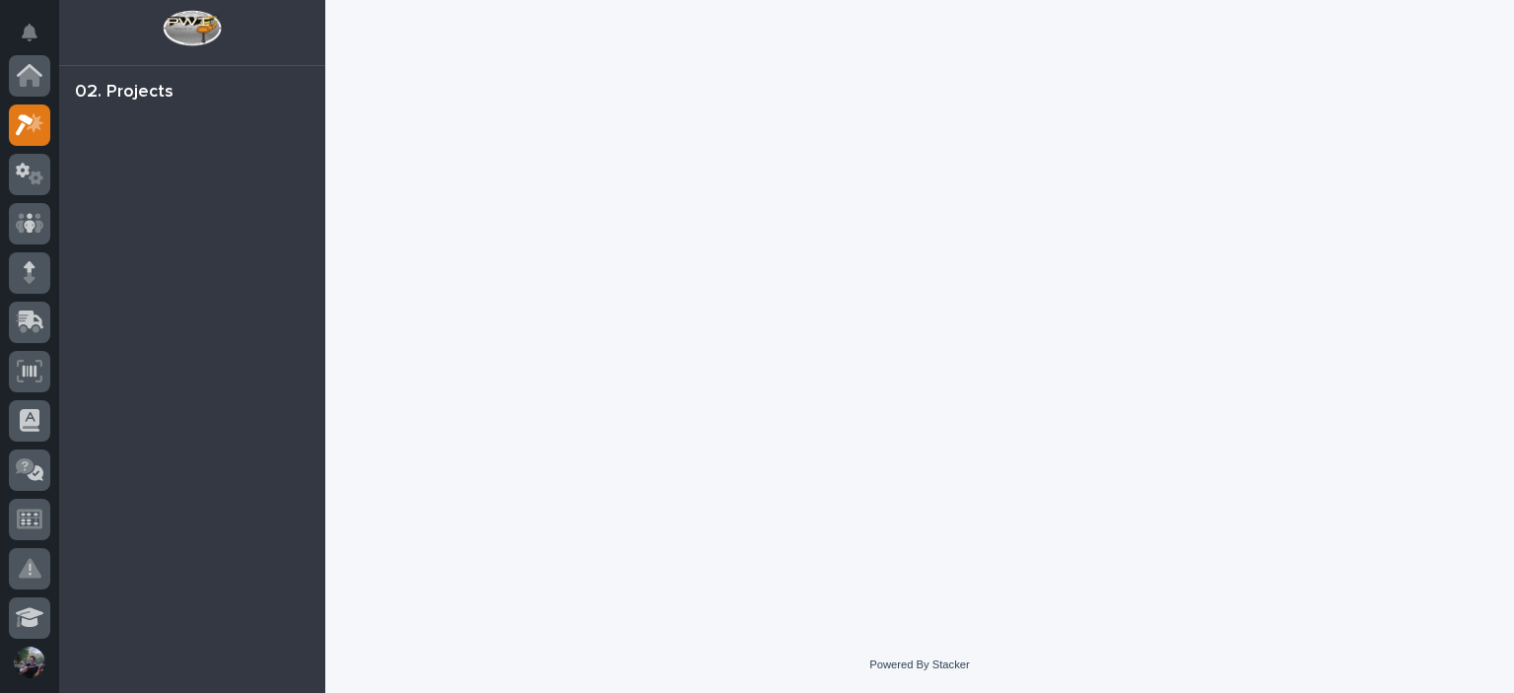
scroll to position [49, 0]
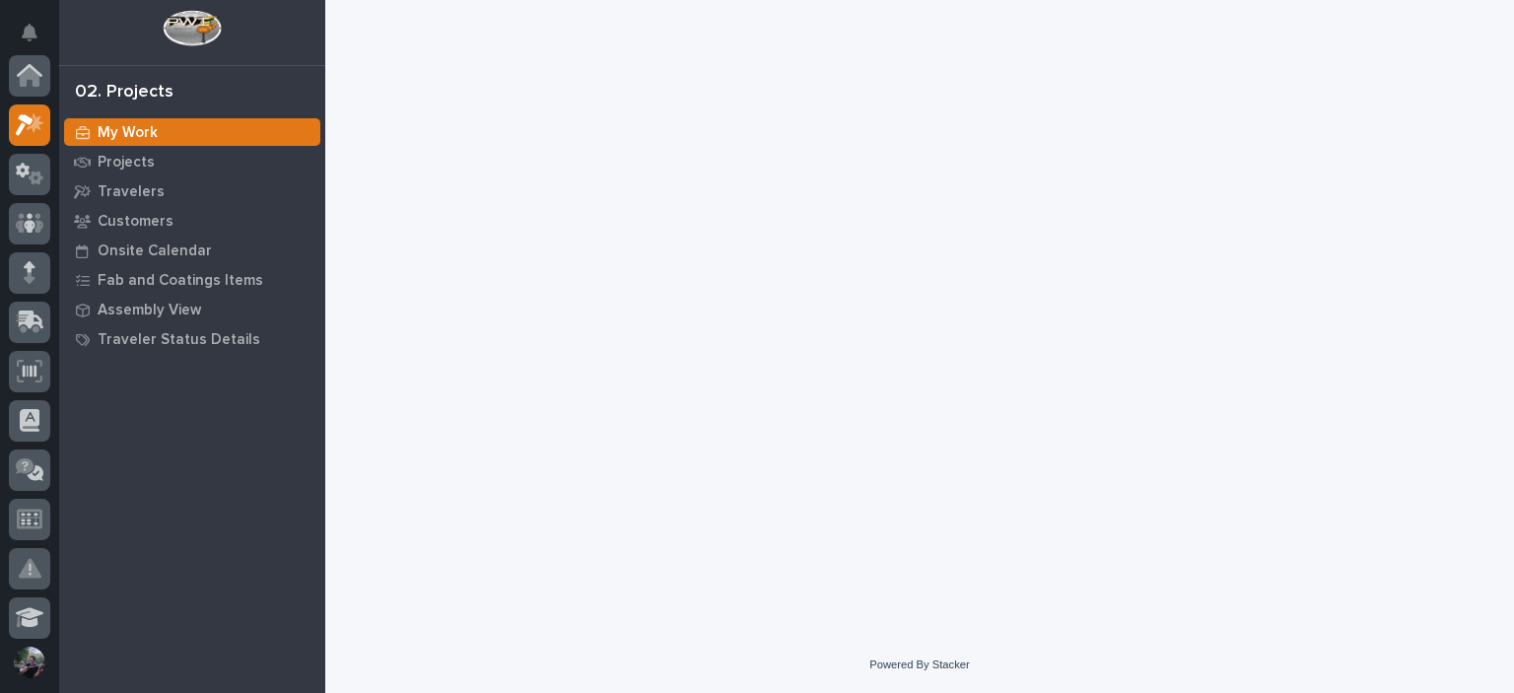
scroll to position [49, 0]
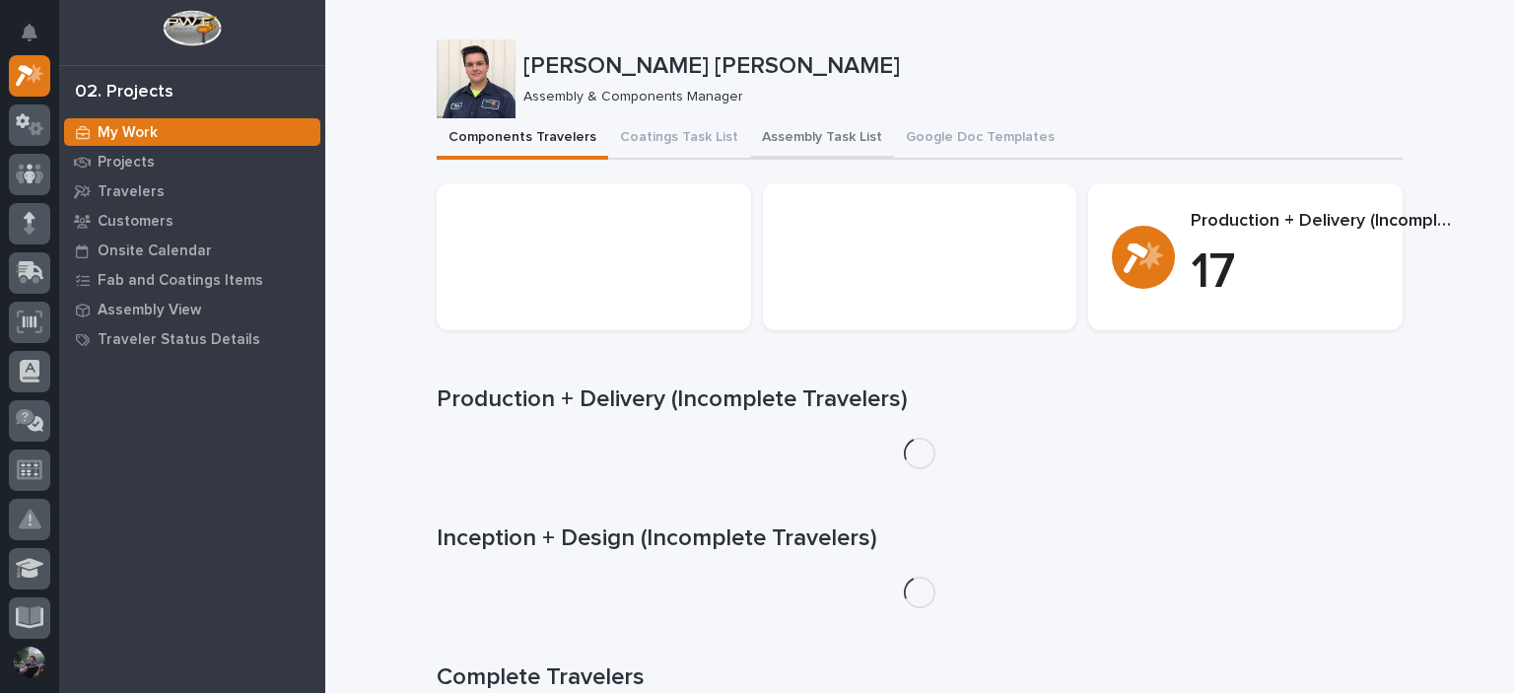
click at [839, 135] on button "Assembly Task List" at bounding box center [822, 138] width 144 height 41
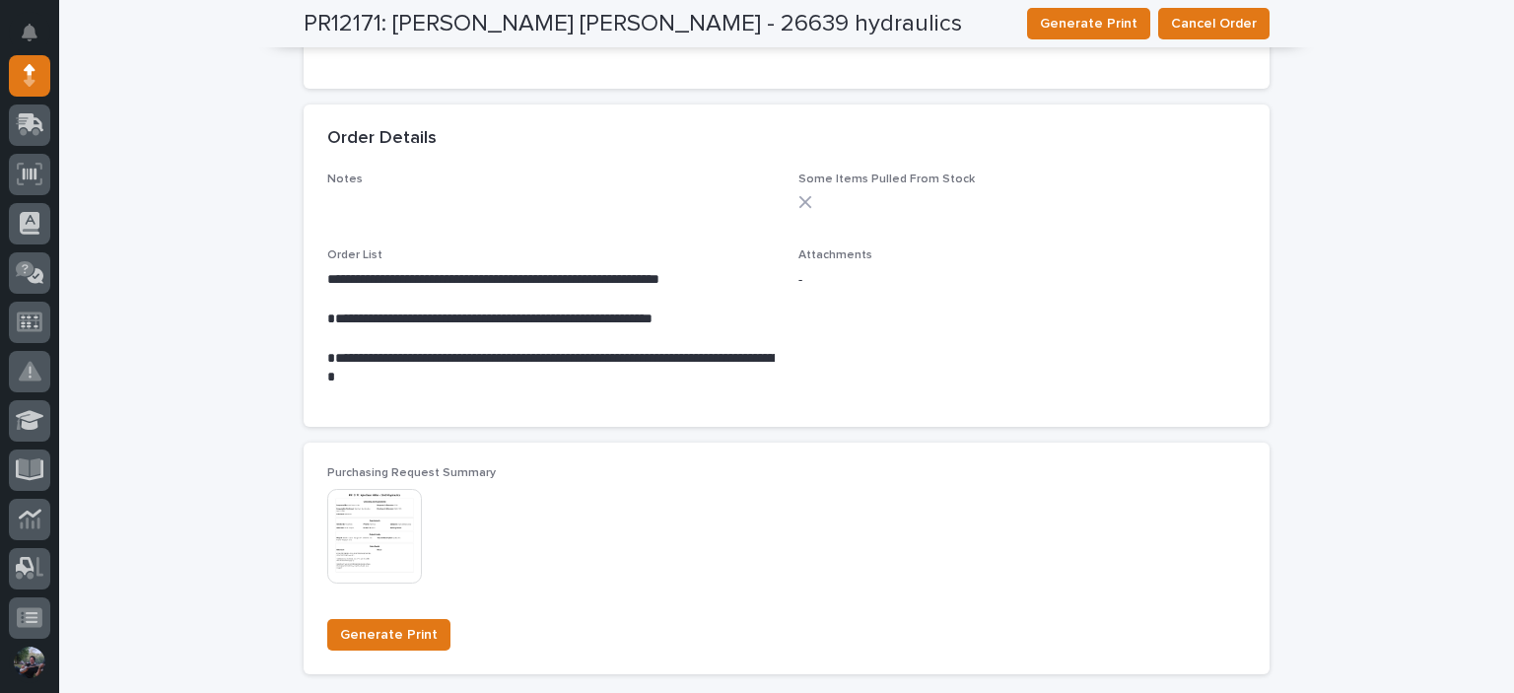
scroll to position [1577, 0]
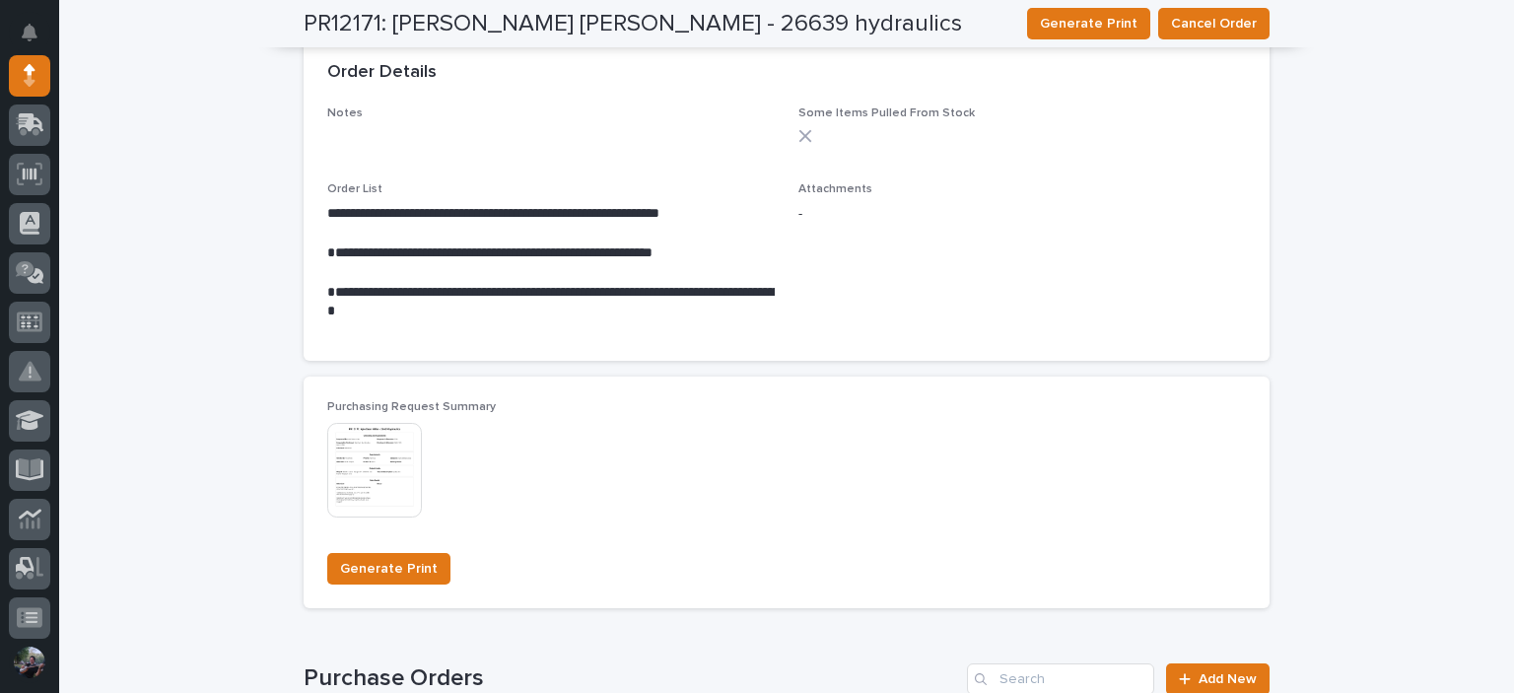
click at [977, 382] on div "Purchasing Request Summary This file cannot be opened Download File Generate Pr…" at bounding box center [787, 491] width 966 height 231
click at [483, 312] on p "**********" at bounding box center [550, 302] width 447 height 39
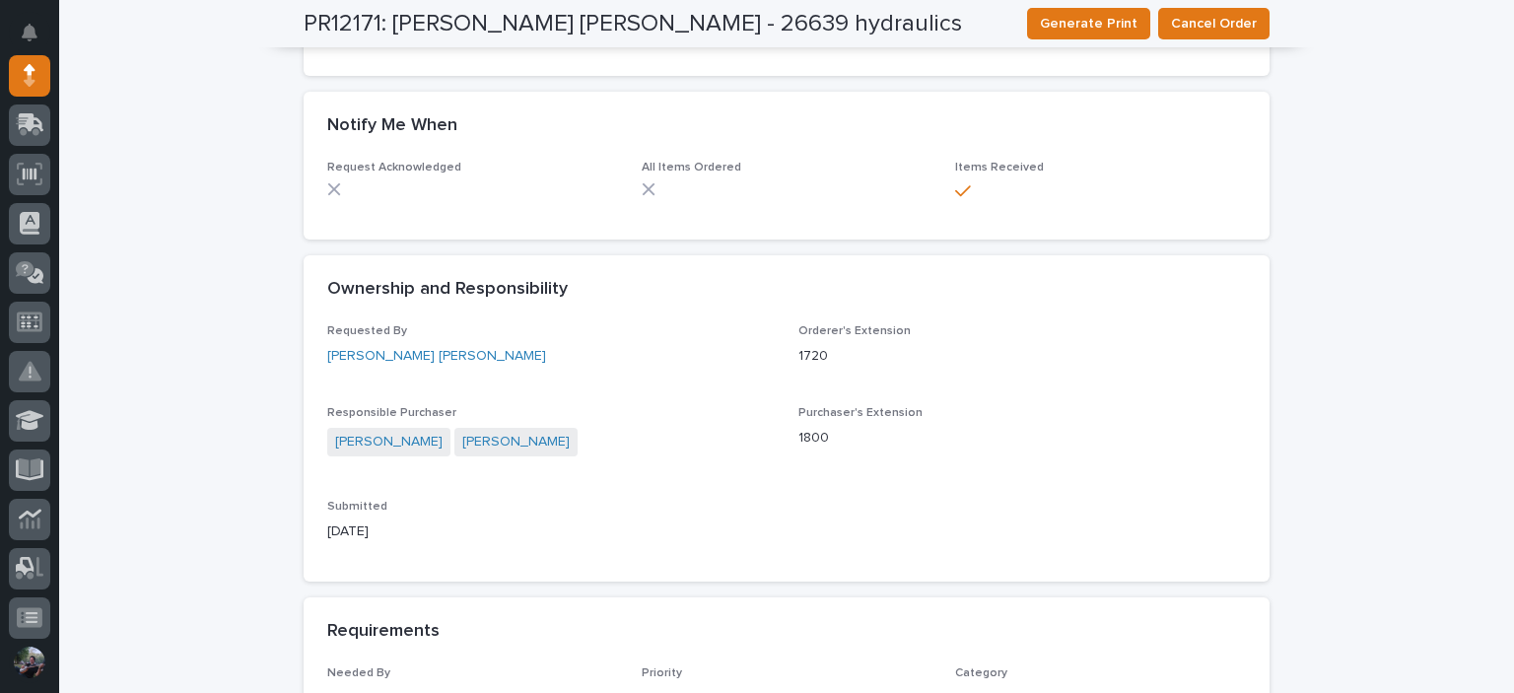
scroll to position [131, 0]
